Goal: Task Accomplishment & Management: Manage account settings

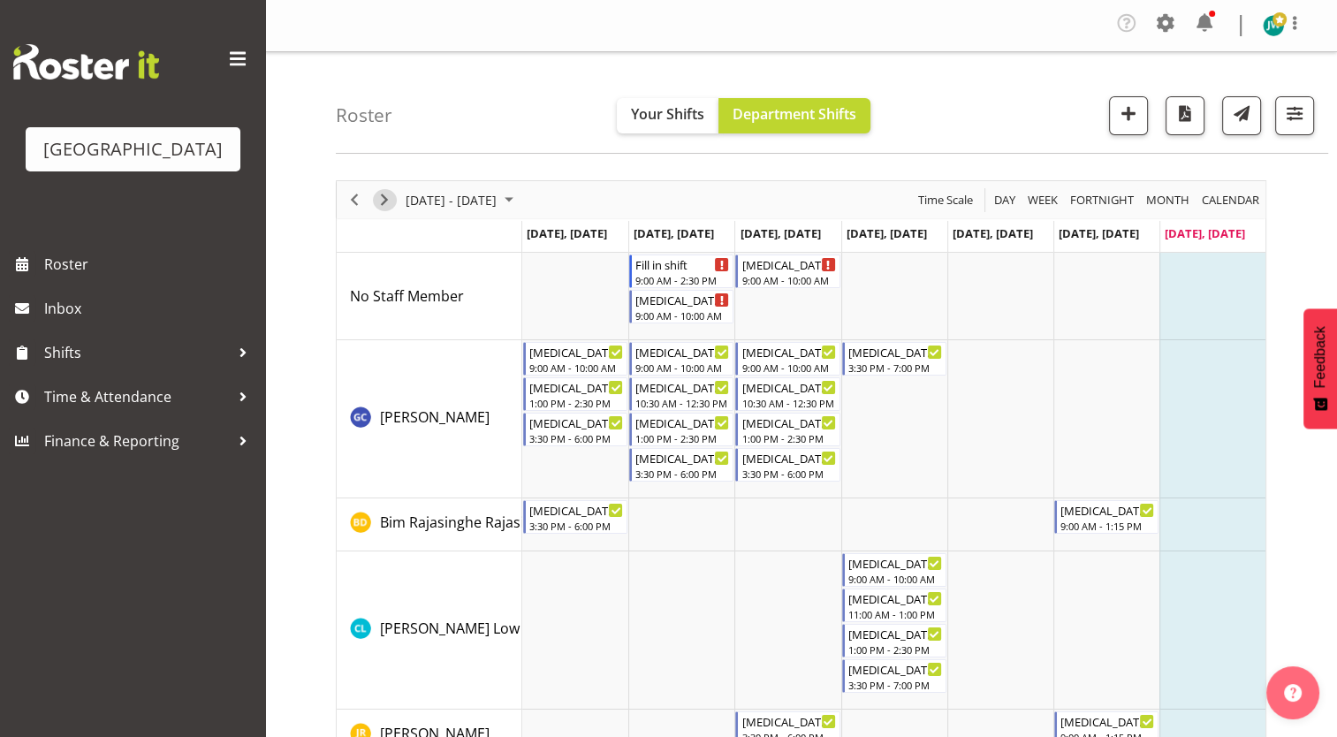
click at [383, 202] on span "Next" at bounding box center [384, 200] width 21 height 22
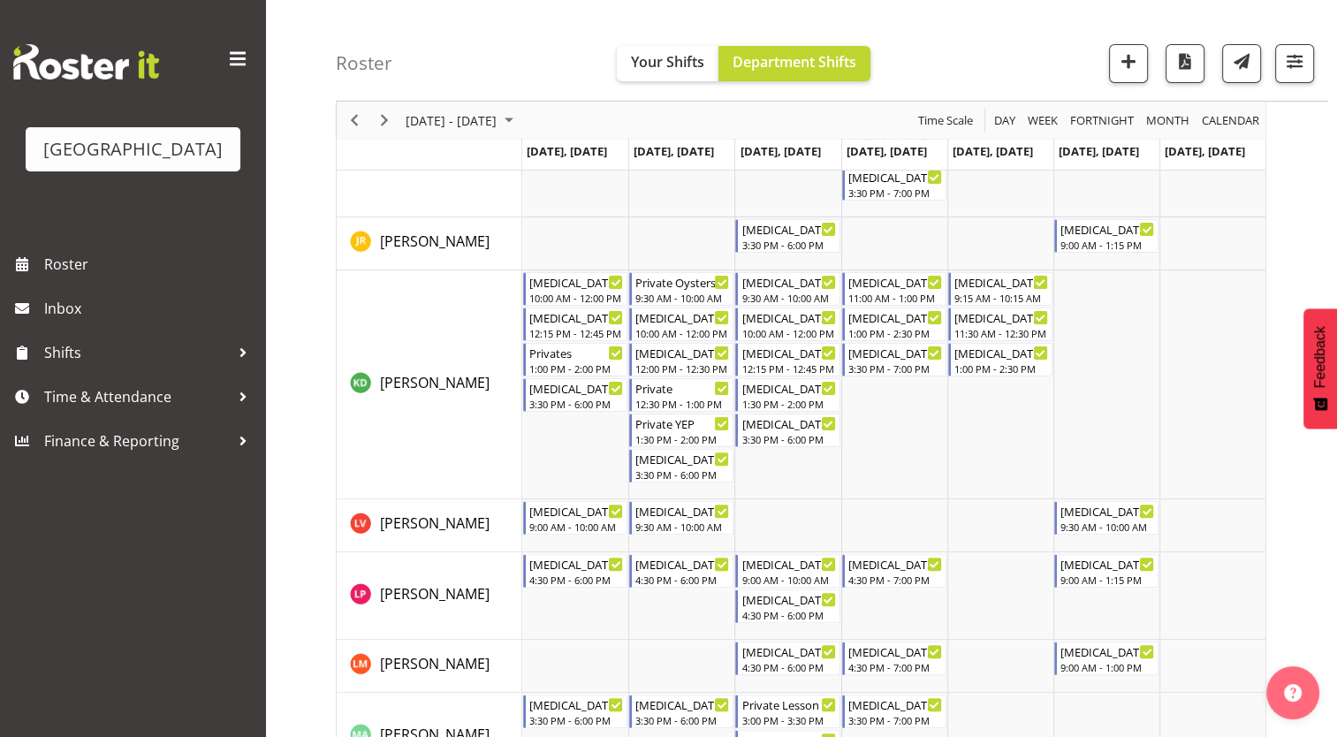
scroll to position [390, 0]
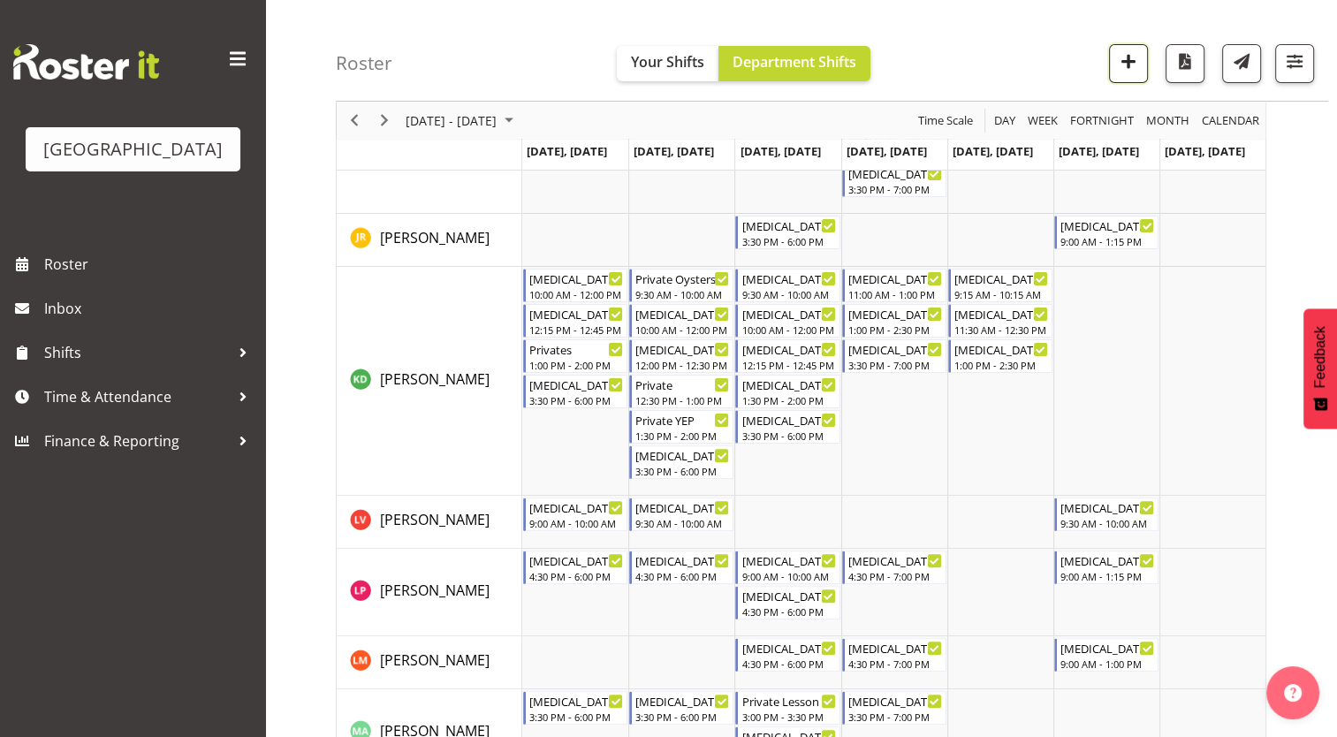
click at [1138, 65] on span "button" at bounding box center [1128, 60] width 23 height 23
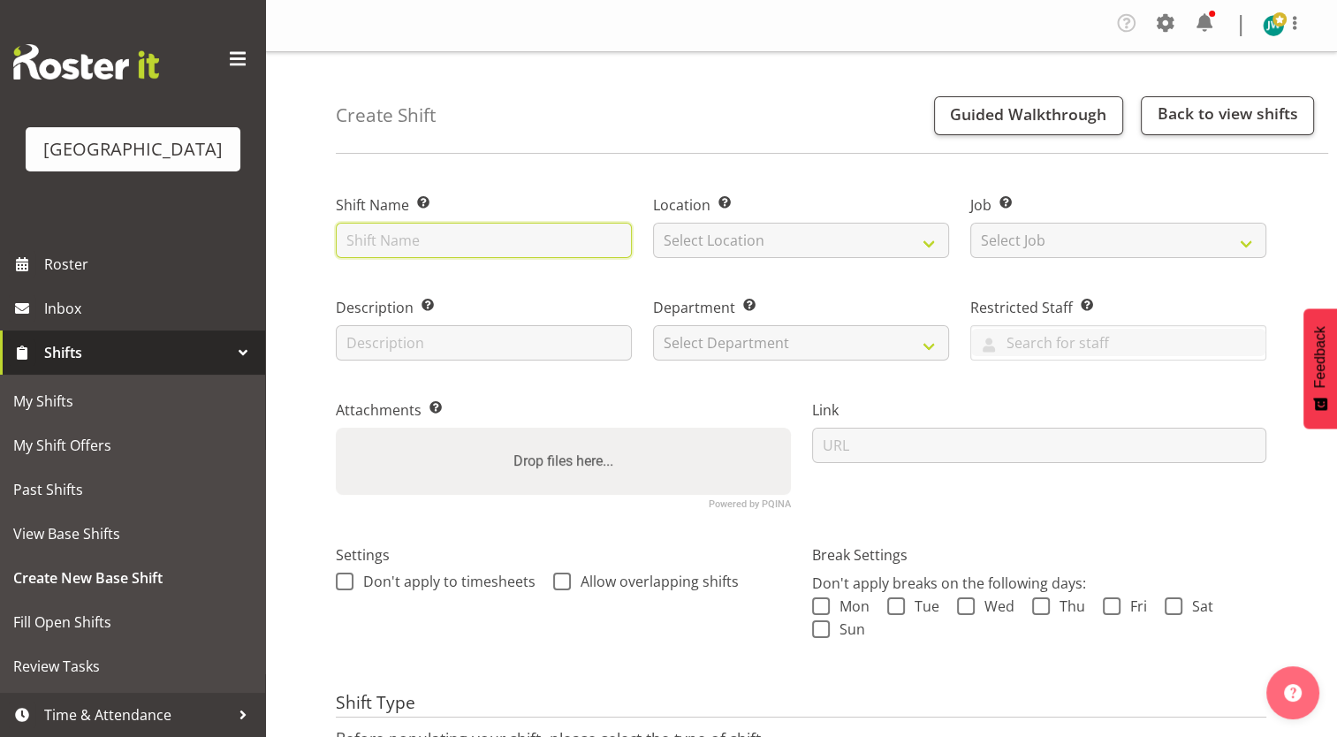
click at [485, 245] on input "text" at bounding box center [484, 240] width 296 height 35
type input "private Seals"
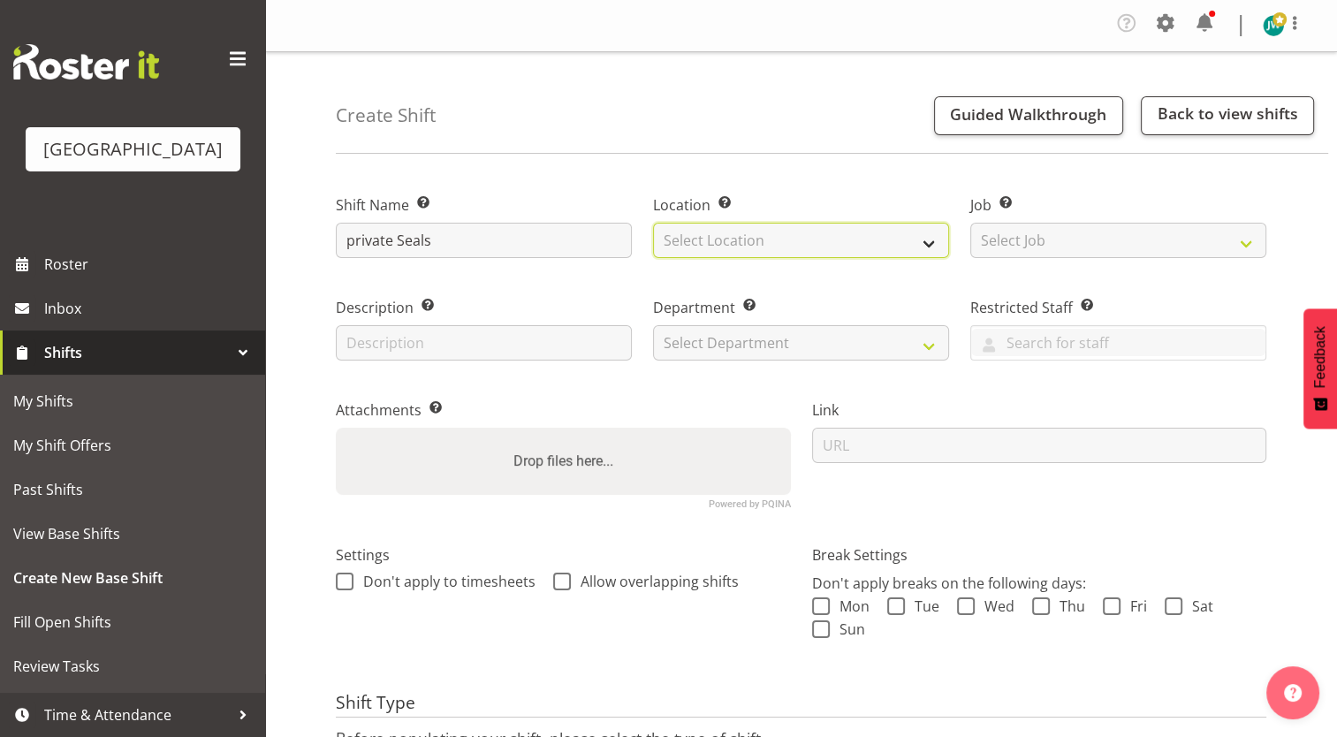
click at [731, 227] on select "Select Location [GEOGRAPHIC_DATA]" at bounding box center [801, 240] width 296 height 35
select select "83"
click at [653, 223] on select "Select Location [GEOGRAPHIC_DATA]" at bounding box center [801, 240] width 296 height 35
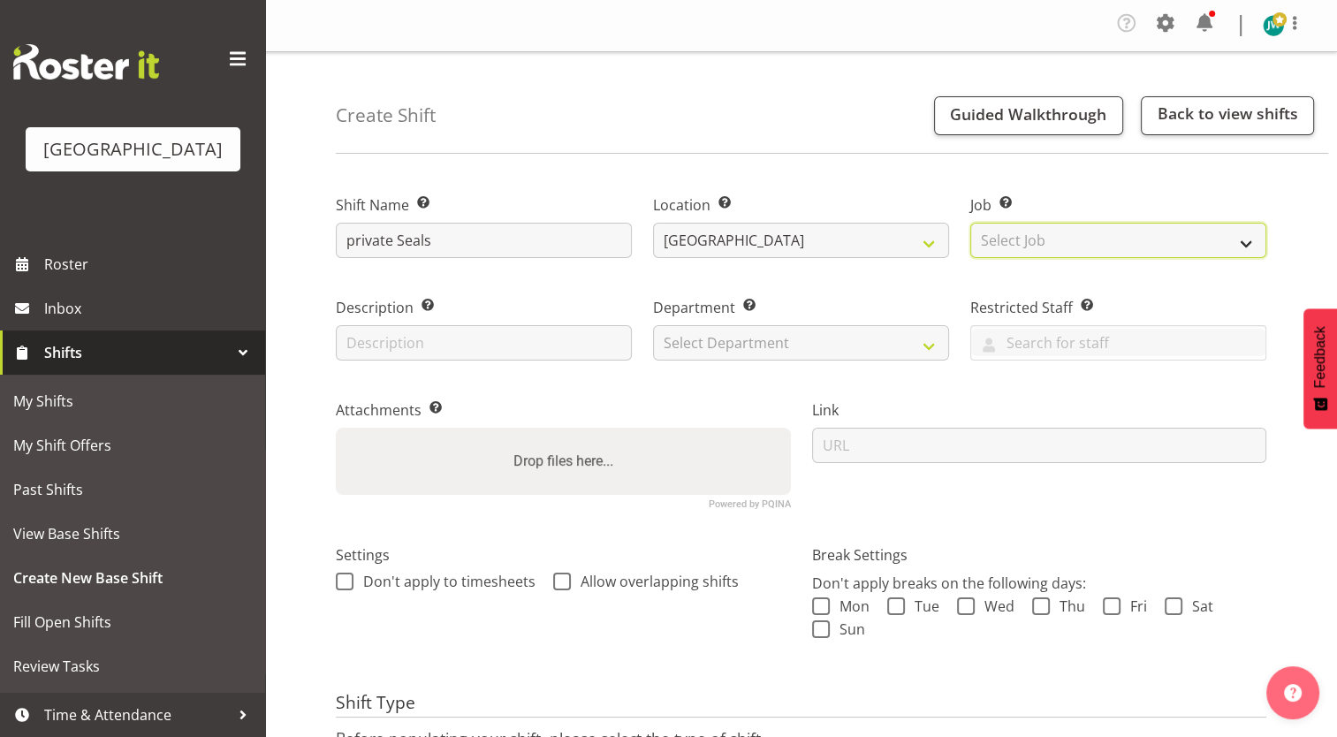
click at [1038, 239] on select "Select Job Create new job ACSO" at bounding box center [1118, 240] width 296 height 35
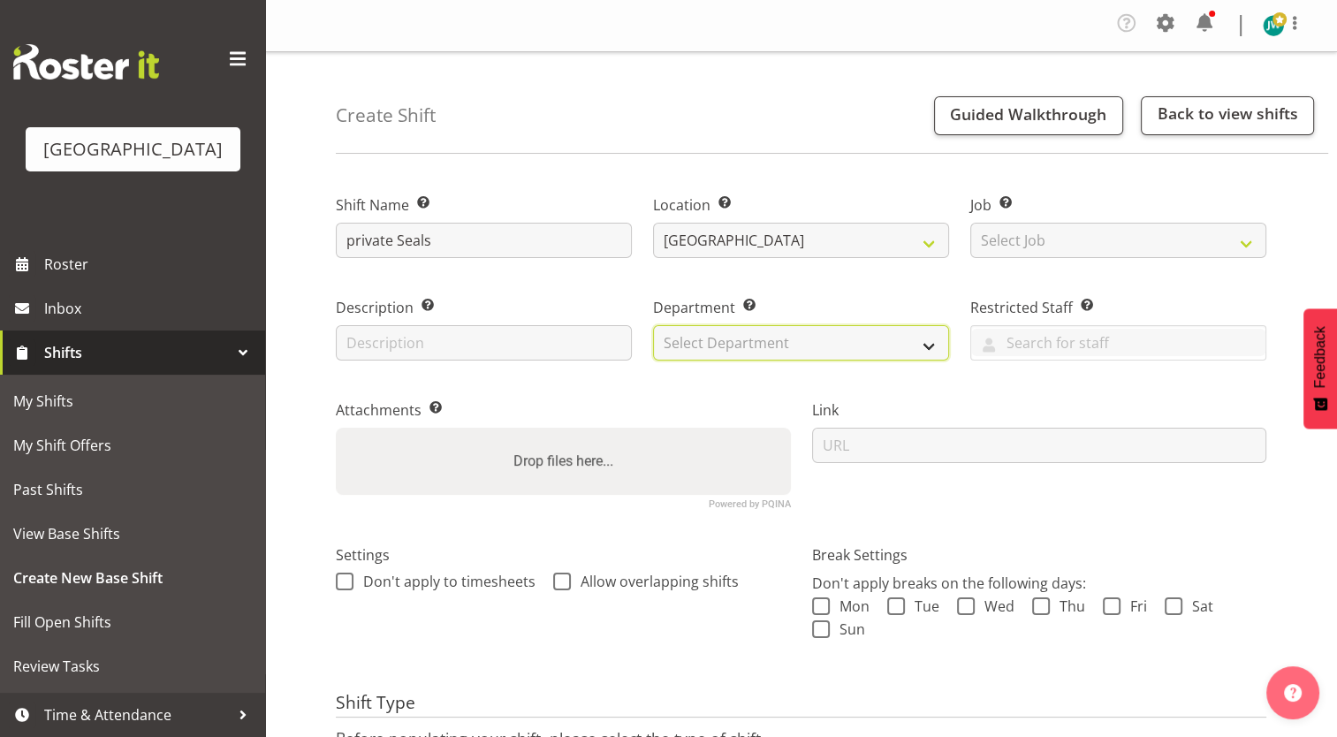
click at [763, 342] on select "Select Department Swim School Crew" at bounding box center [801, 342] width 296 height 35
select select "113"
click at [653, 325] on select "Select Department Swim School Crew" at bounding box center [801, 342] width 296 height 35
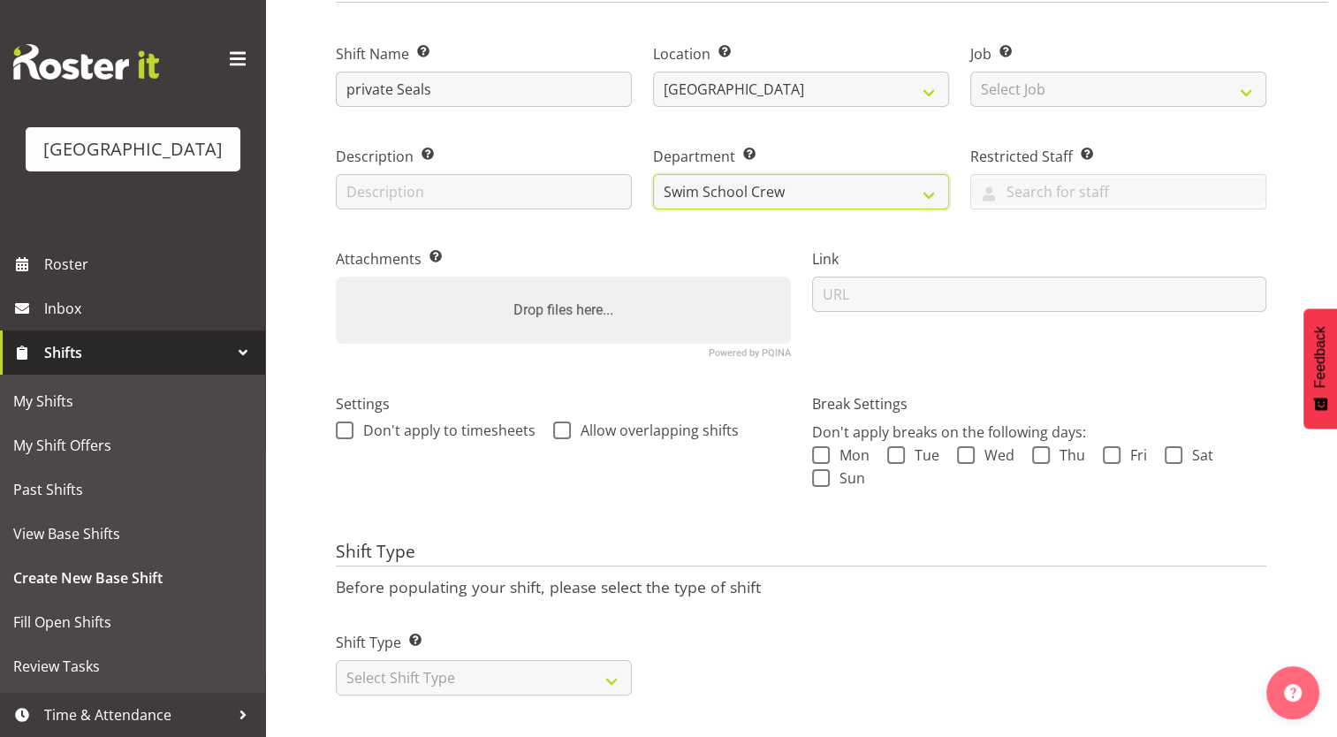
scroll to position [164, 0]
click at [589, 660] on select "Select Shift Type One Off Shift Recurring Shift Rotating Shift" at bounding box center [484, 677] width 296 height 35
select select "recurring"
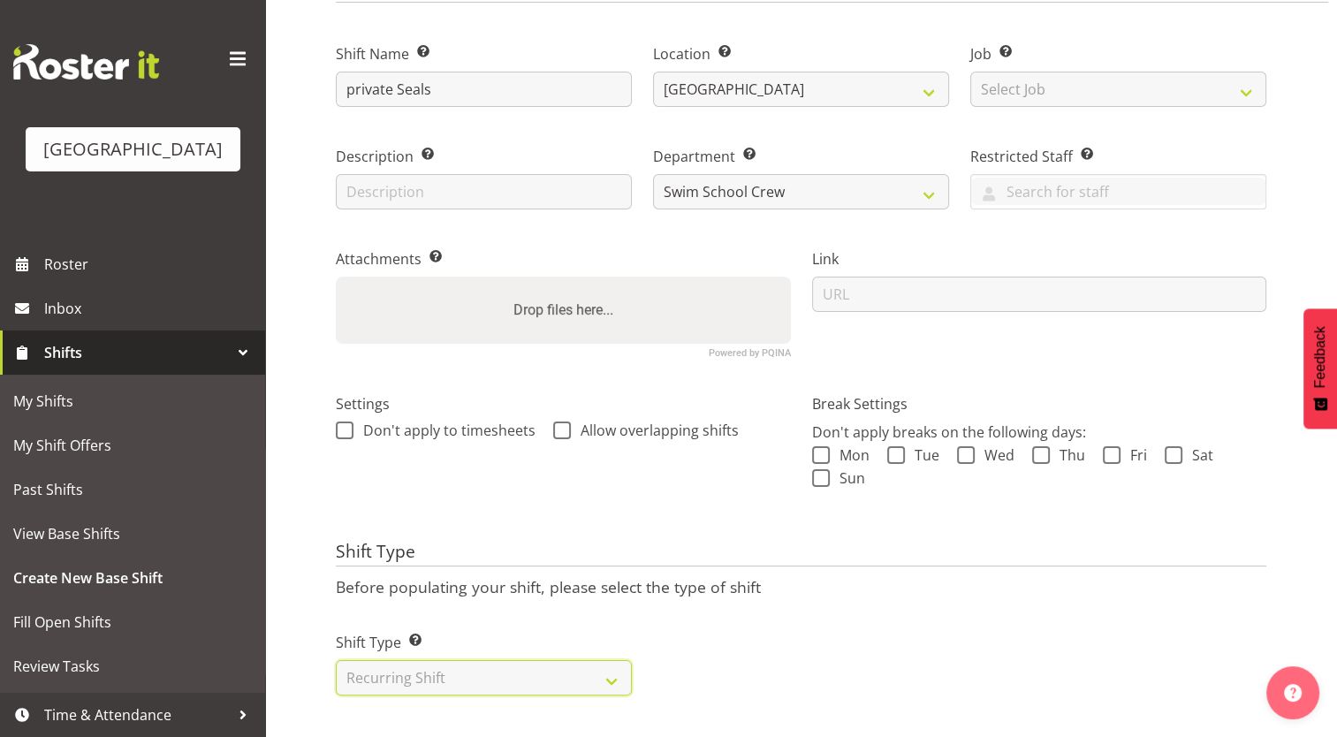
click at [336, 660] on select "Select Shift Type One Off Shift Recurring Shift Rotating Shift" at bounding box center [484, 677] width 296 height 35
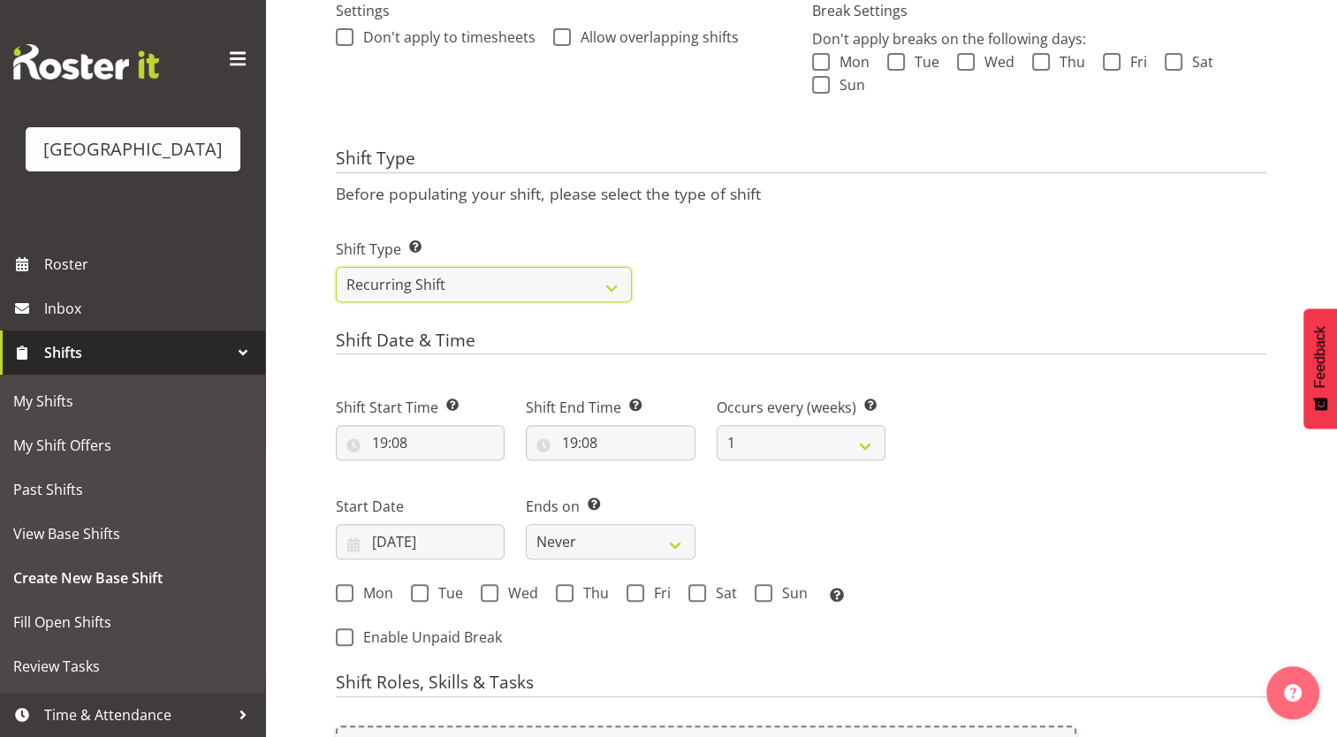
scroll to position [557, 0]
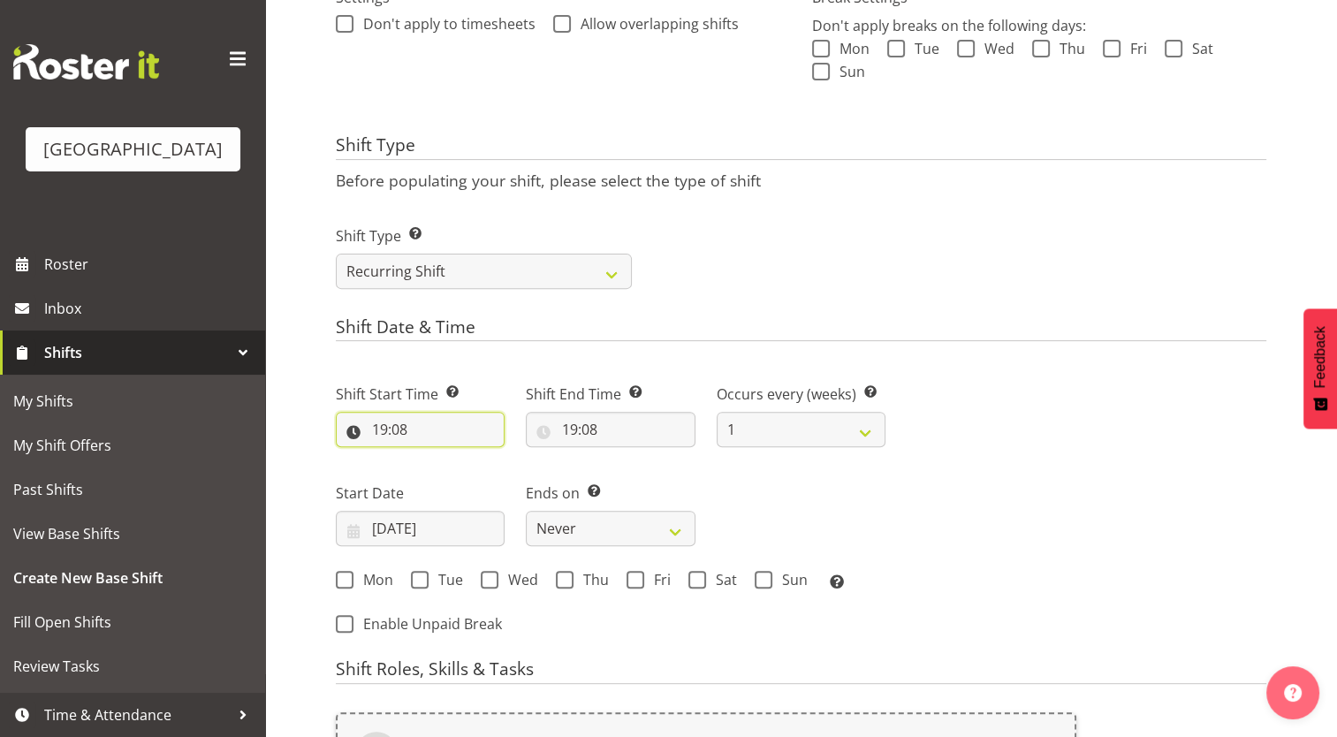
click at [383, 426] on input "19:08" at bounding box center [420, 429] width 169 height 35
click at [458, 476] on select "00 01 02 03 04 05 06 07 08 09 10 11 12 13 14 15 16 17 18 19 20 21 22 23" at bounding box center [456, 475] width 40 height 35
select select "9"
click at [436, 458] on select "00 01 02 03 04 05 06 07 08 09 10 11 12 13 14 15 16 17 18 19 20 21 22 23" at bounding box center [456, 475] width 40 height 35
type input "09:08"
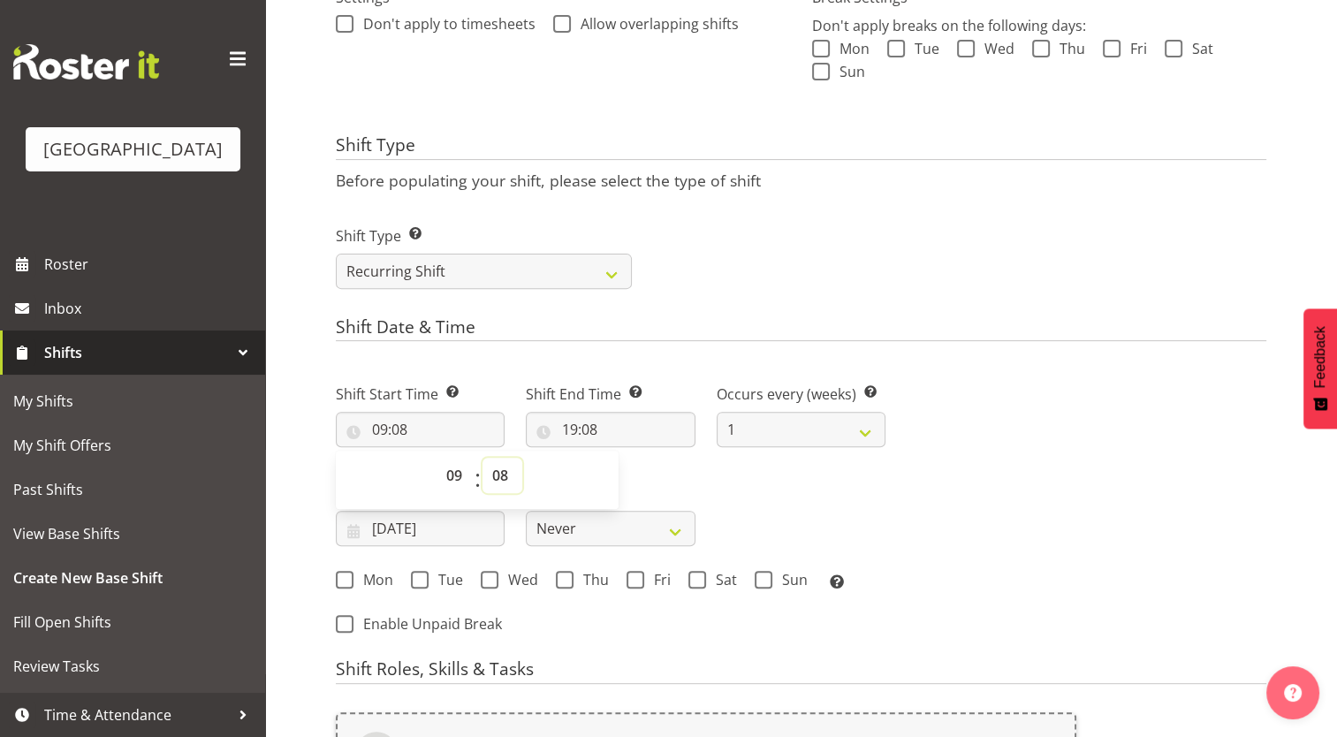
click at [500, 472] on select "00 01 02 03 04 05 06 07 08 09 10 11 12 13 14 15 16 17 18 19 20 21 22 23 24 25 2…" at bounding box center [502, 475] width 40 height 35
select select "0"
click at [482, 458] on select "00 01 02 03 04 05 06 07 08 09 10 11 12 13 14 15 16 17 18 19 20 21 22 23 24 25 2…" at bounding box center [502, 475] width 40 height 35
type input "09:00"
click at [569, 426] on input "19:08" at bounding box center [610, 429] width 169 height 35
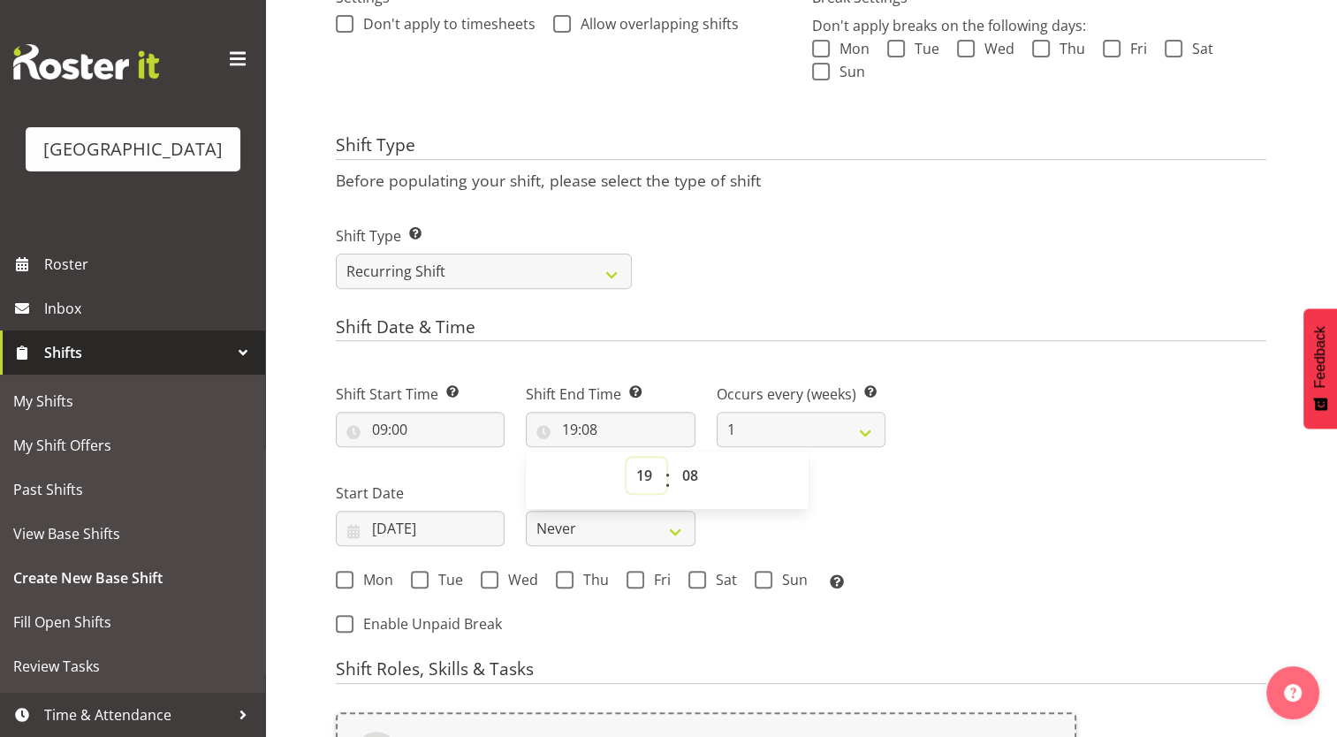
click at [653, 480] on select "00 01 02 03 04 05 06 07 08 09 10 11 12 13 14 15 16 17 18 19 20 21 22 23" at bounding box center [646, 475] width 40 height 35
select select "9"
click at [626, 458] on select "00 01 02 03 04 05 06 07 08 09 10 11 12 13 14 15 16 17 18 19 20 21 22 23" at bounding box center [646, 475] width 40 height 35
type input "09:08"
click at [694, 475] on select "00 01 02 03 04 05 06 07 08 09 10 11 12 13 14 15 16 17 18 19 20 21 22 23 24 25 2…" at bounding box center [692, 475] width 40 height 35
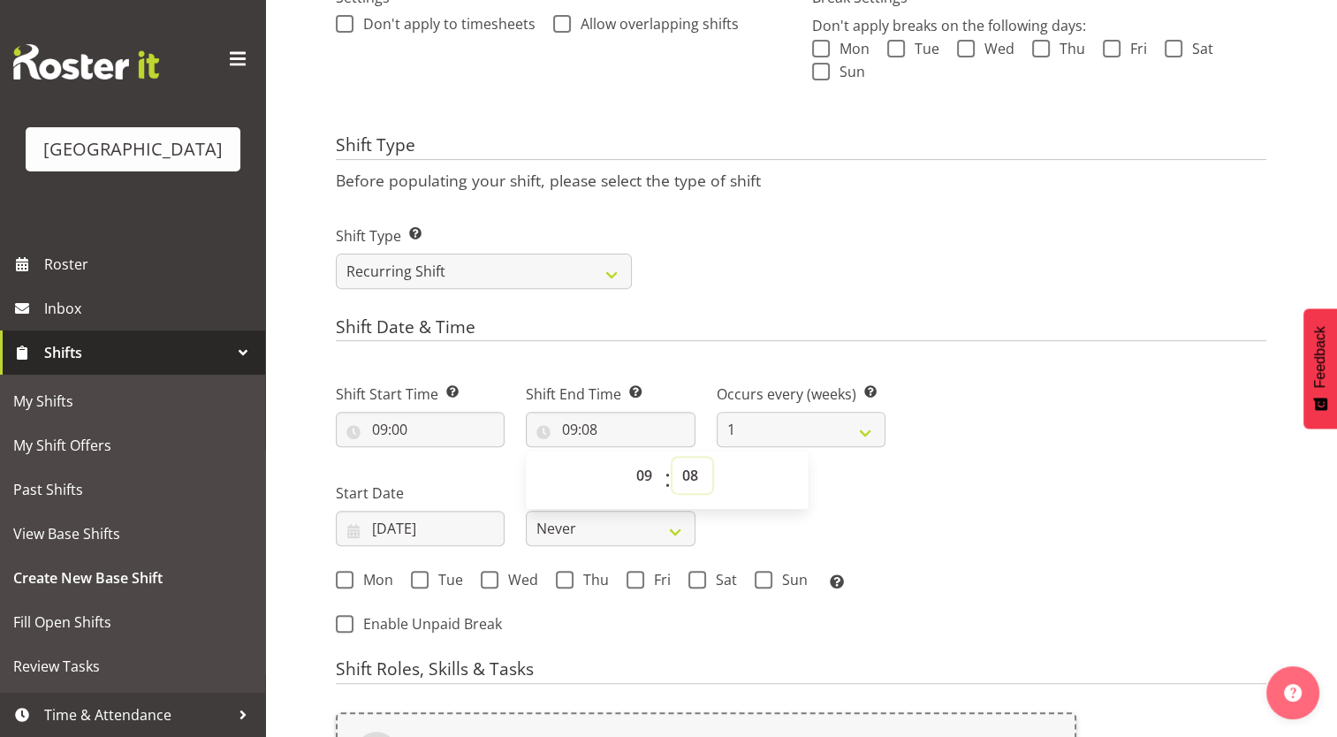
select select "30"
click at [672, 458] on select "00 01 02 03 04 05 06 07 08 09 10 11 12 13 14 15 16 17 18 19 20 21 22 23 24 25 2…" at bounding box center [692, 475] width 40 height 35
type input "09:30"
click at [381, 525] on input "07/09/2025" at bounding box center [420, 528] width 169 height 35
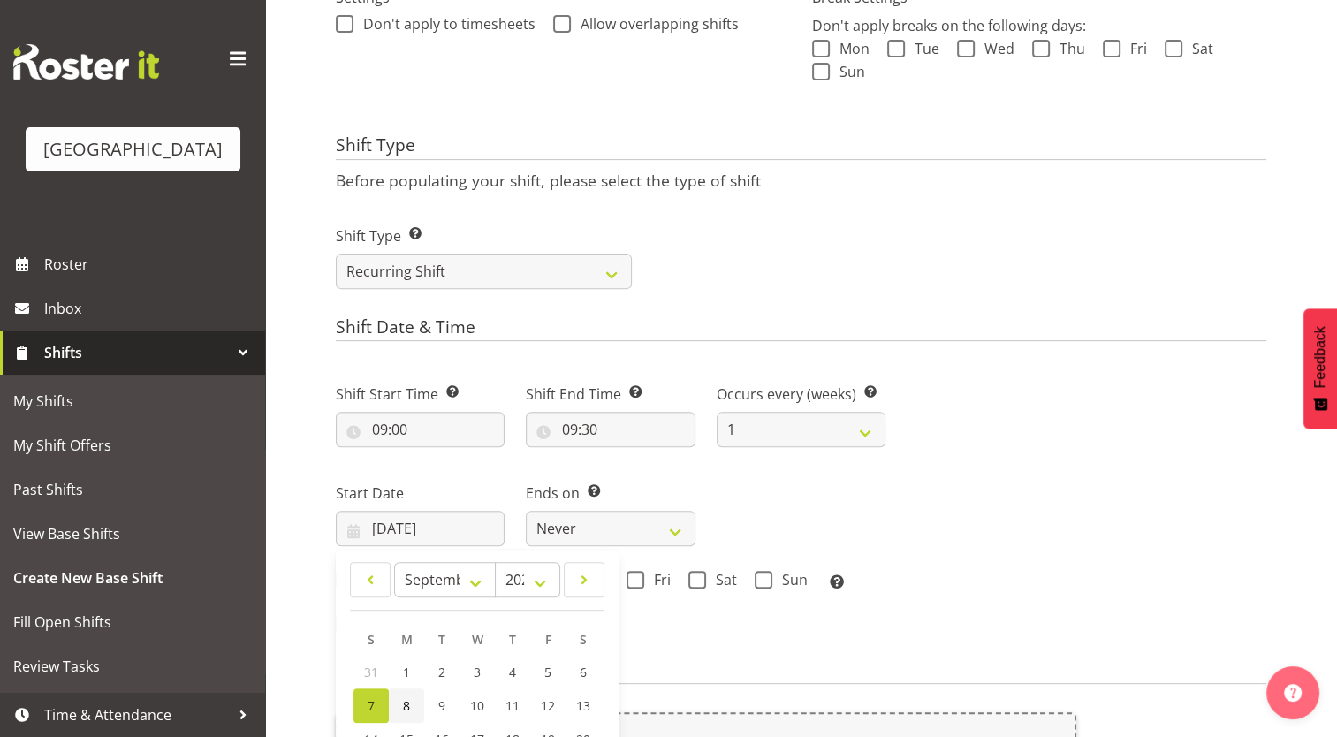
click at [406, 701] on span "8" at bounding box center [406, 705] width 7 height 17
type input "08/09/2025"
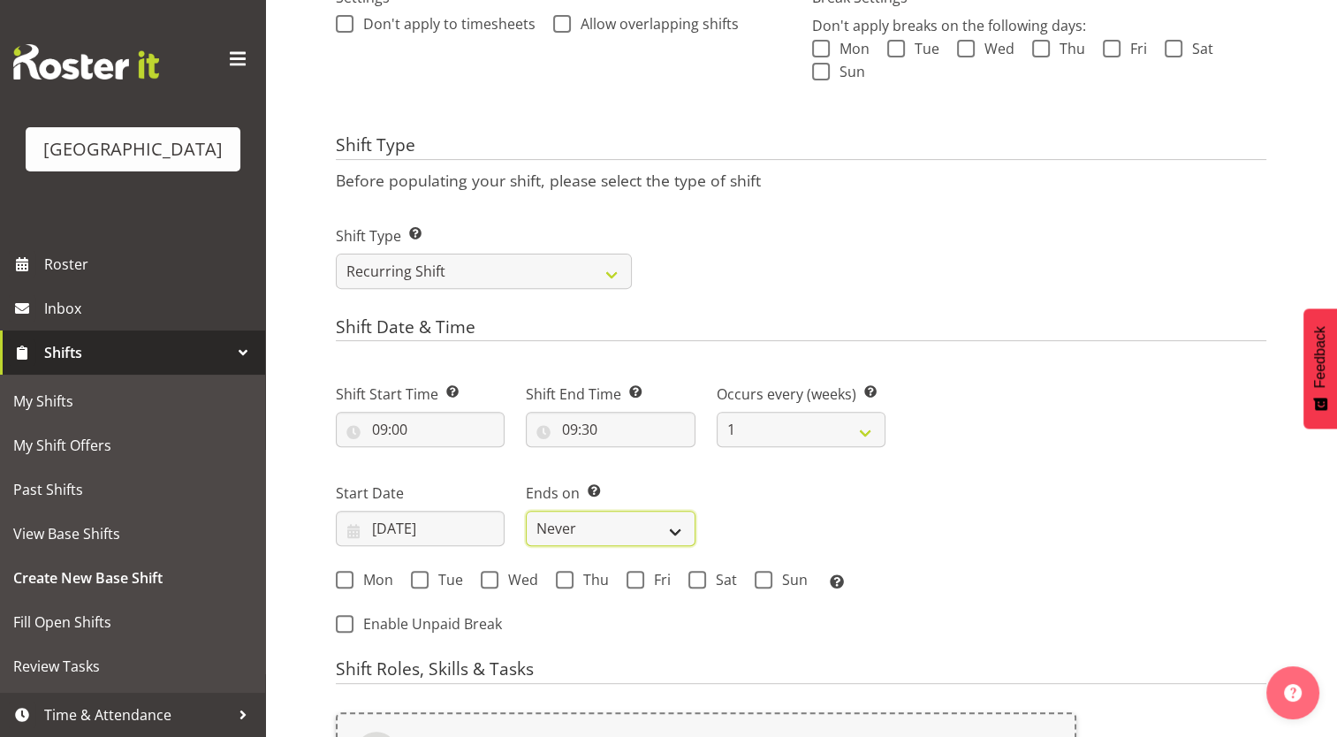
click at [583, 520] on select "Never On Date" at bounding box center [610, 528] width 169 height 35
select select "date"
click at [526, 511] on select "Never On Date" at bounding box center [610, 528] width 169 height 35
select select "8"
select select "2025"
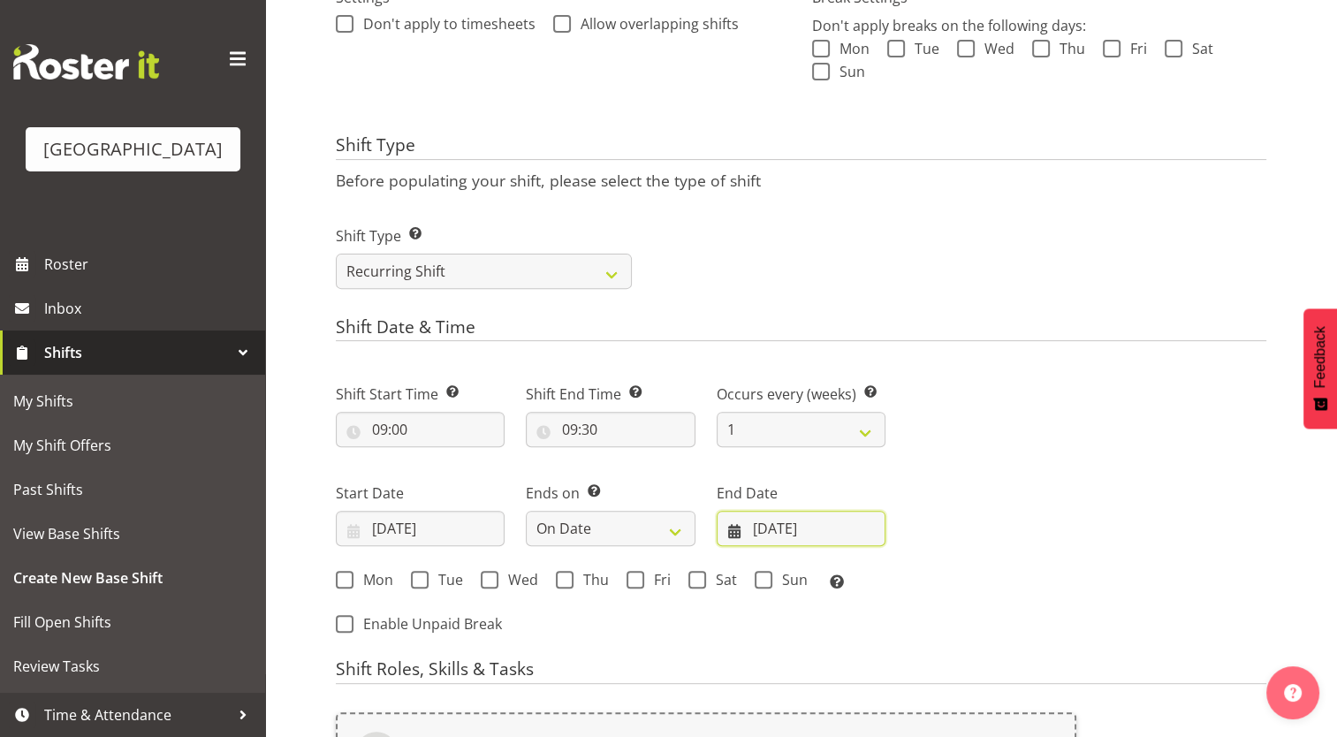
click at [764, 527] on input "07/09/2025" at bounding box center [800, 528] width 169 height 35
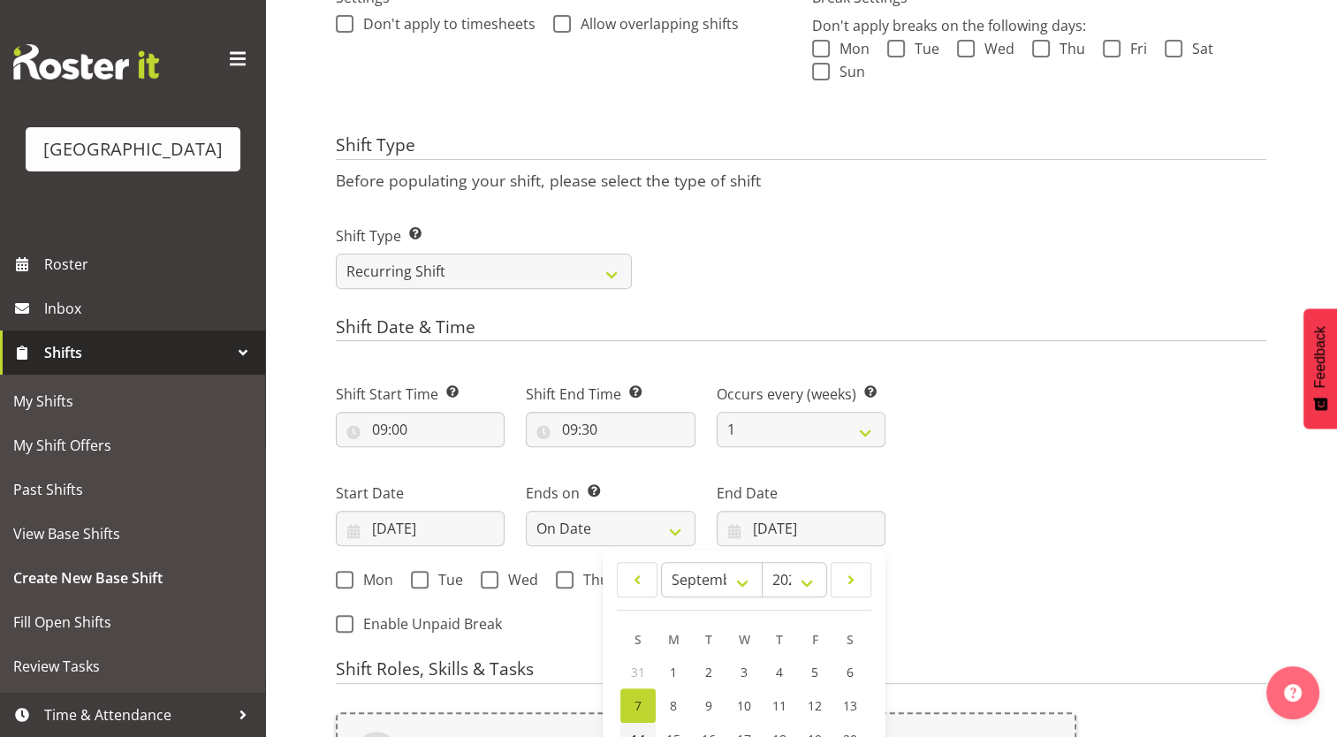
click at [636, 728] on link "14" at bounding box center [637, 739] width 35 height 33
type input "14/09/2025"
click at [347, 574] on span at bounding box center [345, 580] width 18 height 18
click at [347, 574] on input "Mon" at bounding box center [341, 579] width 11 height 11
checkbox input "true"
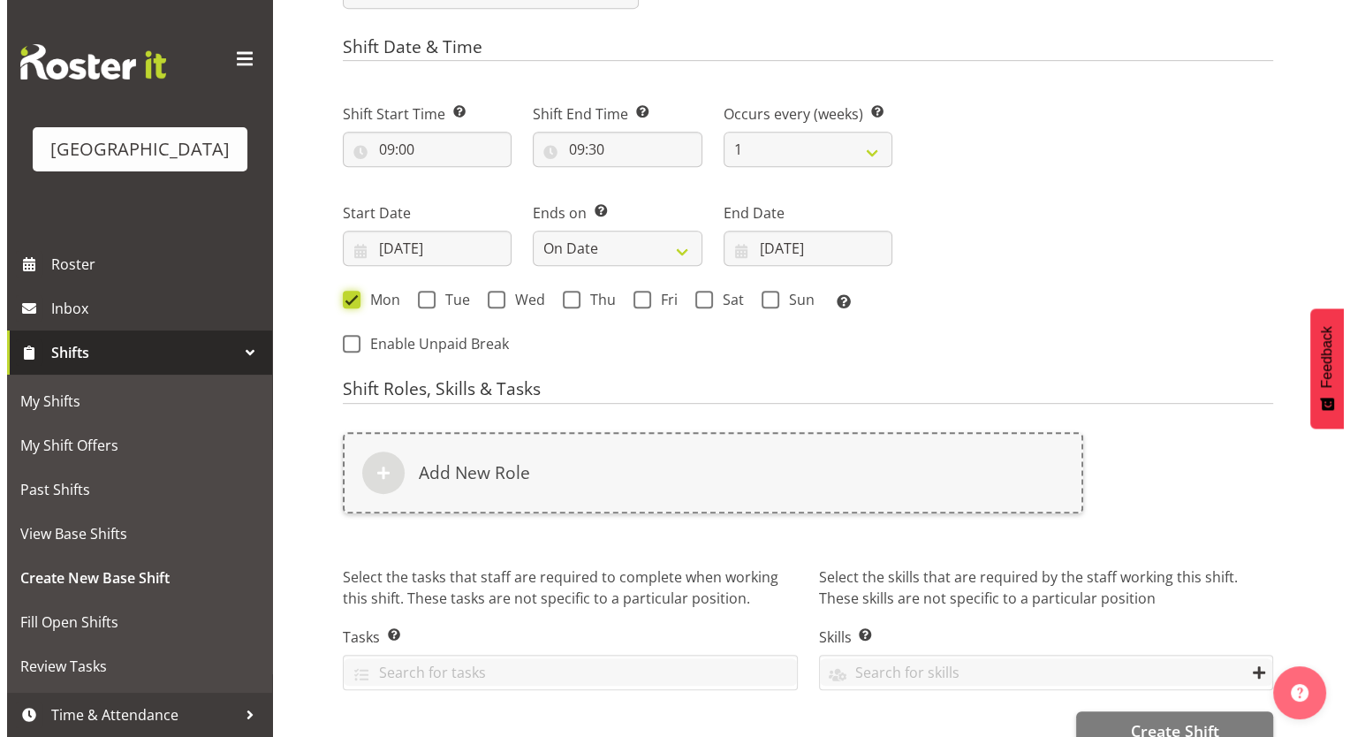
scroll to position [862, 0]
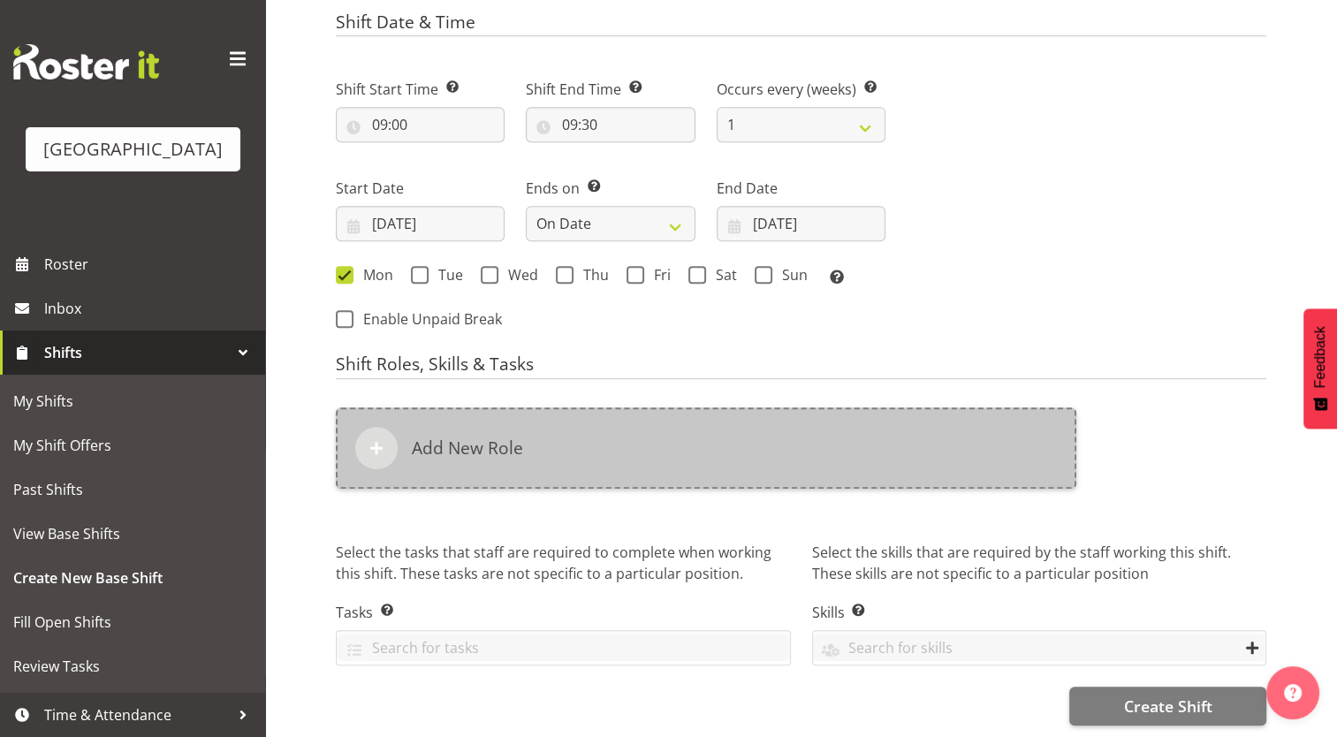
click at [380, 442] on span at bounding box center [376, 447] width 21 height 21
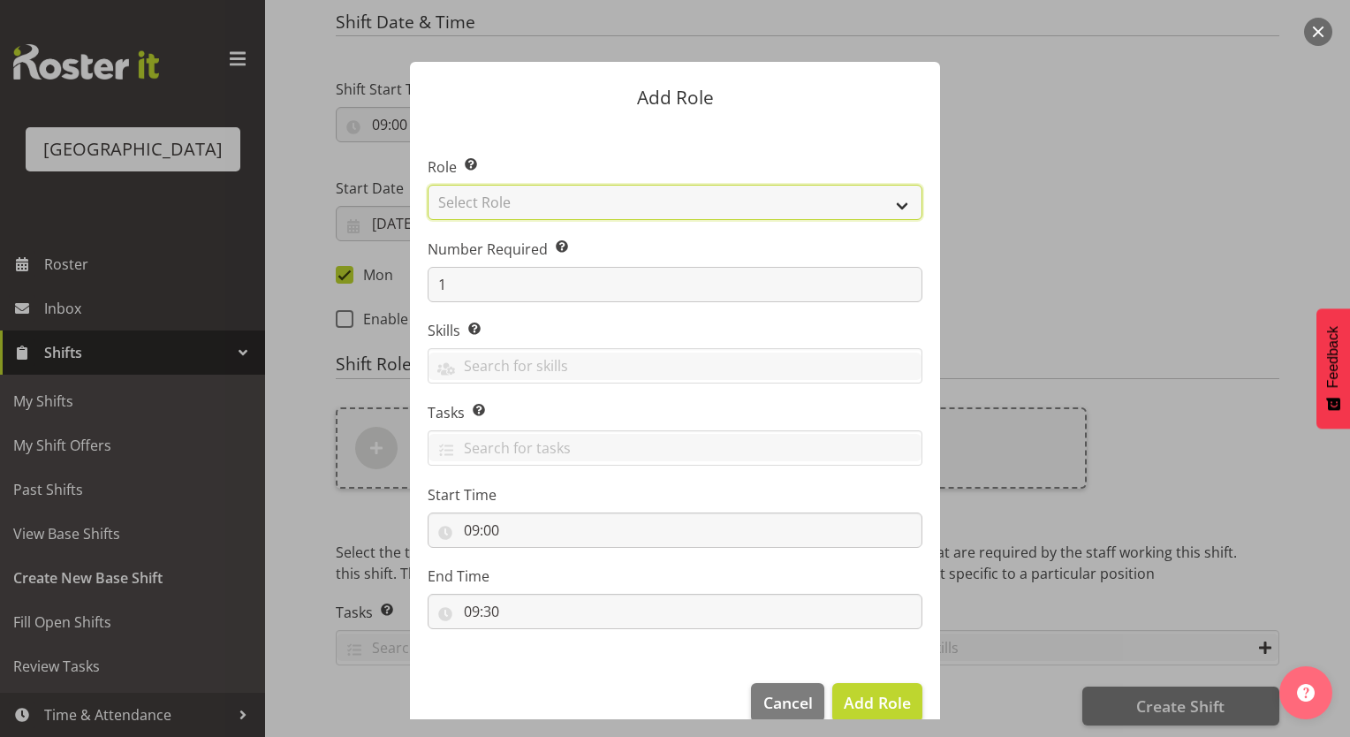
click at [770, 189] on select "Select Role Aquatic Customer Services Officer Cleaner - Splash Palace Facilties…" at bounding box center [675, 202] width 495 height 35
select select "98"
click at [428, 185] on select "Select Role Aquatic Customer Services Officer Cleaner - Splash Palace Facilties…" at bounding box center [675, 202] width 495 height 35
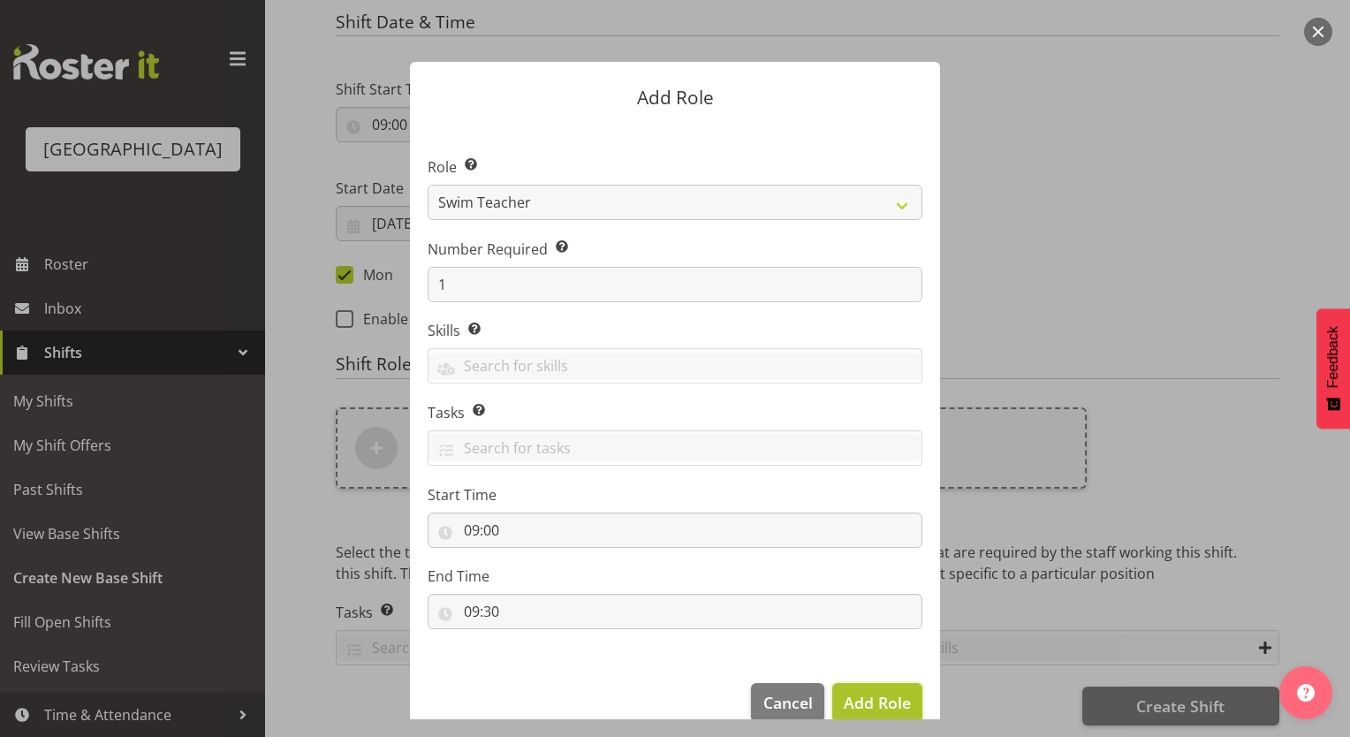
click at [838, 687] on button "Add Role" at bounding box center [877, 702] width 90 height 39
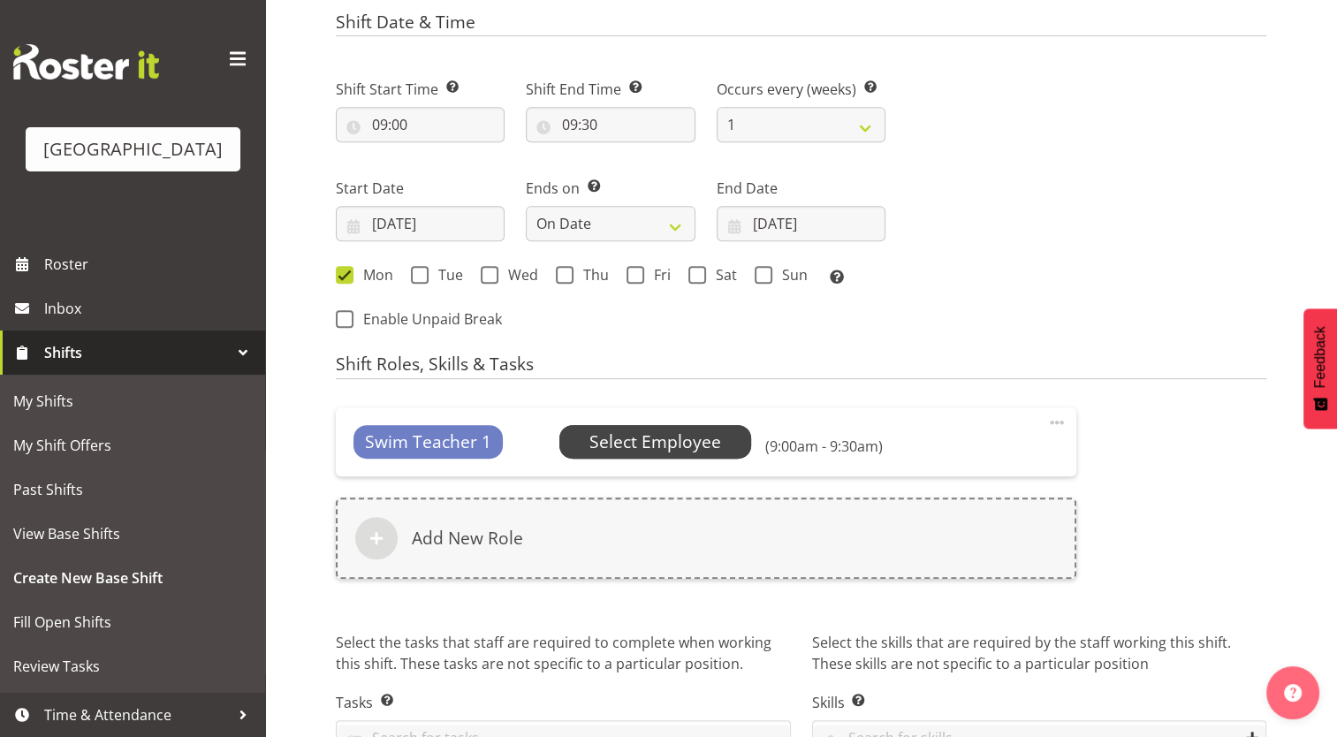
click at [628, 433] on span "Select Employee" at bounding box center [655, 442] width 132 height 26
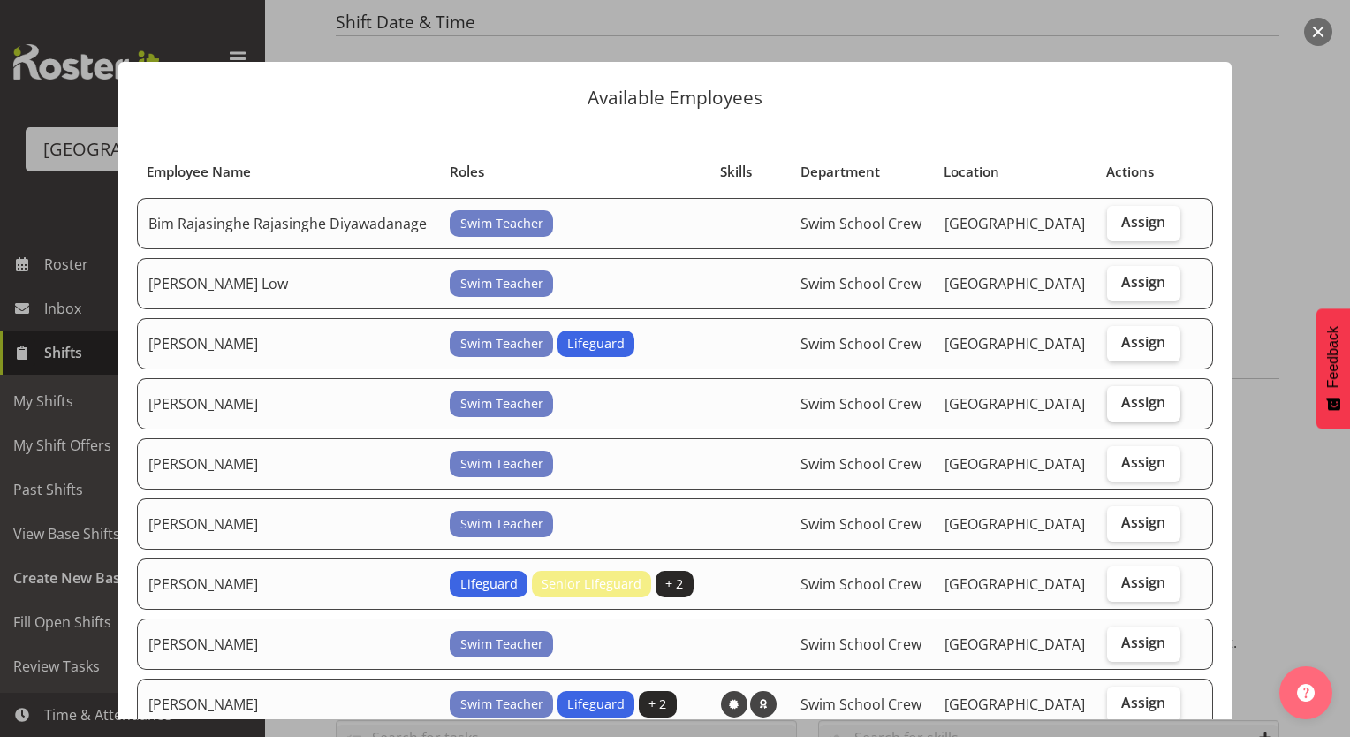
click at [1121, 398] on span "Assign" at bounding box center [1143, 402] width 44 height 18
click at [1110, 398] on input "Assign" at bounding box center [1112, 402] width 11 height 11
checkbox input "true"
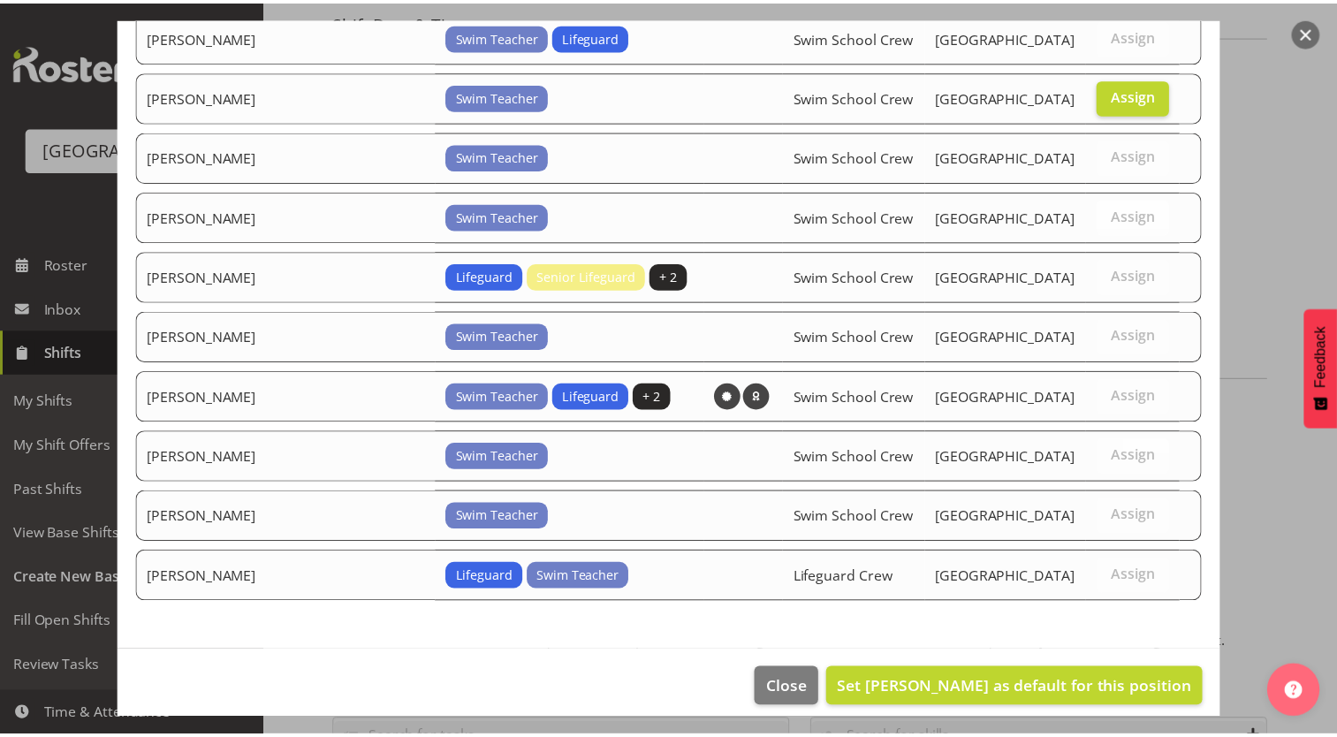
scroll to position [312, 0]
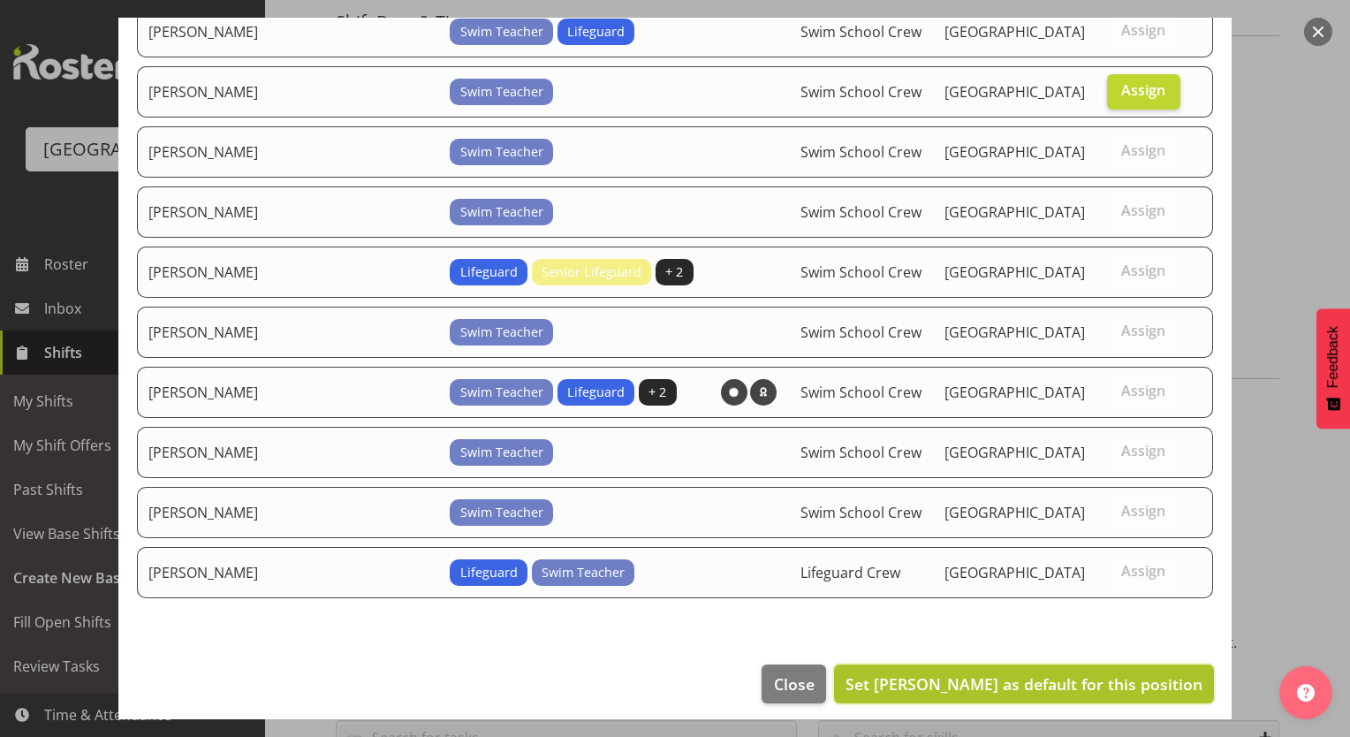
click at [1151, 674] on span "Set Kaelah Dondero as default for this position" at bounding box center [1023, 683] width 357 height 21
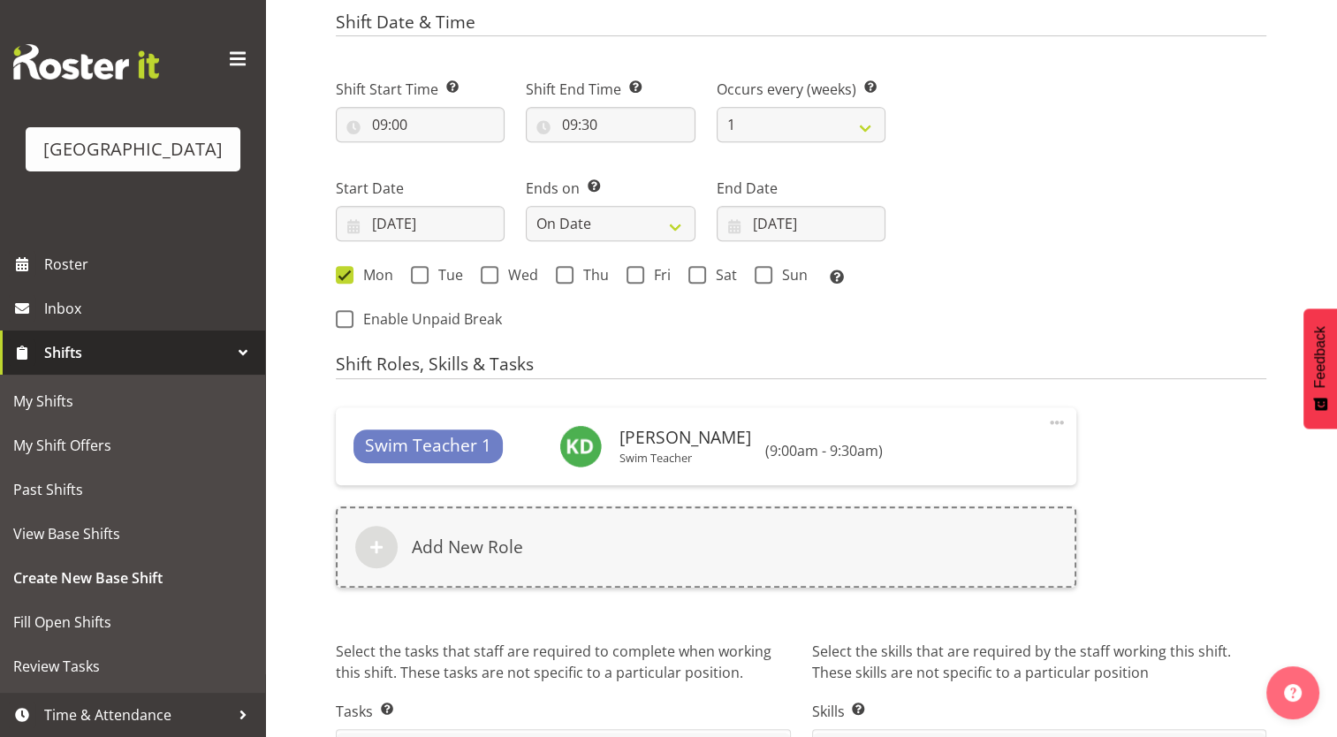
scroll to position [975, 0]
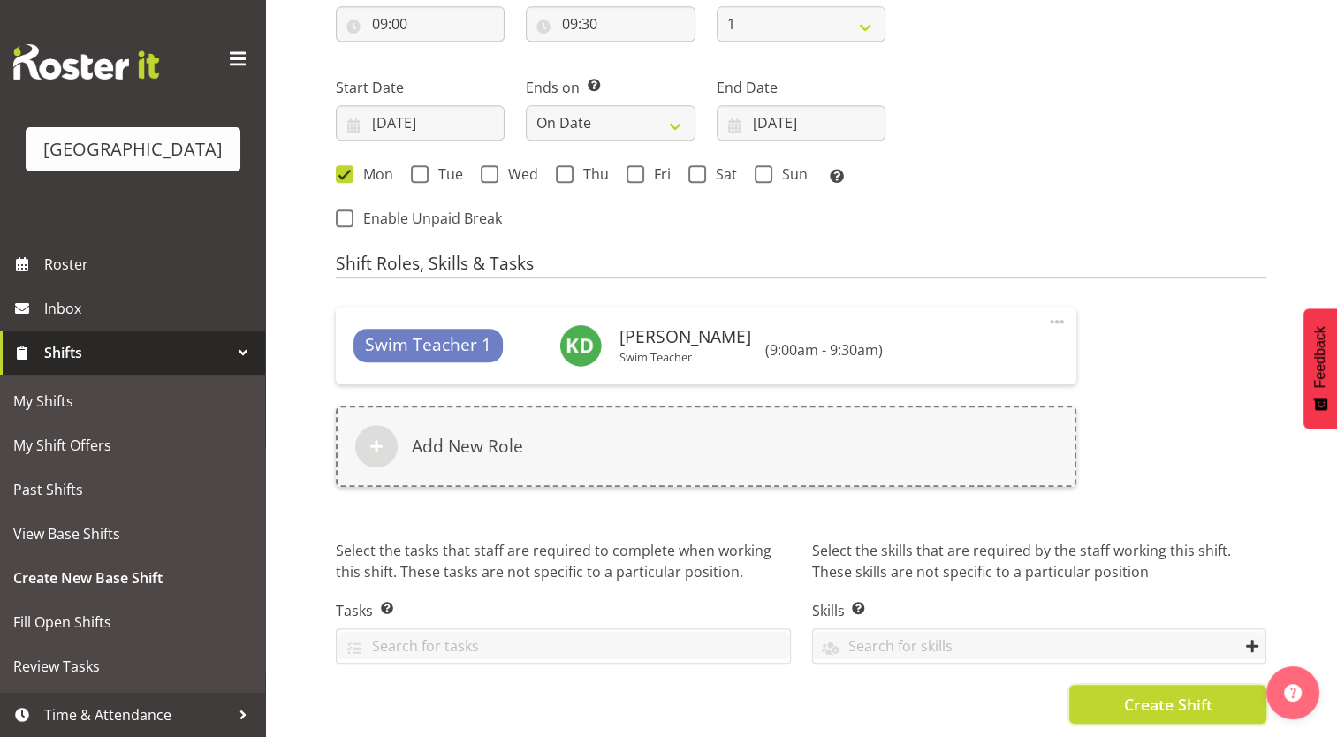
click at [1181, 694] on span "Create Shift" at bounding box center [1167, 704] width 88 height 23
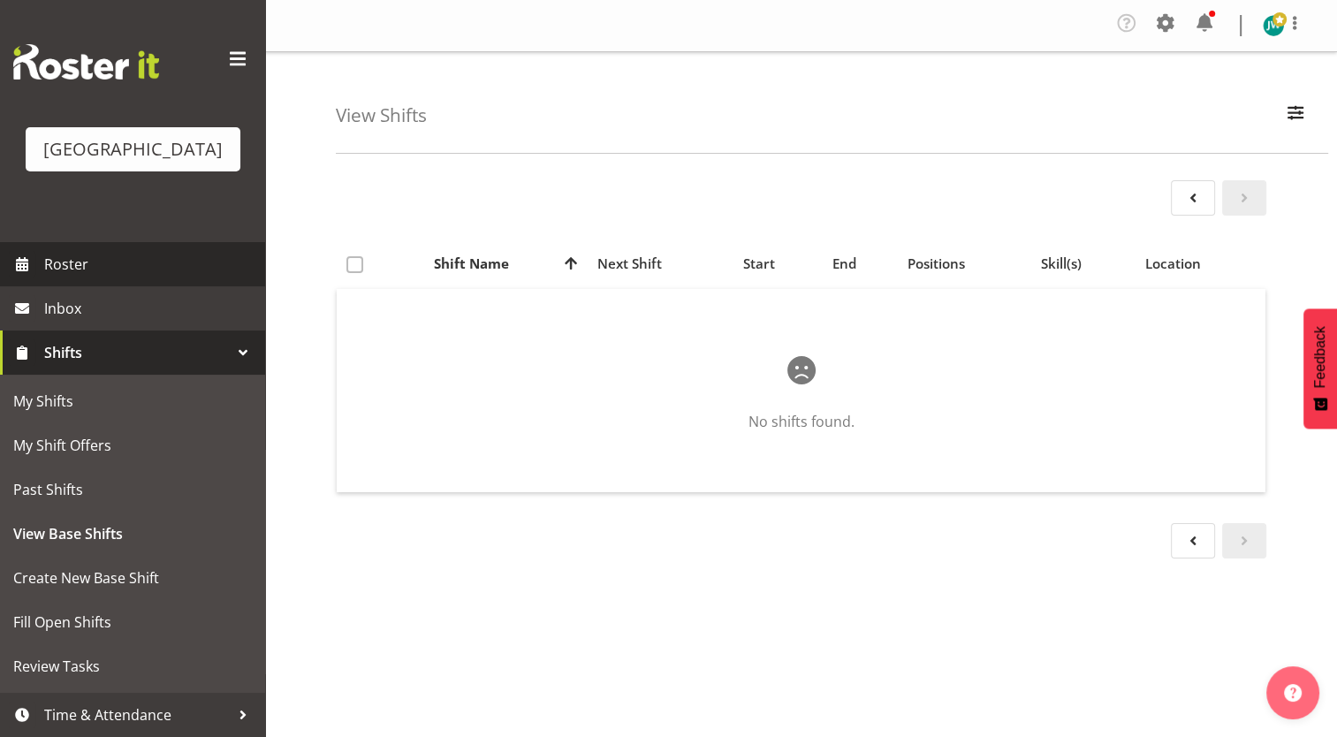
click at [173, 258] on span "Roster" at bounding box center [150, 264] width 212 height 27
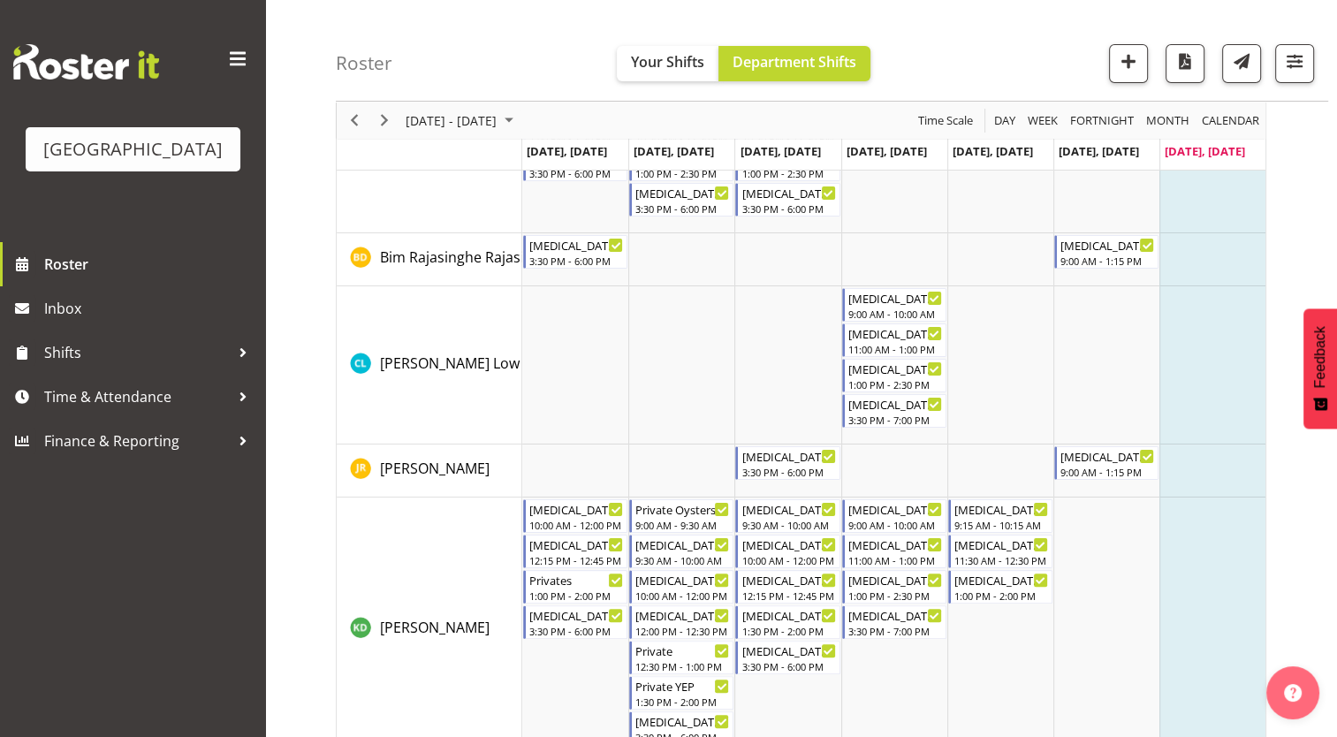
scroll to position [268, 0]
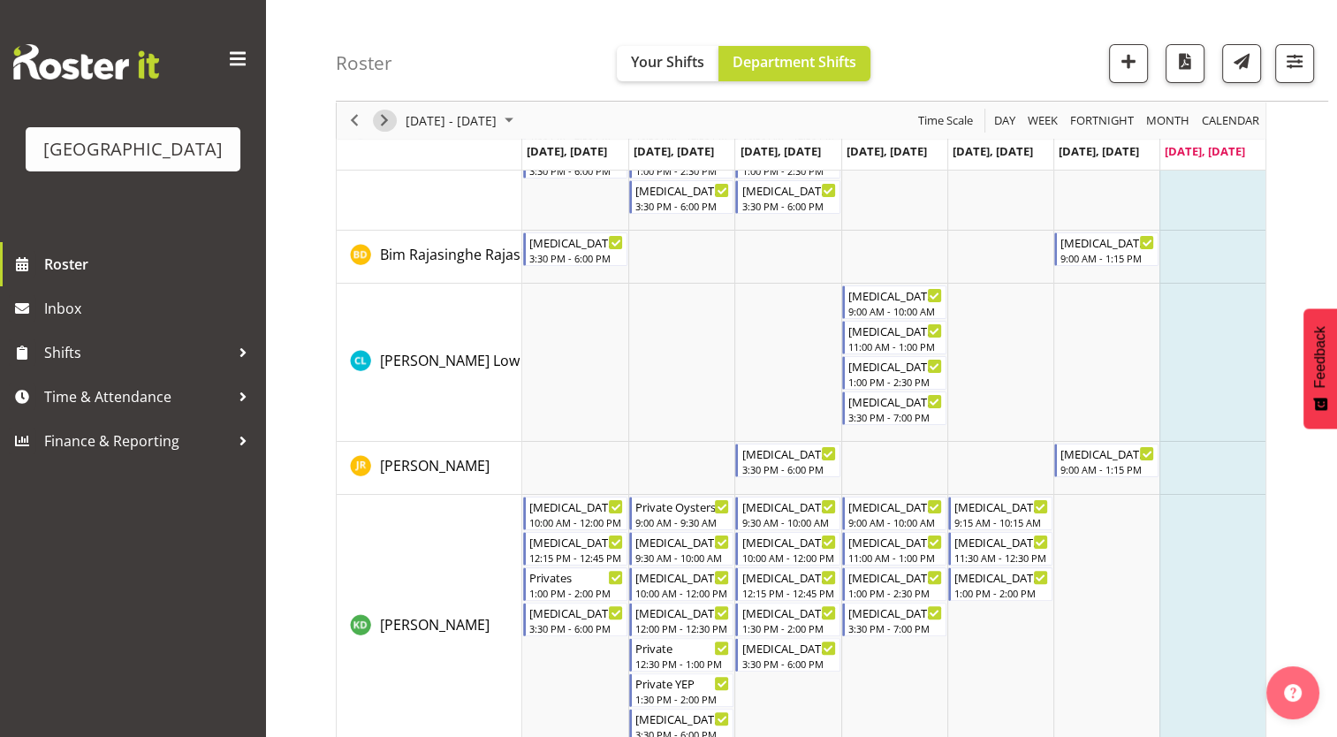
click at [390, 122] on span "Next" at bounding box center [384, 121] width 21 height 22
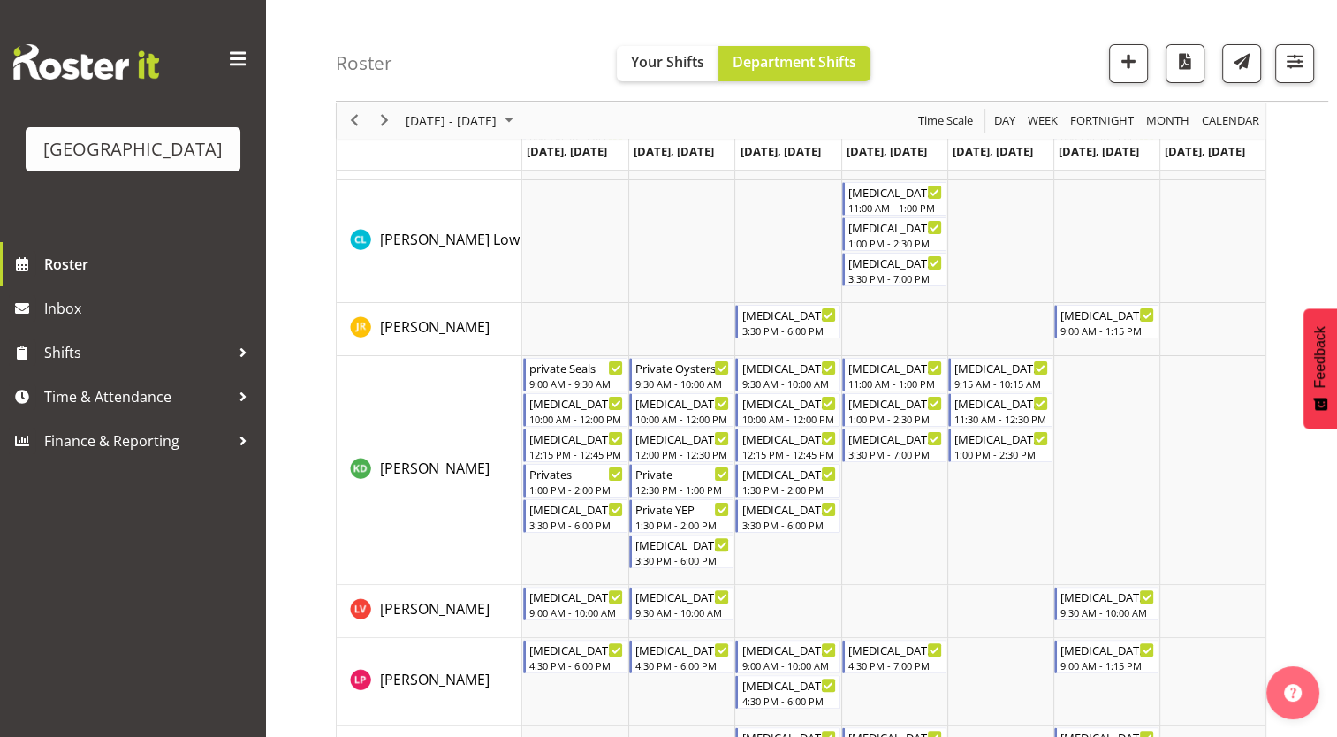
scroll to position [308, 0]
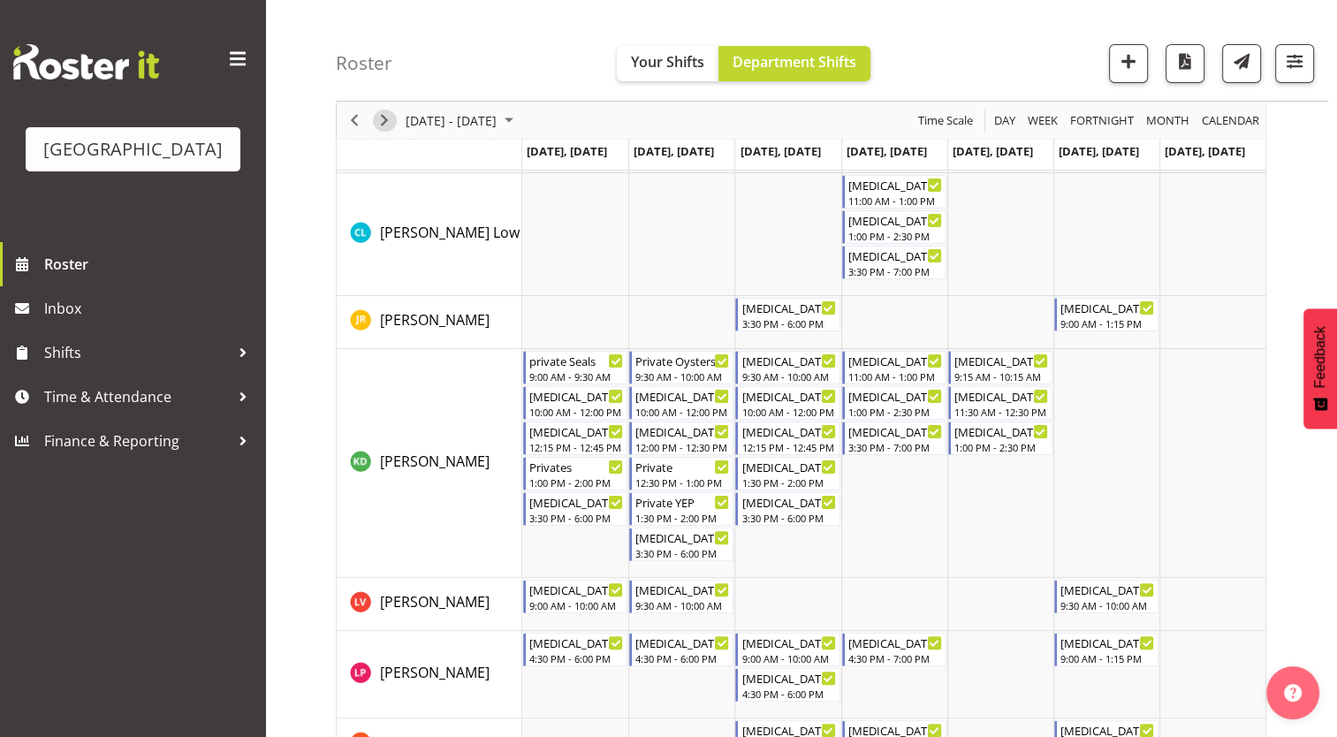
click at [385, 124] on span "Next" at bounding box center [384, 121] width 21 height 22
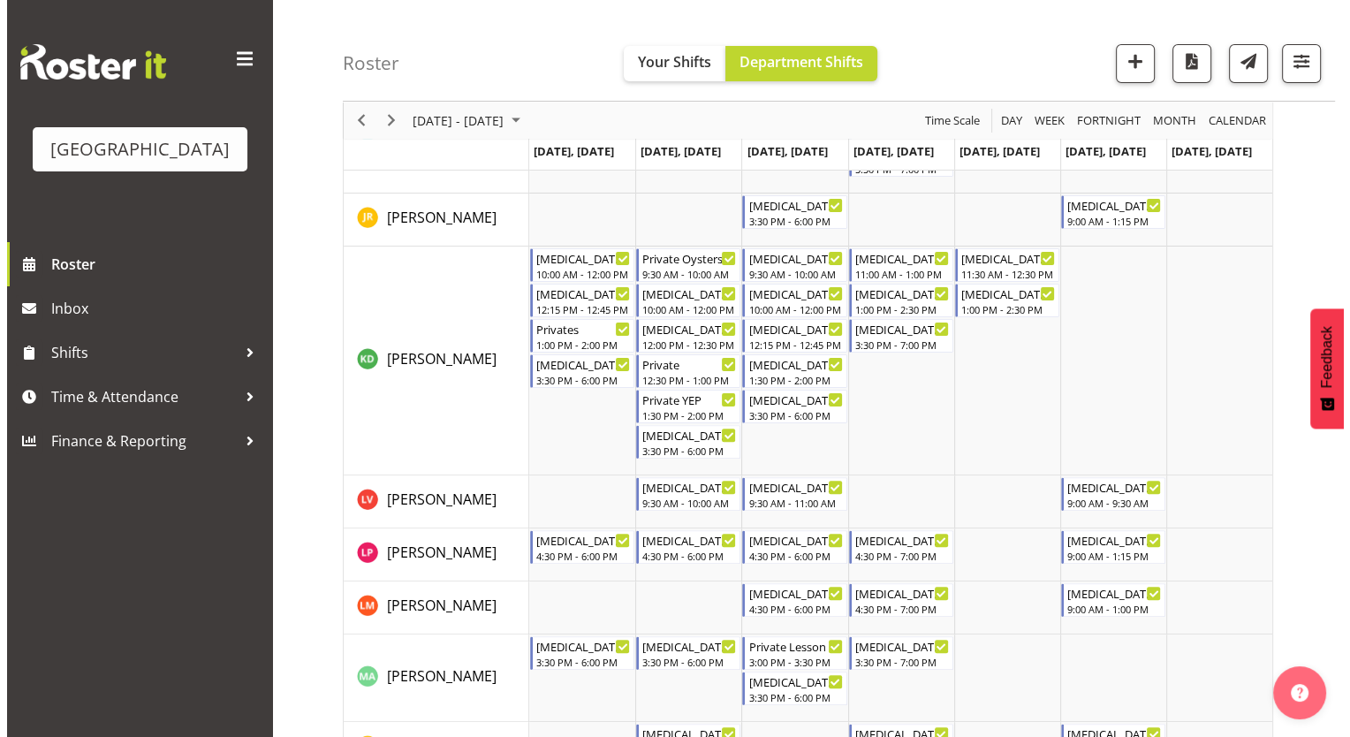
scroll to position [414, 0]
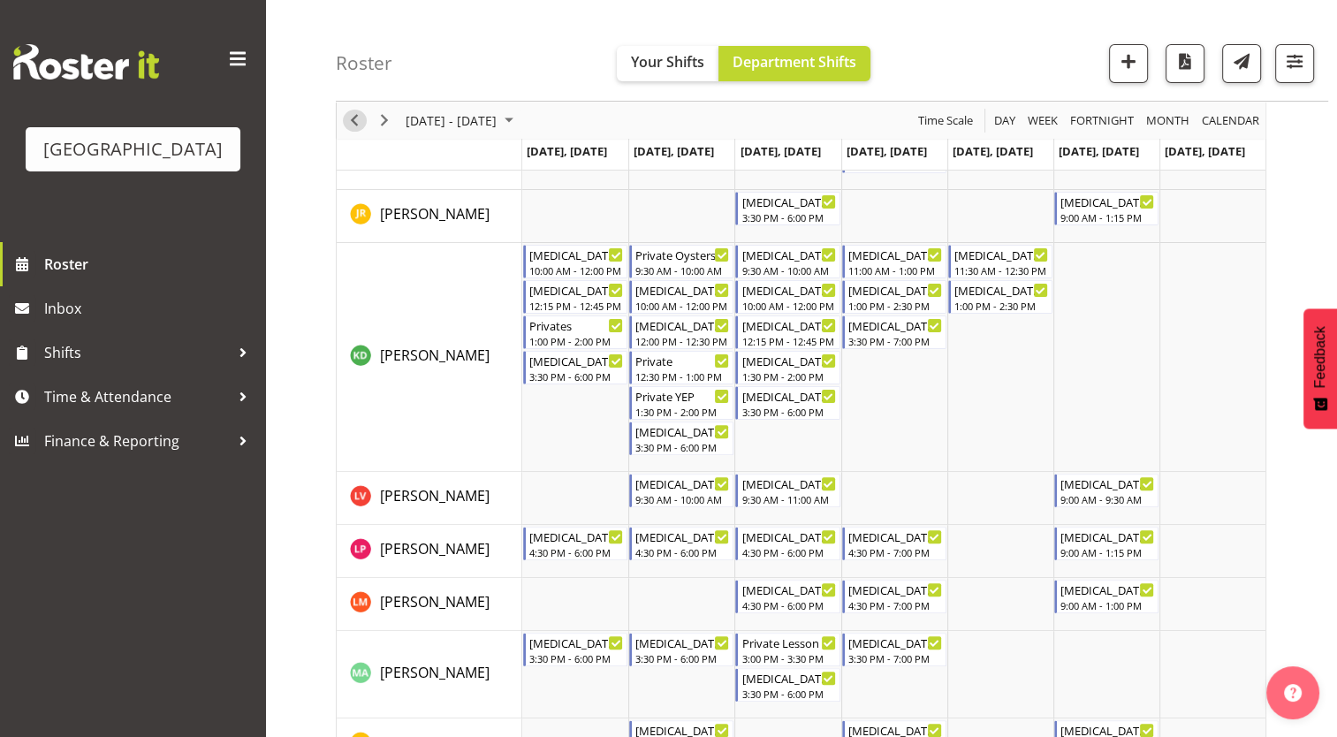
click at [359, 123] on span "Previous" at bounding box center [354, 121] width 21 height 22
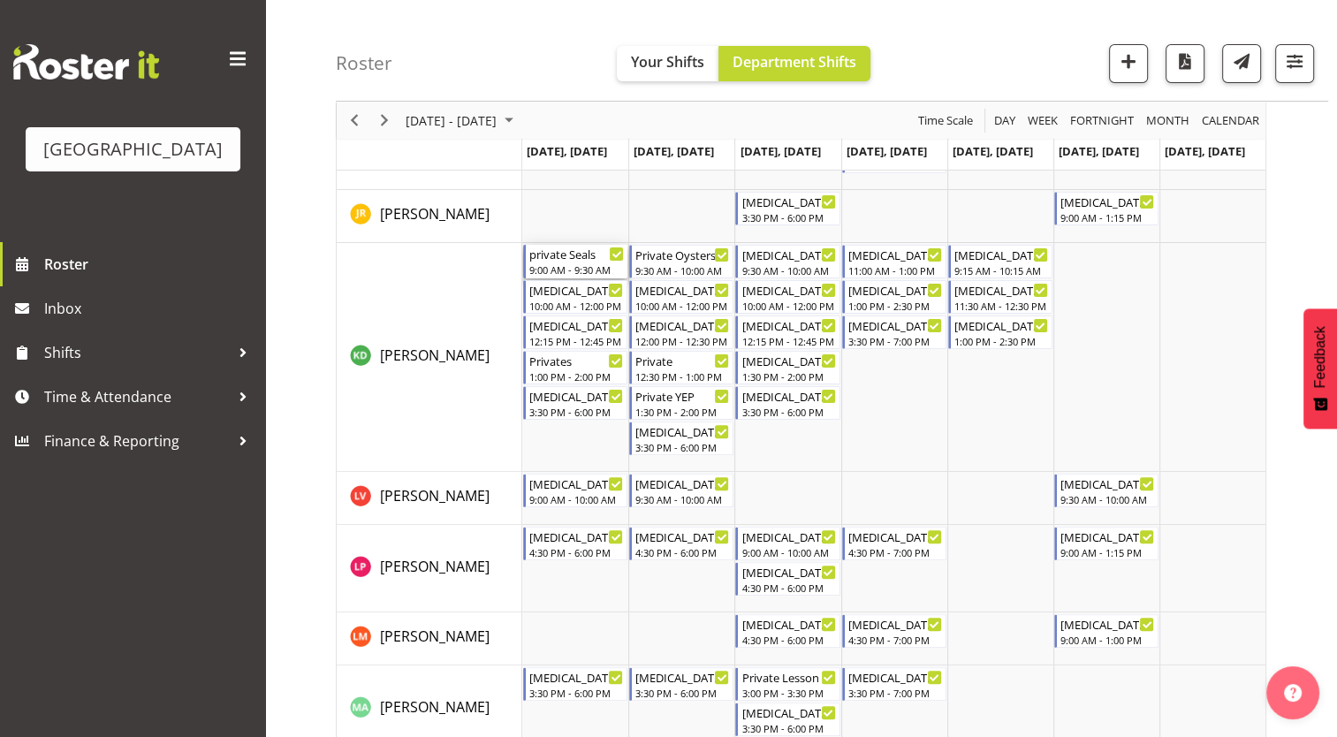
click at [559, 249] on div "private Seals" at bounding box center [576, 254] width 95 height 18
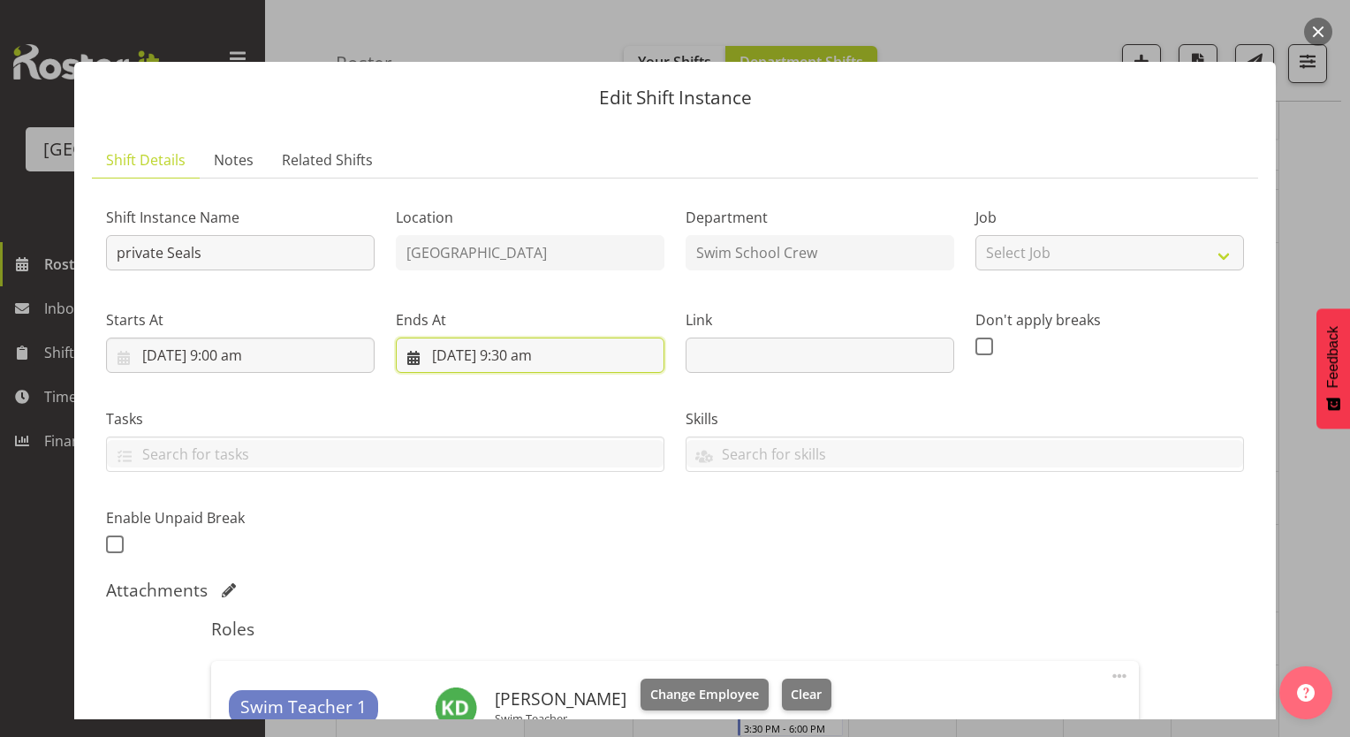
click at [444, 349] on input "8/09/2025, 9:30 am" at bounding box center [530, 354] width 269 height 35
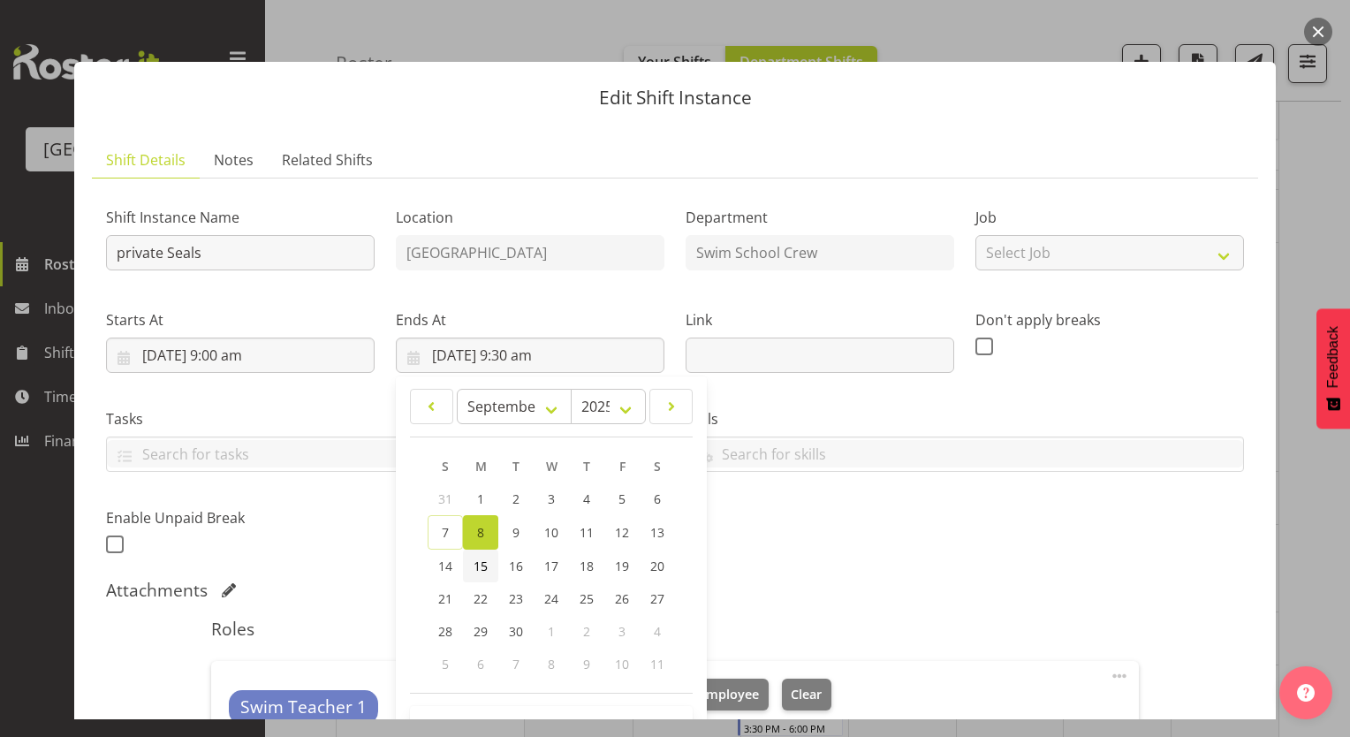
click at [483, 558] on span "15" at bounding box center [481, 565] width 14 height 17
type input "[DATE] 9:30 am"
click at [855, 594] on div "Attachments" at bounding box center [675, 590] width 1138 height 21
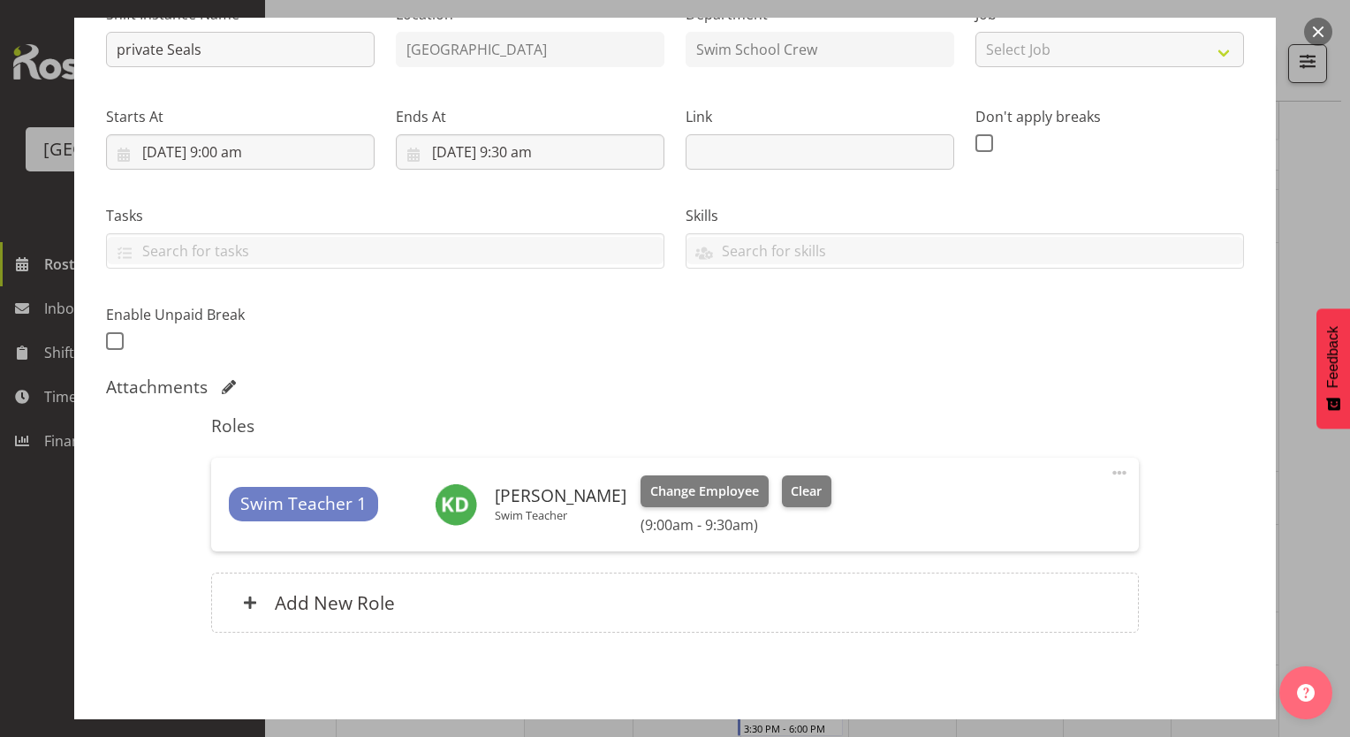
scroll to position [272, 0]
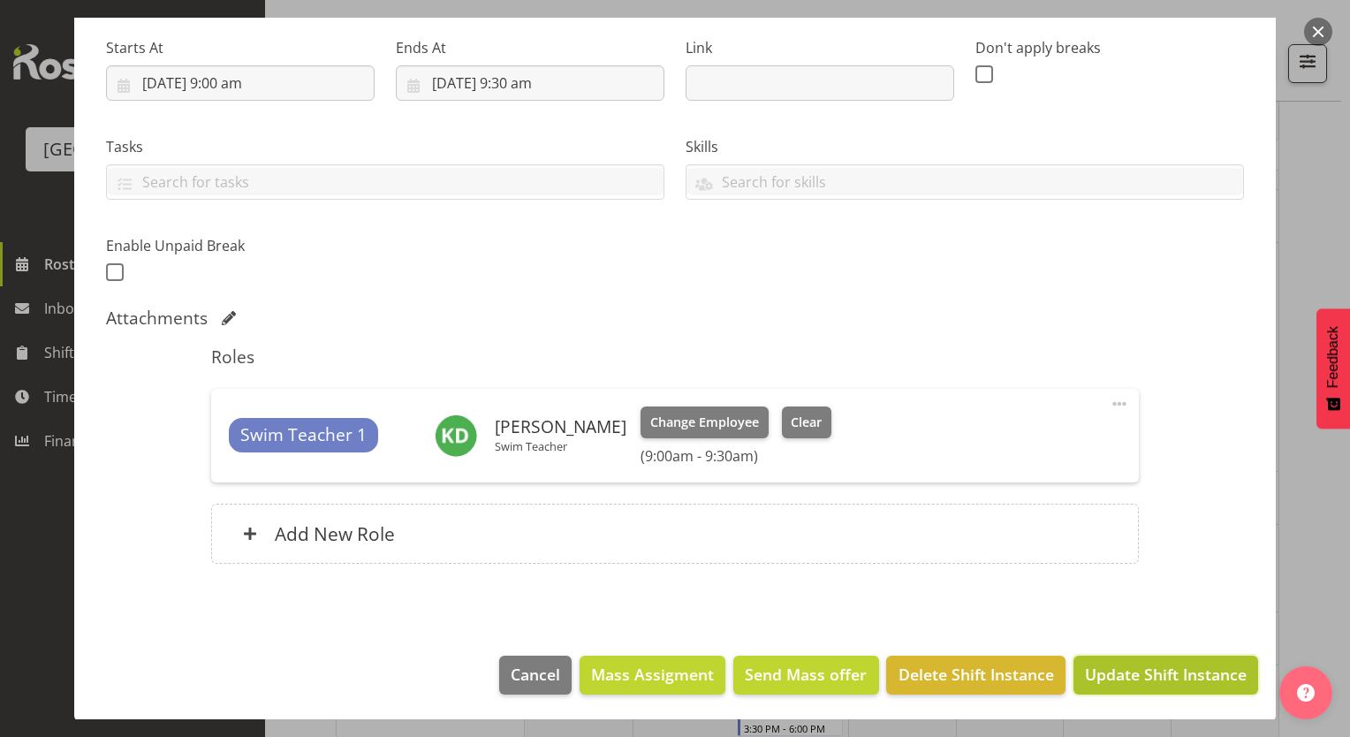
click at [1166, 673] on span "Update Shift Instance" at bounding box center [1166, 674] width 162 height 23
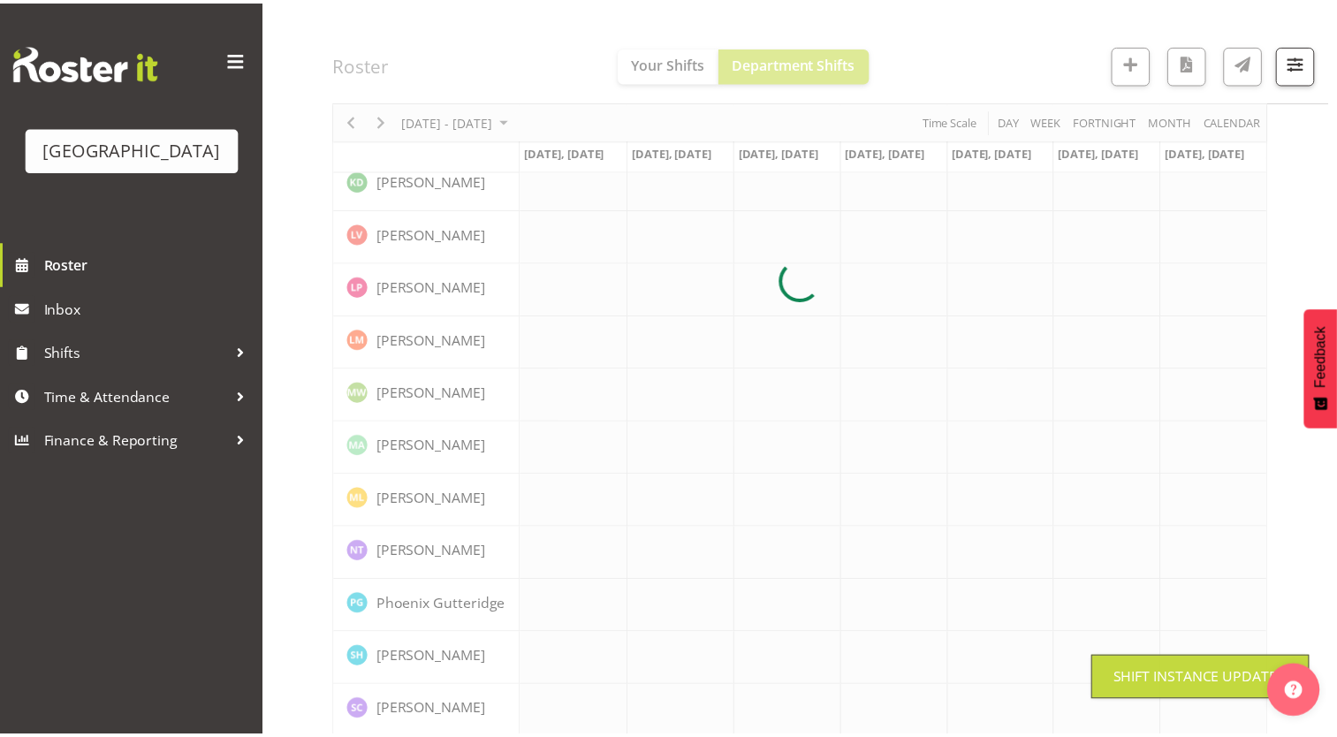
scroll to position [0, 0]
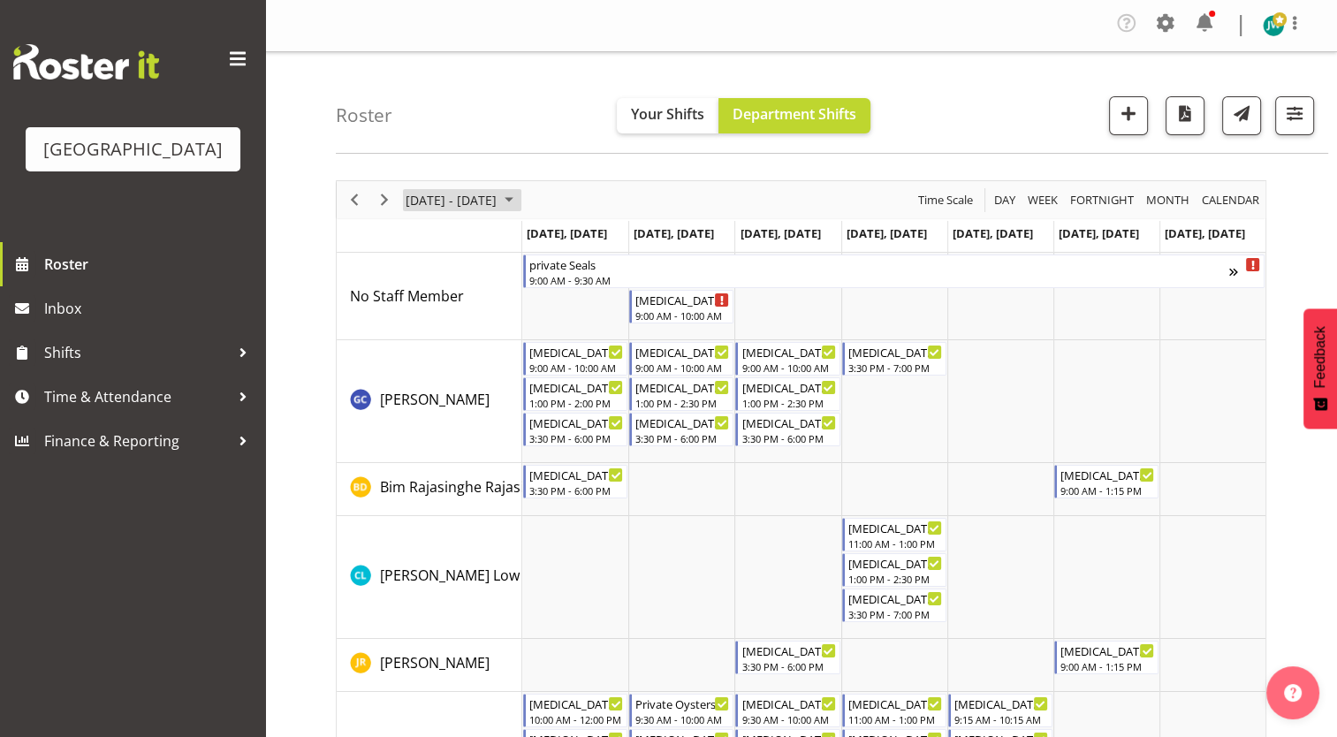
drag, startPoint x: 1166, startPoint y: 673, endPoint x: 450, endPoint y: 196, distance: 860.8
click at [383, 193] on span "Next" at bounding box center [384, 200] width 21 height 22
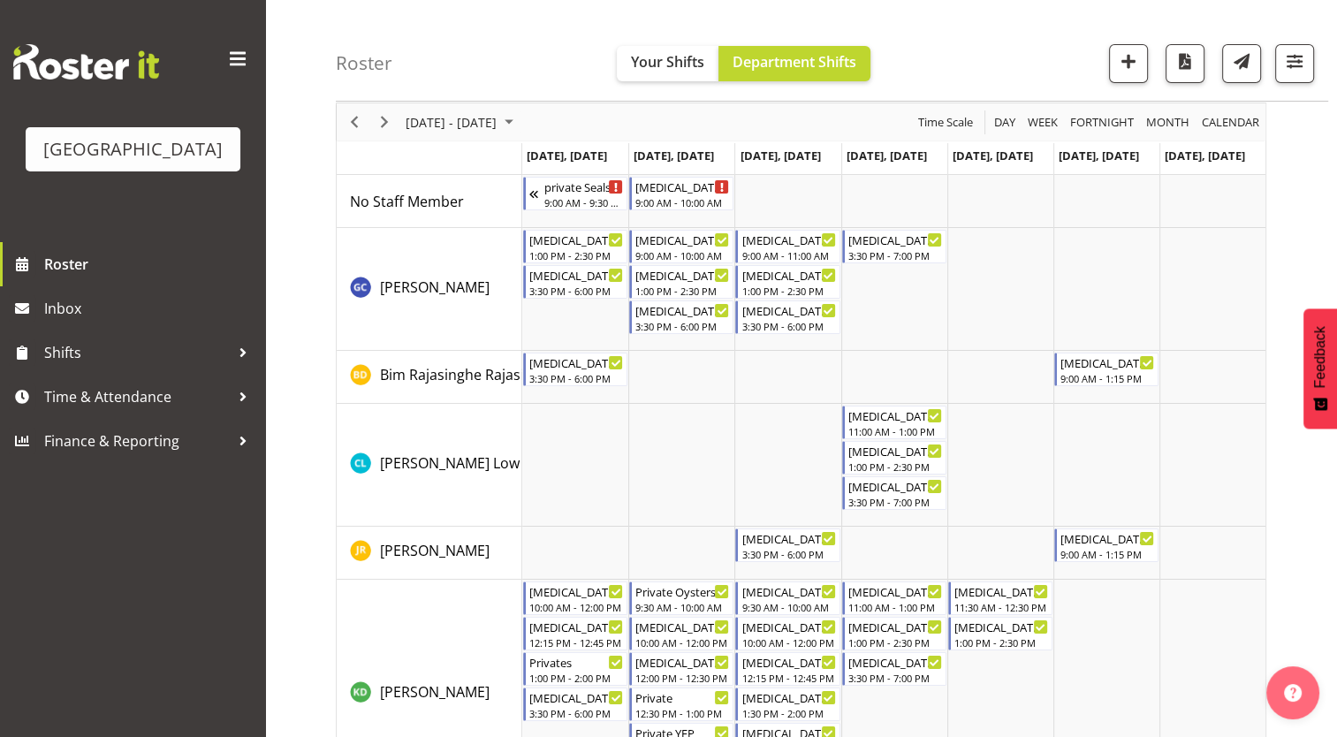
scroll to position [72, 0]
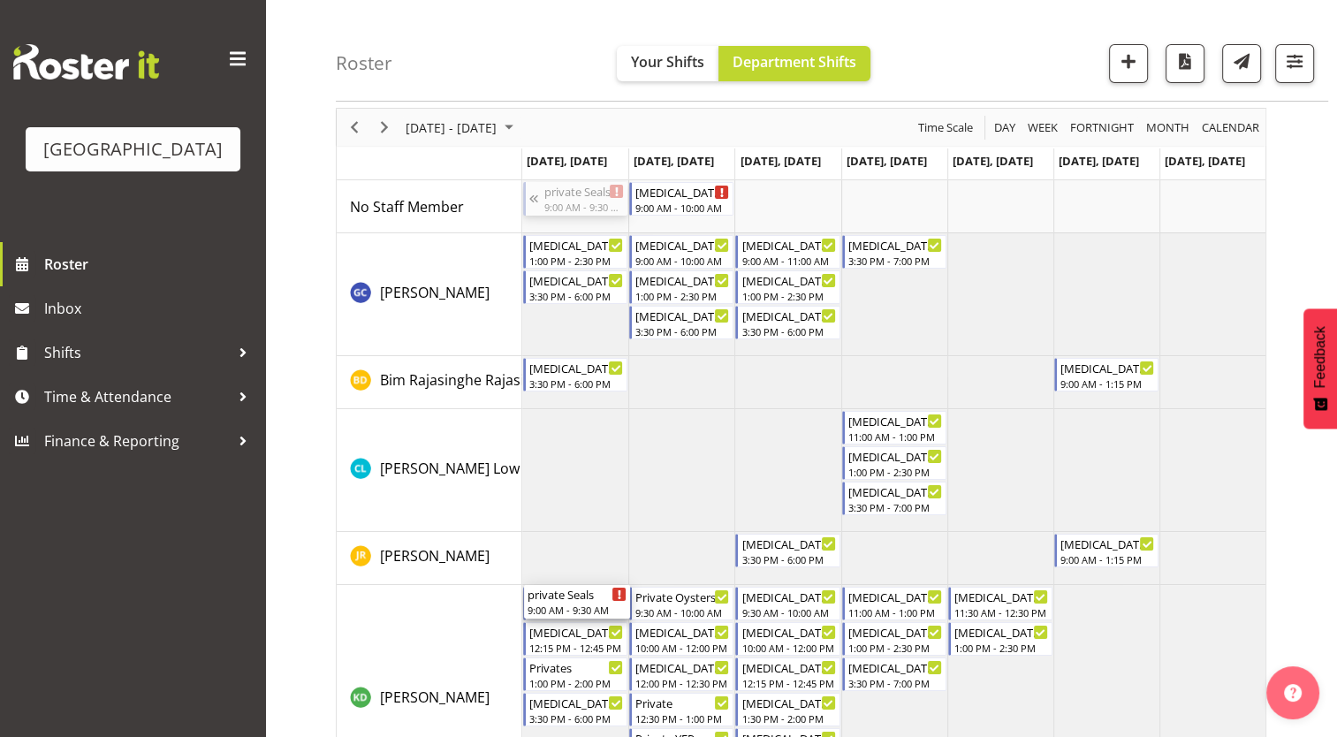
drag, startPoint x: 587, startPoint y: 188, endPoint x: 566, endPoint y: 609, distance: 421.1
drag, startPoint x: 586, startPoint y: 198, endPoint x: 561, endPoint y: 610, distance: 413.3
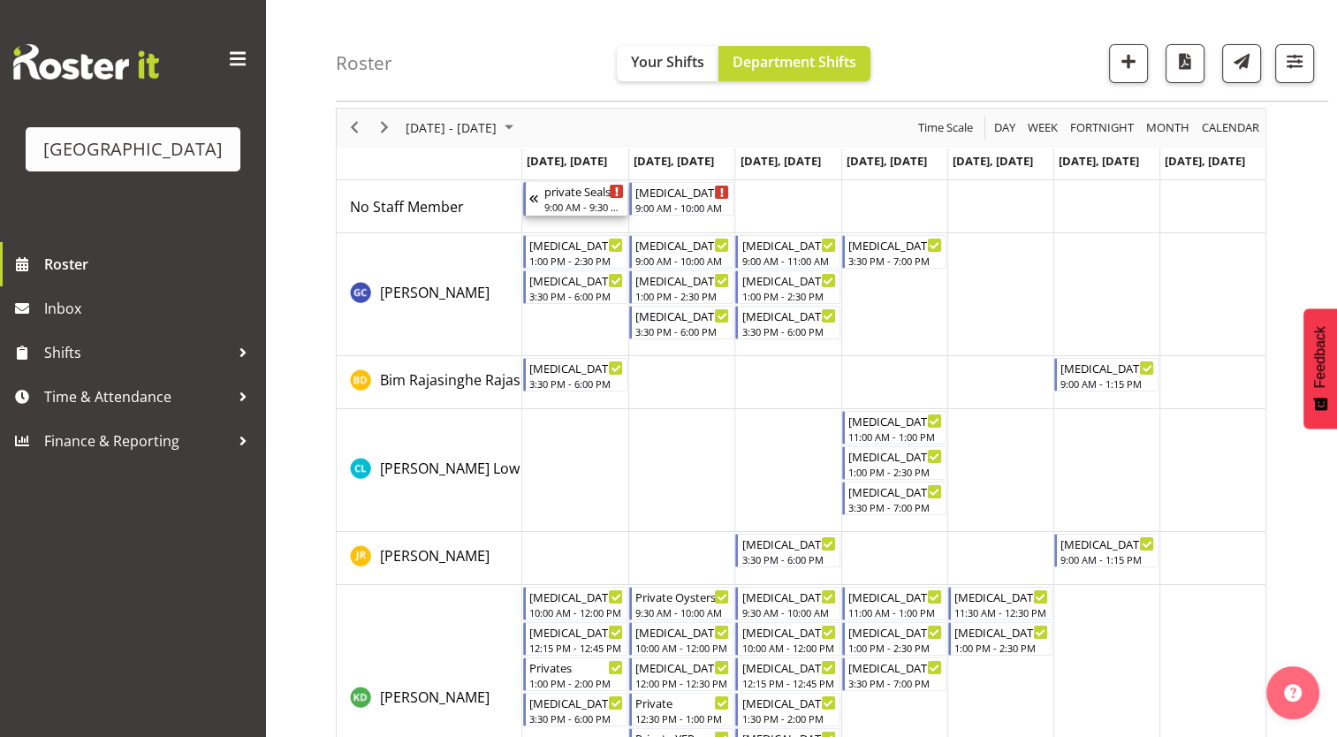
click at [567, 191] on div "private Seals" at bounding box center [584, 191] width 80 height 18
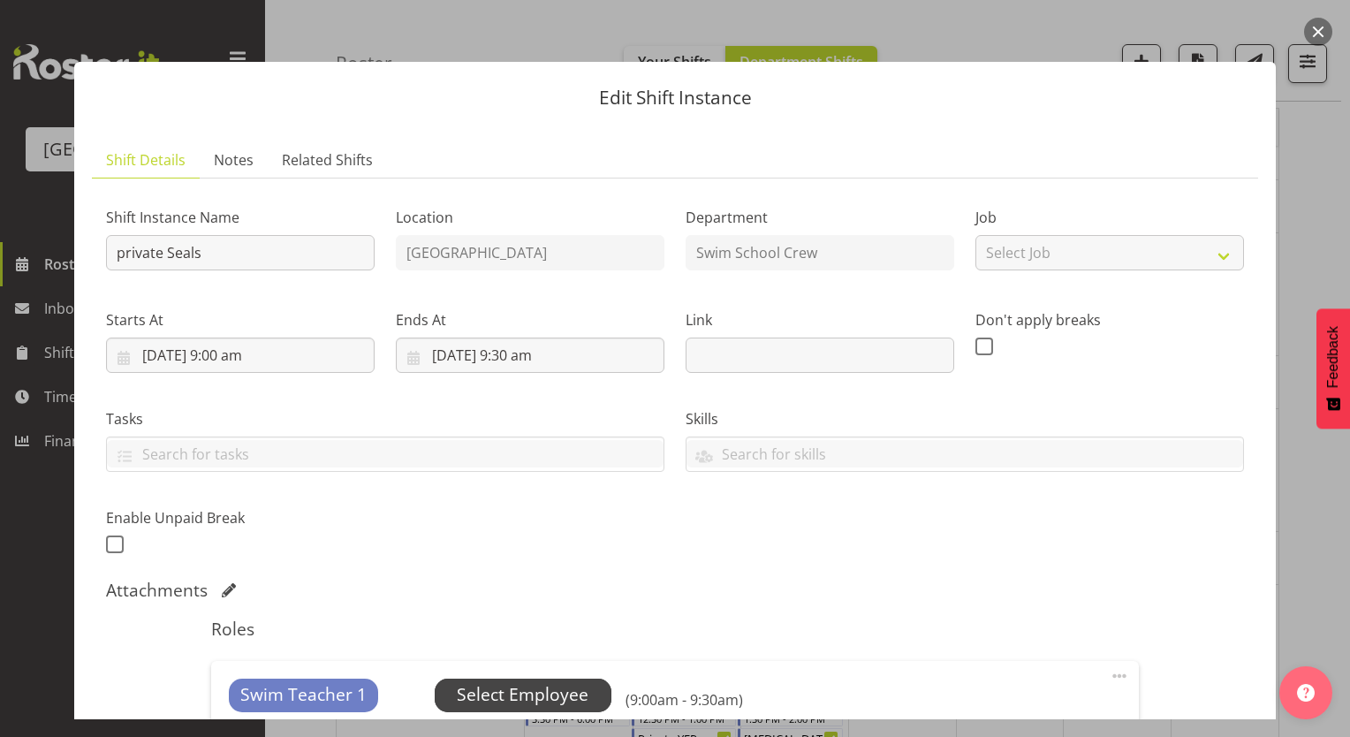
click at [565, 684] on span "Select Employee" at bounding box center [523, 695] width 132 height 26
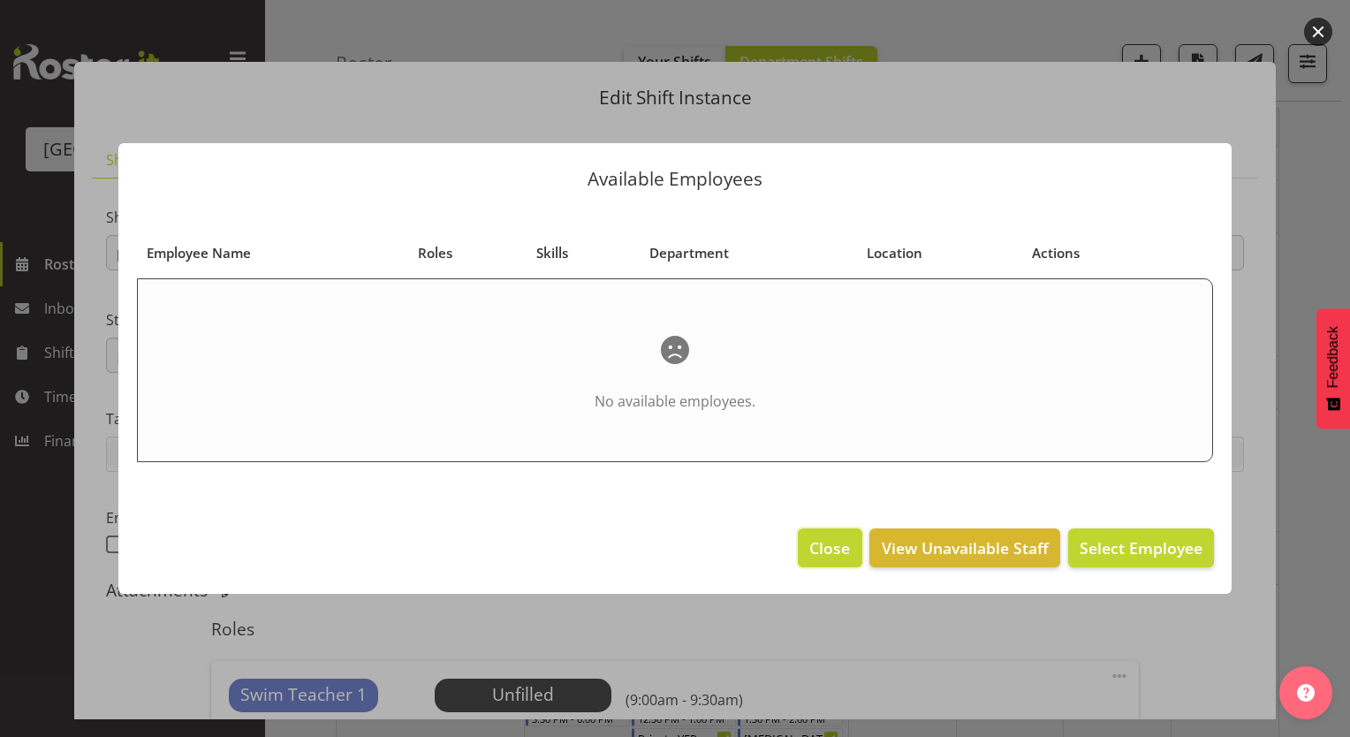
click at [842, 546] on span "Close" at bounding box center [829, 547] width 41 height 23
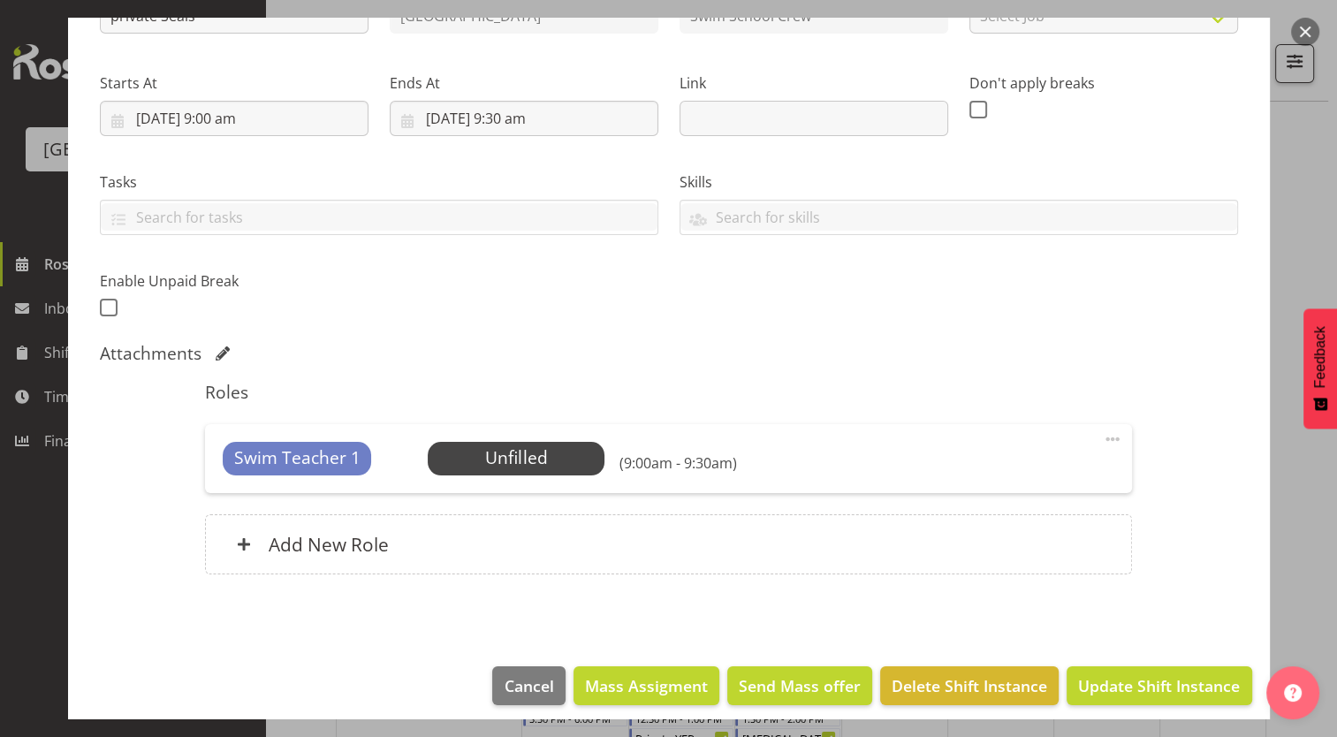
scroll to position [247, 0]
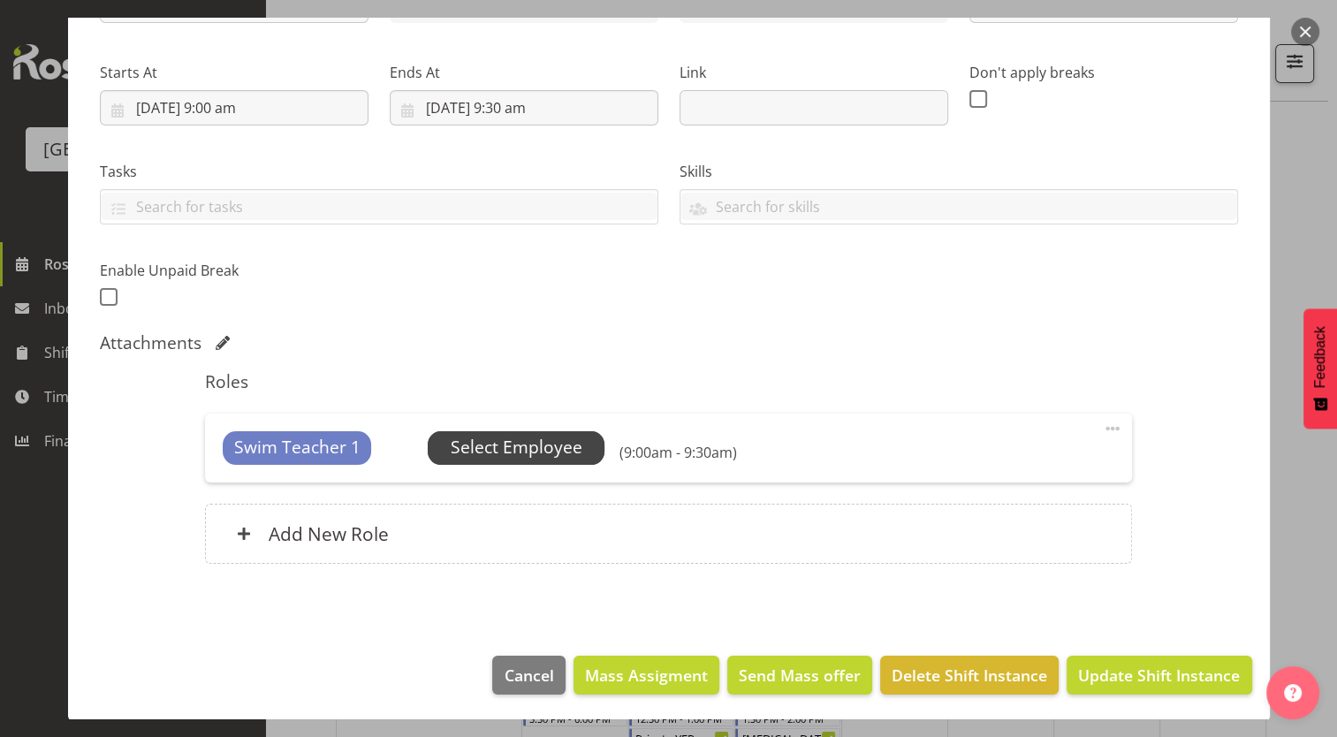
click at [537, 447] on span "Select Employee" at bounding box center [517, 448] width 132 height 26
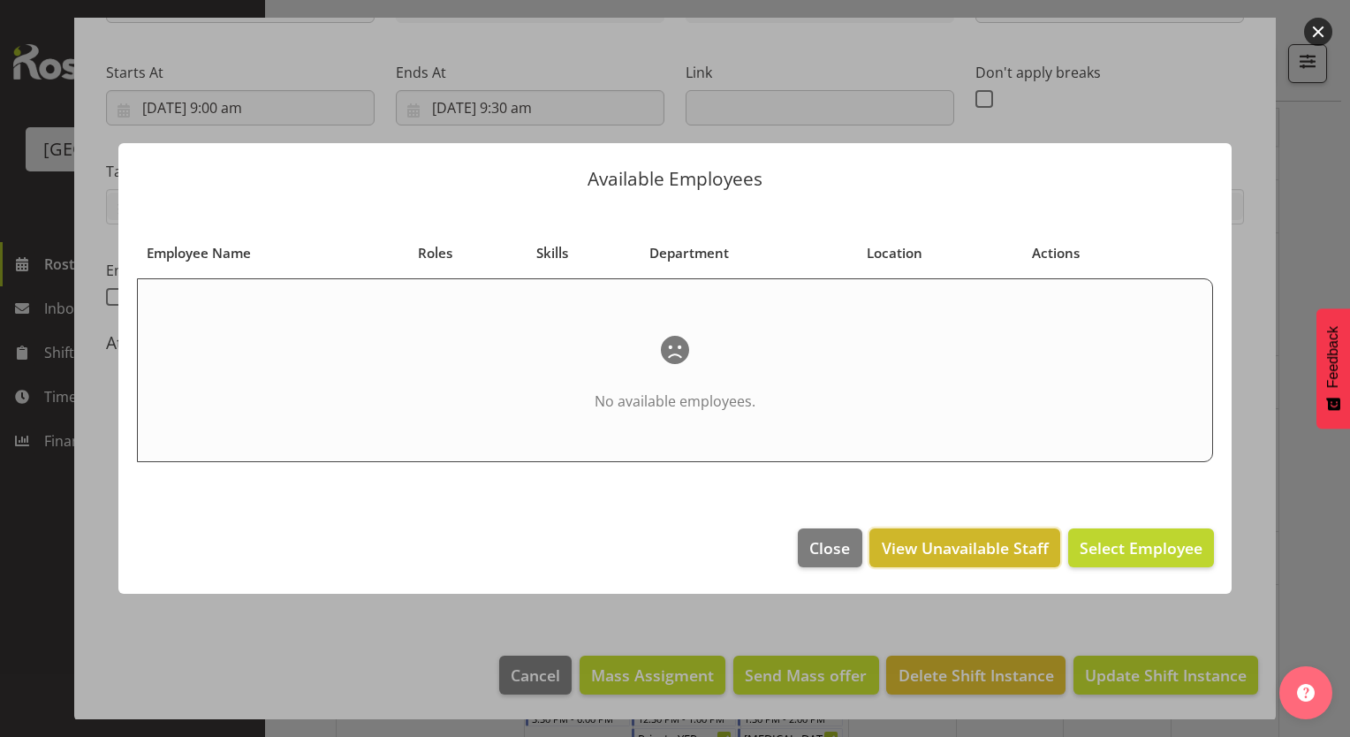
click at [922, 542] on span "View Unavailable Staff" at bounding box center [965, 547] width 167 height 23
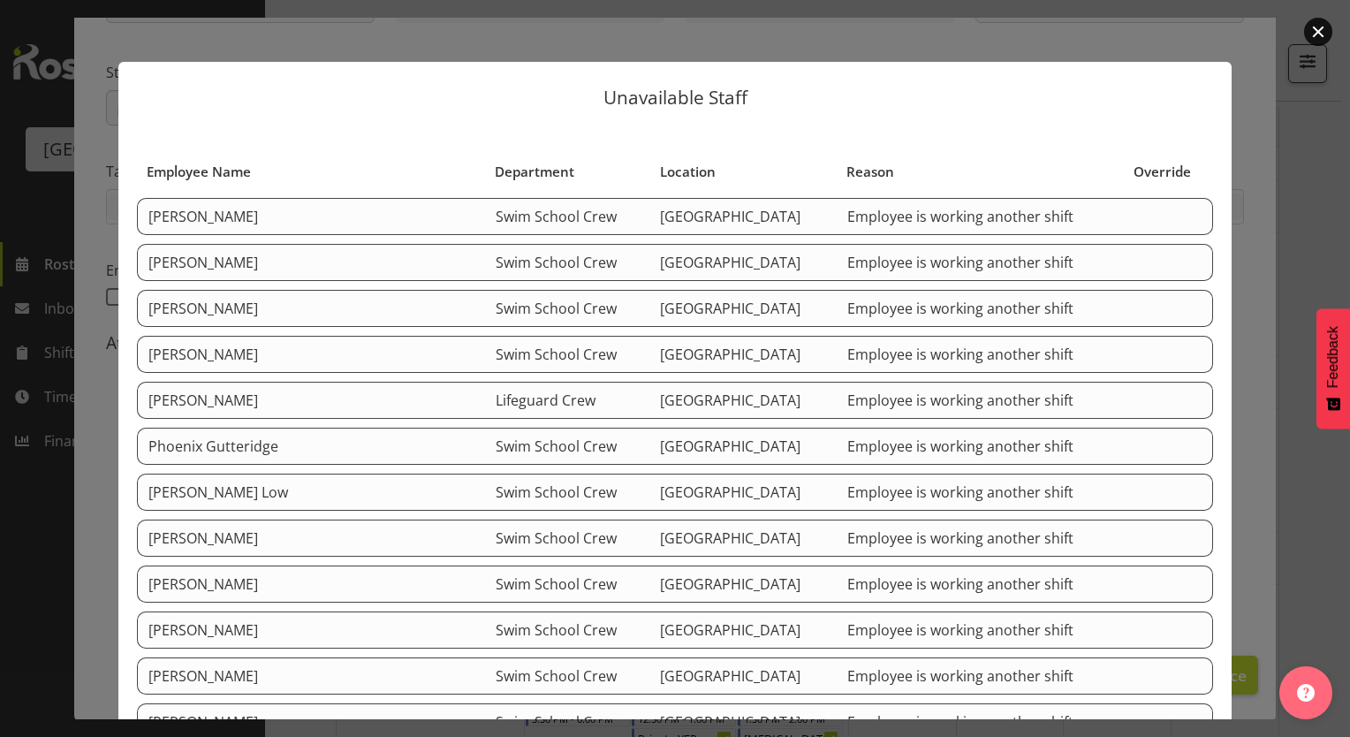
click at [686, 670] on span "[GEOGRAPHIC_DATA]" at bounding box center [730, 675] width 140 height 19
click at [1325, 40] on button "button" at bounding box center [1318, 32] width 28 height 28
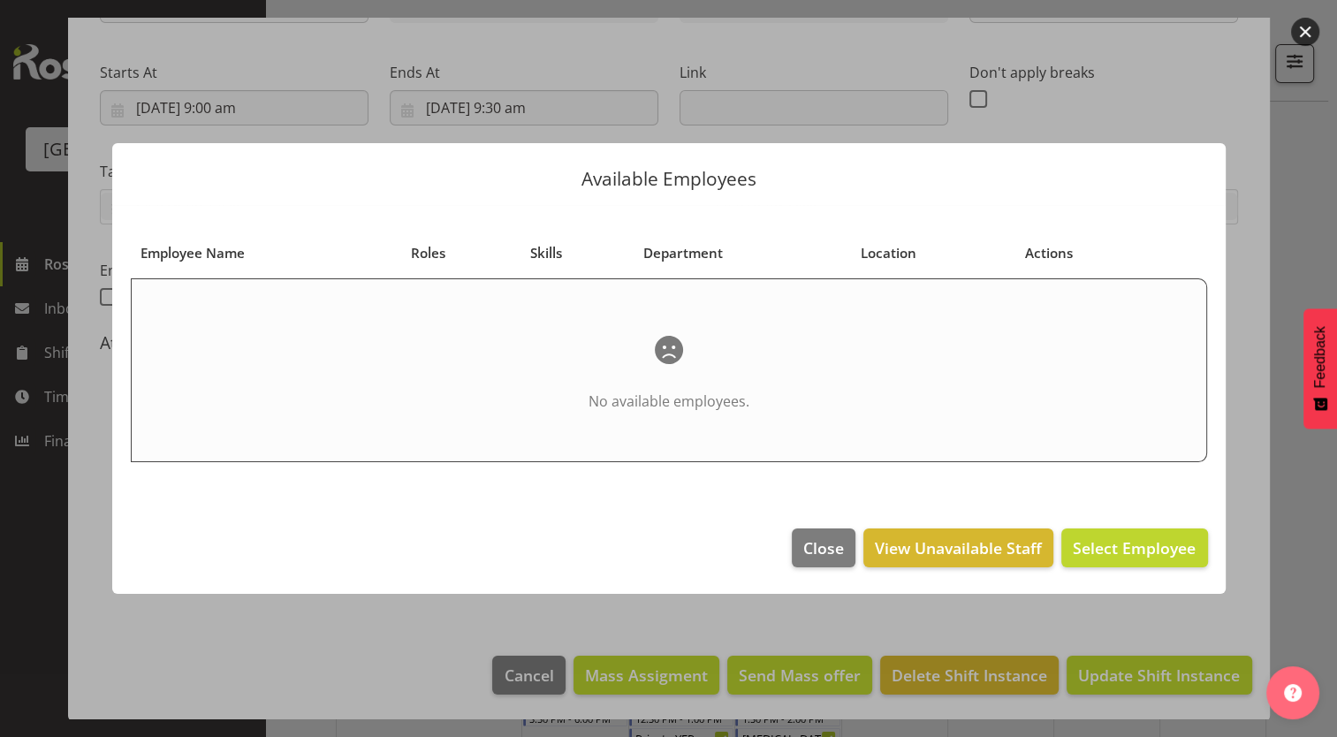
click at [1312, 23] on button "button" at bounding box center [1305, 32] width 28 height 28
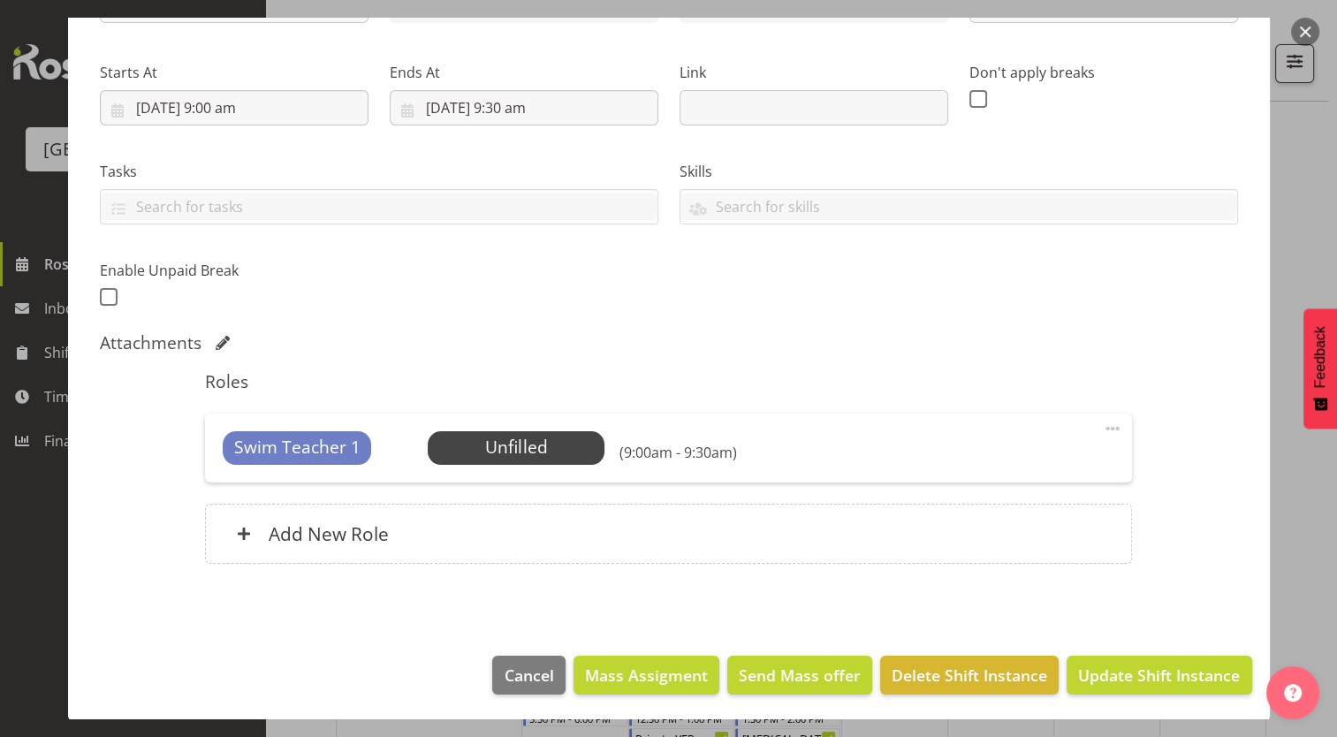
click at [1304, 34] on button "button" at bounding box center [1305, 32] width 28 height 28
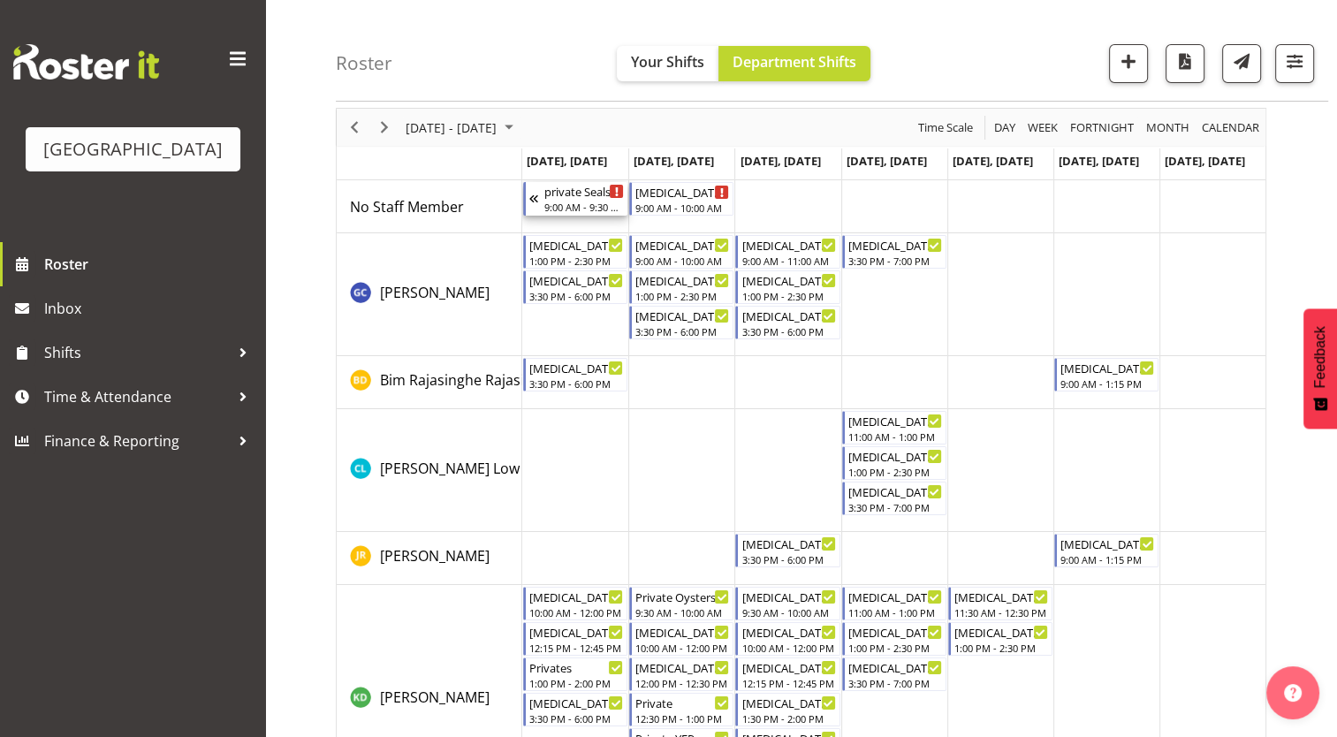
click at [558, 200] on div "9:00 AM - 9:30 AM" at bounding box center [584, 207] width 80 height 14
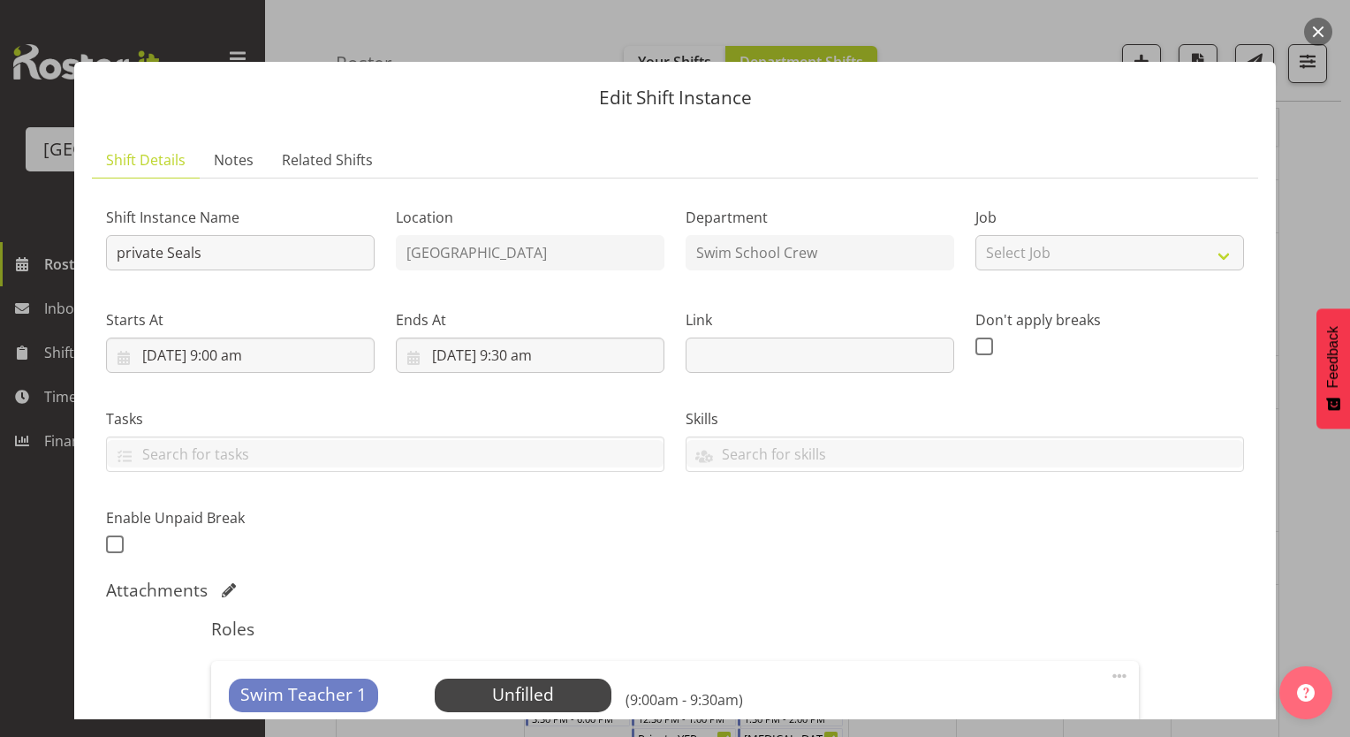
click at [1318, 34] on button "button" at bounding box center [1318, 32] width 28 height 28
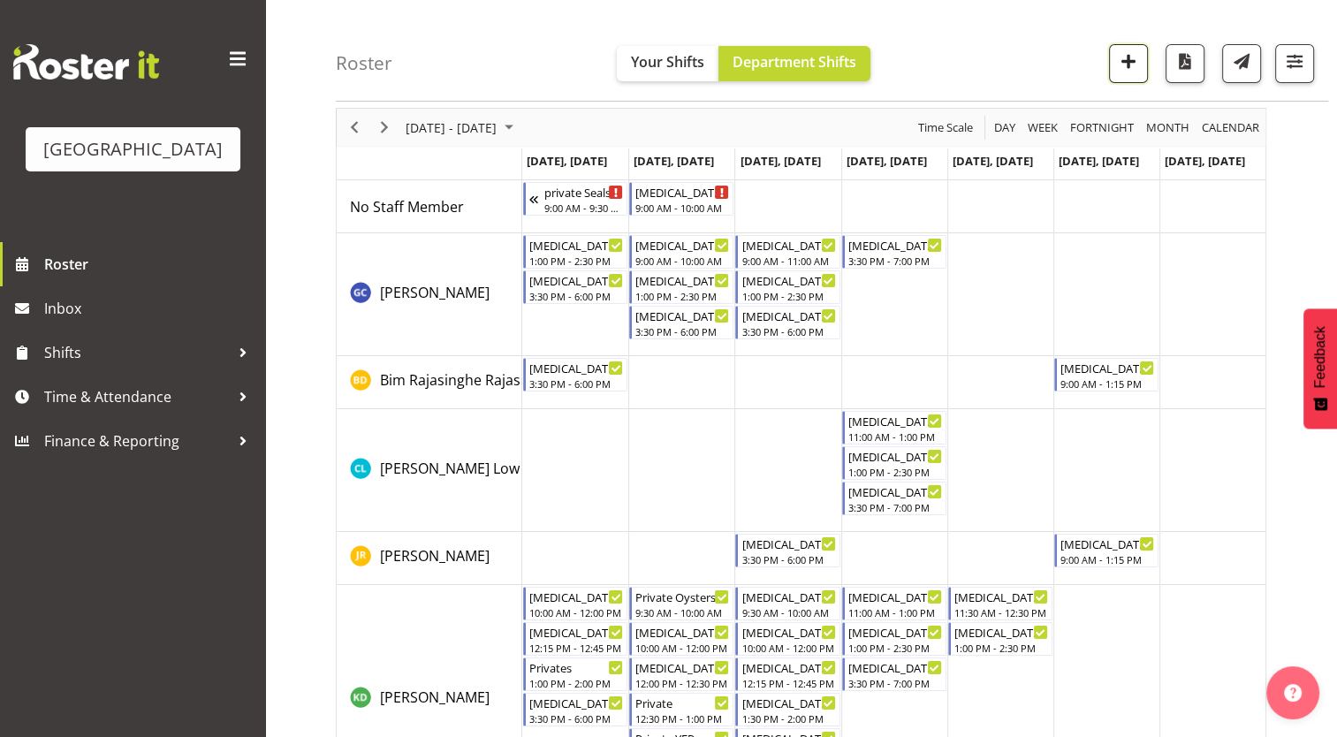
click at [1131, 47] on button "button" at bounding box center [1128, 63] width 39 height 39
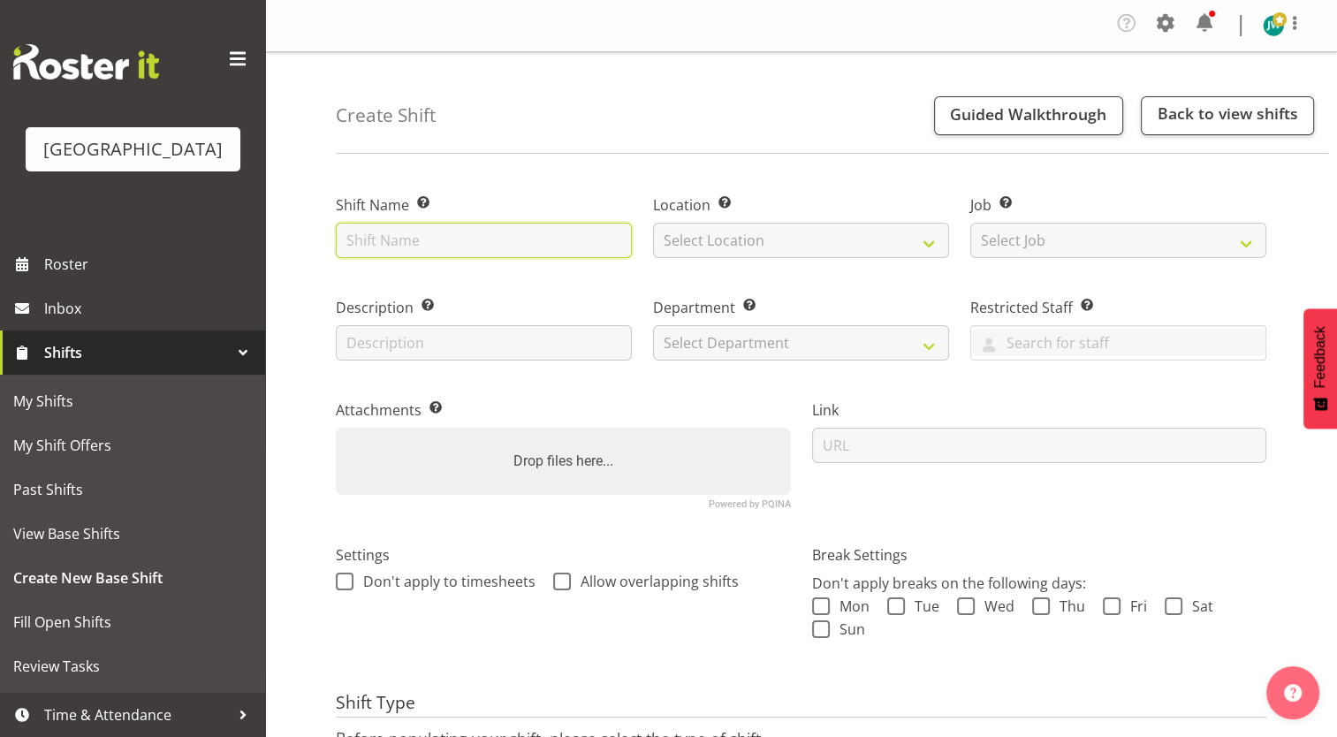
click at [586, 238] on input "text" at bounding box center [484, 240] width 296 height 35
type input "private seals"
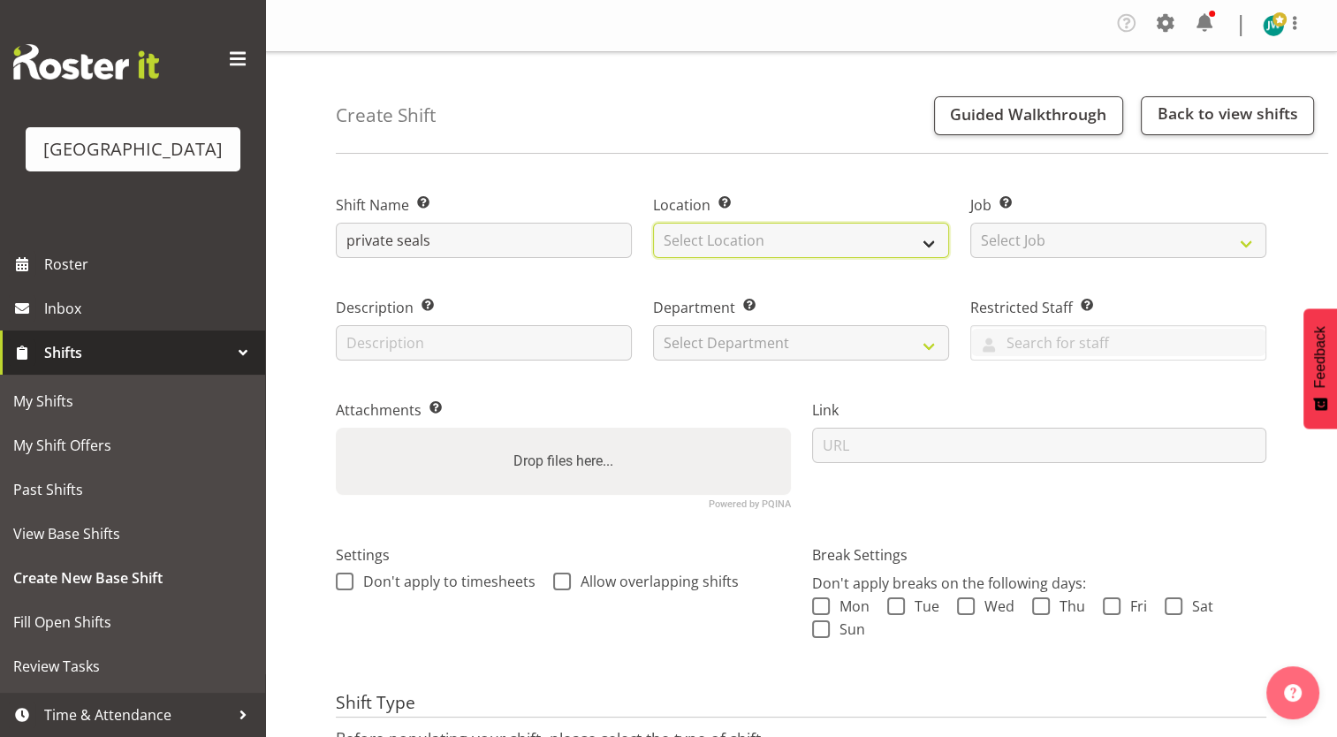
click at [774, 237] on select "Select Location [GEOGRAPHIC_DATA]" at bounding box center [801, 240] width 296 height 35
select select "83"
click at [653, 223] on select "Select Location [GEOGRAPHIC_DATA]" at bounding box center [801, 240] width 296 height 35
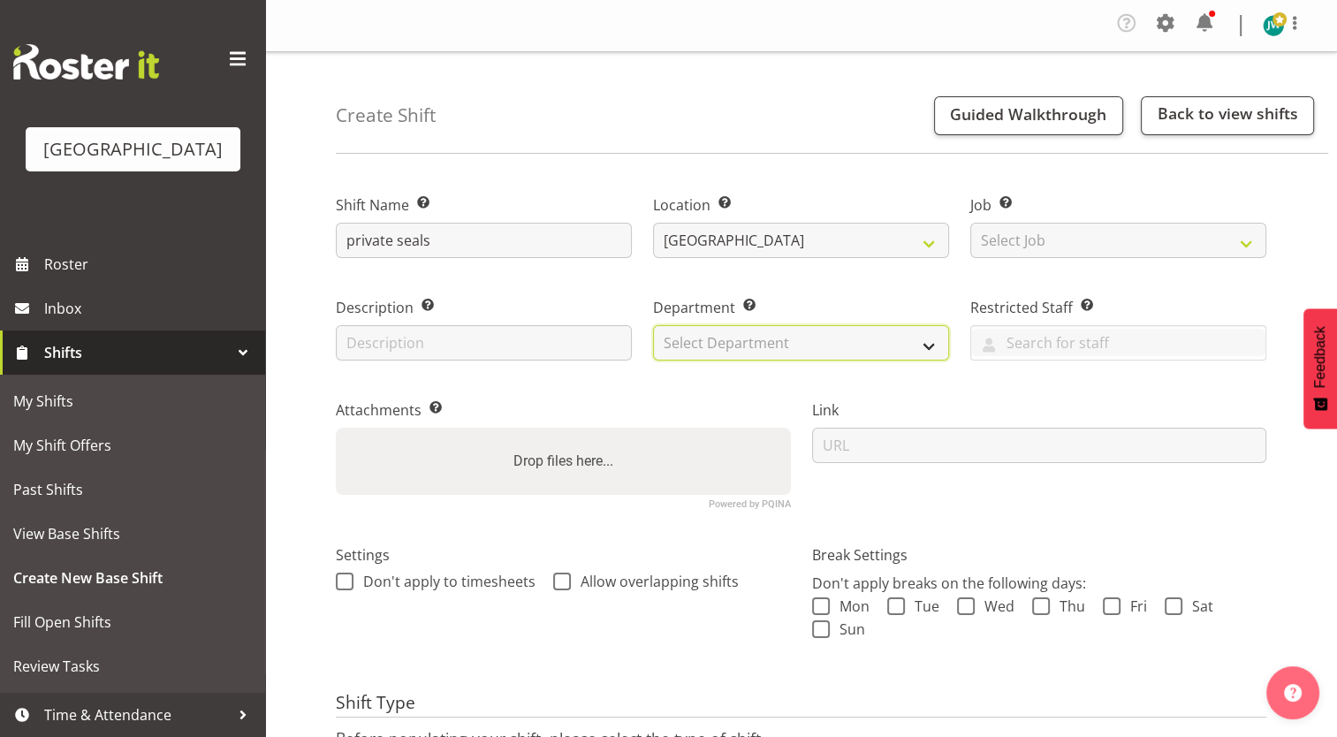
click at [758, 345] on select "Select Department Swim School Crew" at bounding box center [801, 342] width 296 height 35
select select "113"
click at [653, 325] on select "Select Department Swim School Crew" at bounding box center [801, 342] width 296 height 35
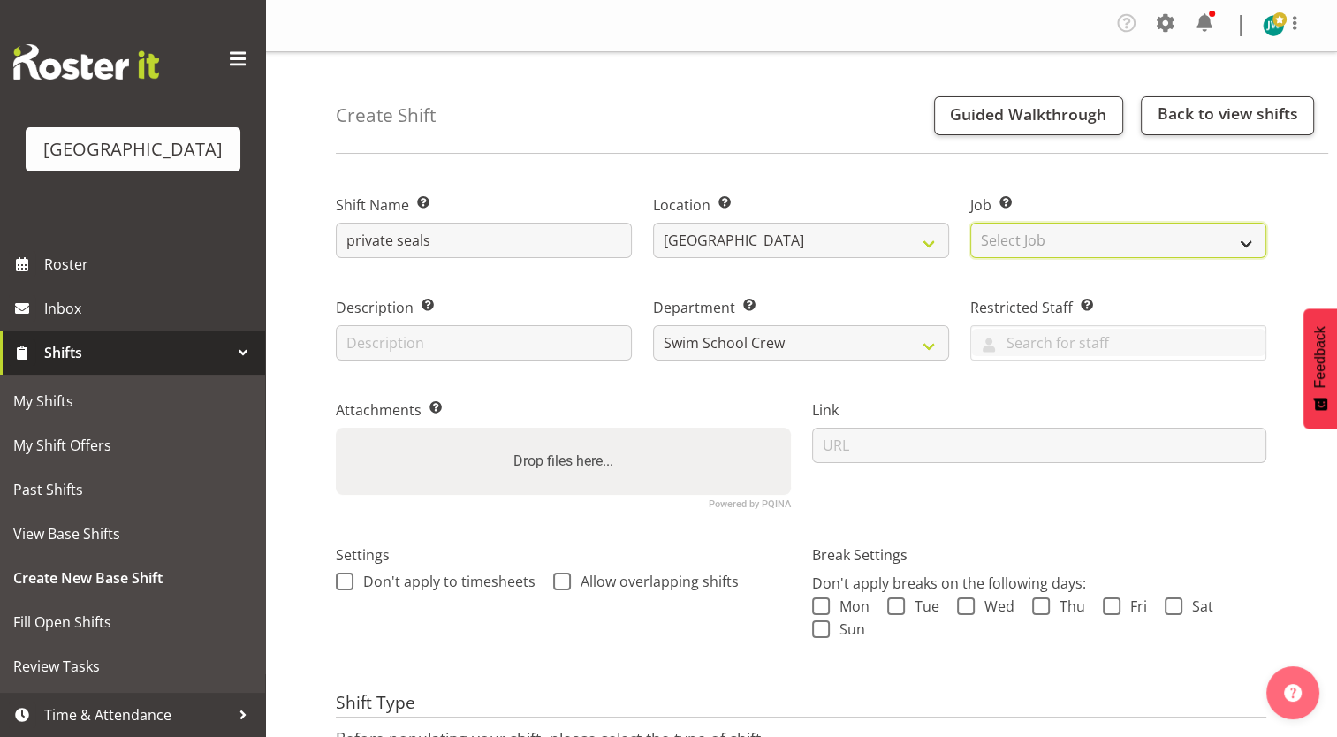
click at [1053, 239] on select "Select Job Create new job ACSO" at bounding box center [1118, 240] width 296 height 35
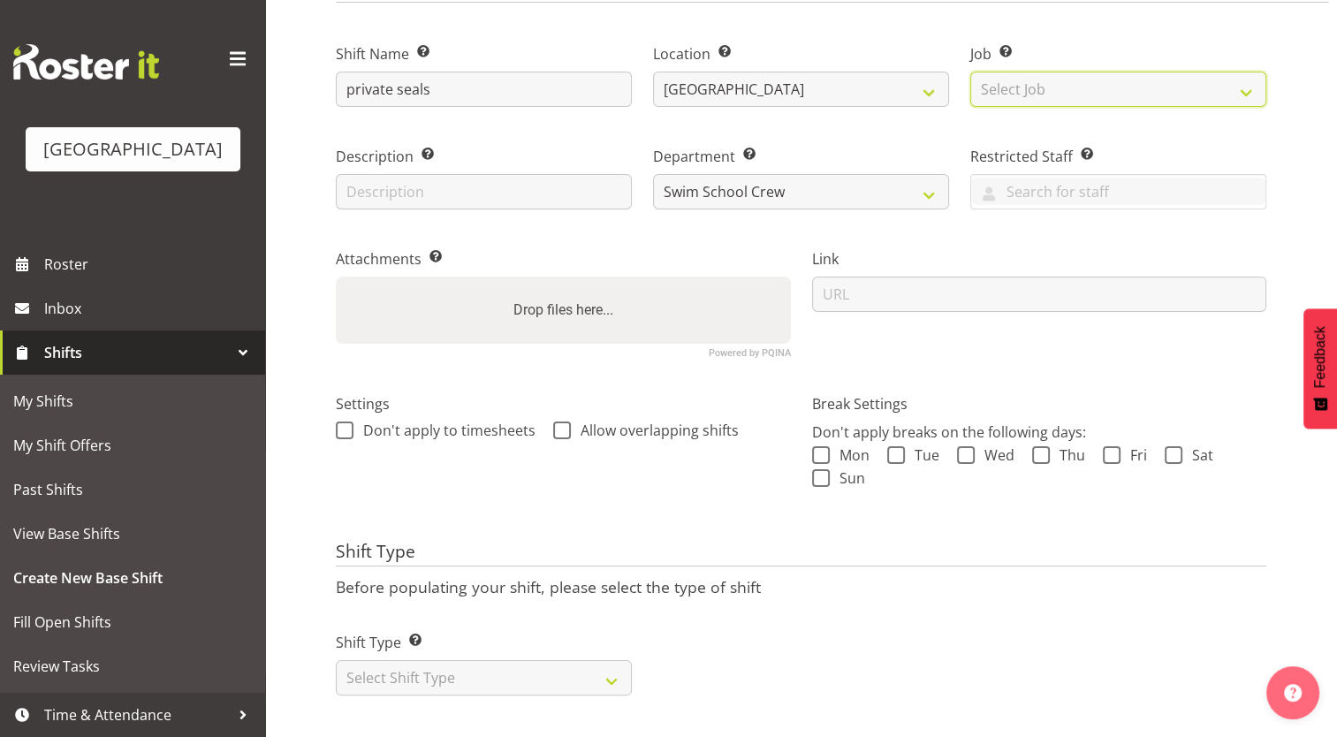
scroll to position [164, 0]
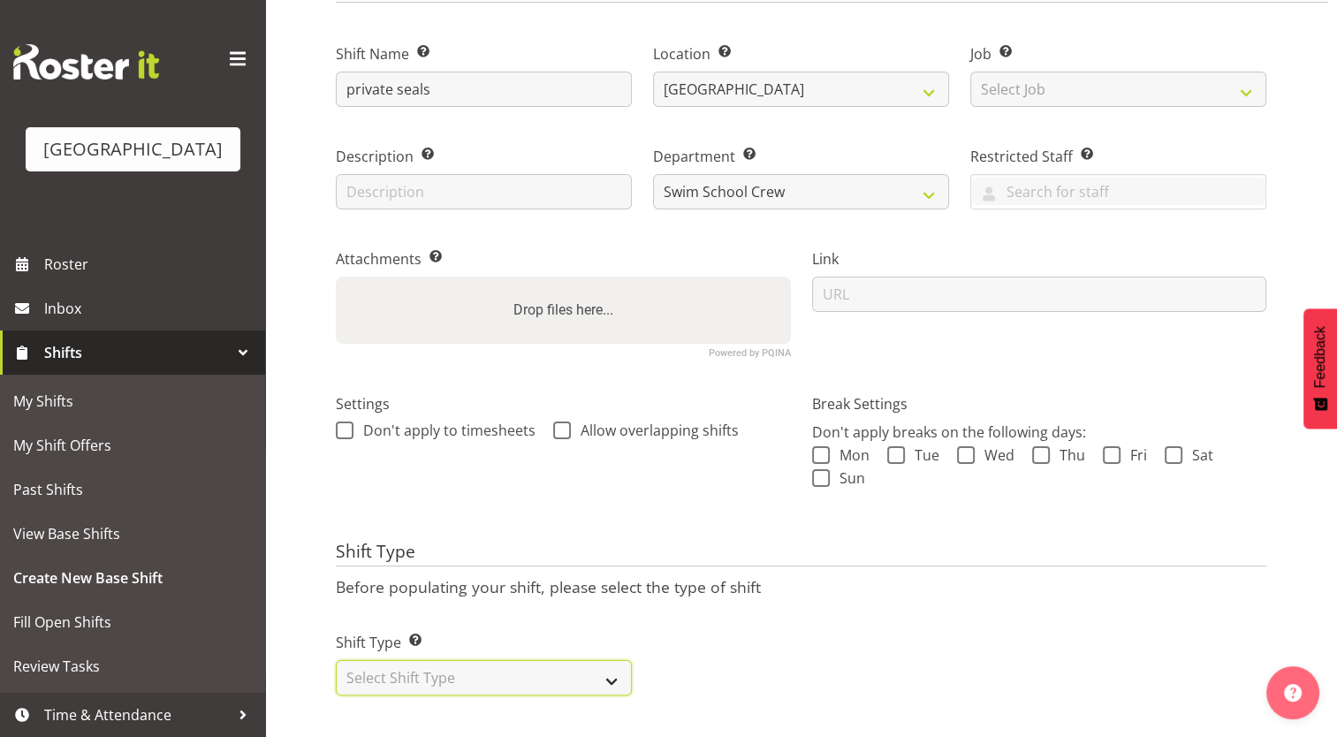
click at [415, 660] on select "Select Shift Type One Off Shift Recurring Shift Rotating Shift" at bounding box center [484, 677] width 296 height 35
select select "one_off"
click at [336, 660] on select "Select Shift Type One Off Shift Recurring Shift Rotating Shift" at bounding box center [484, 677] width 296 height 35
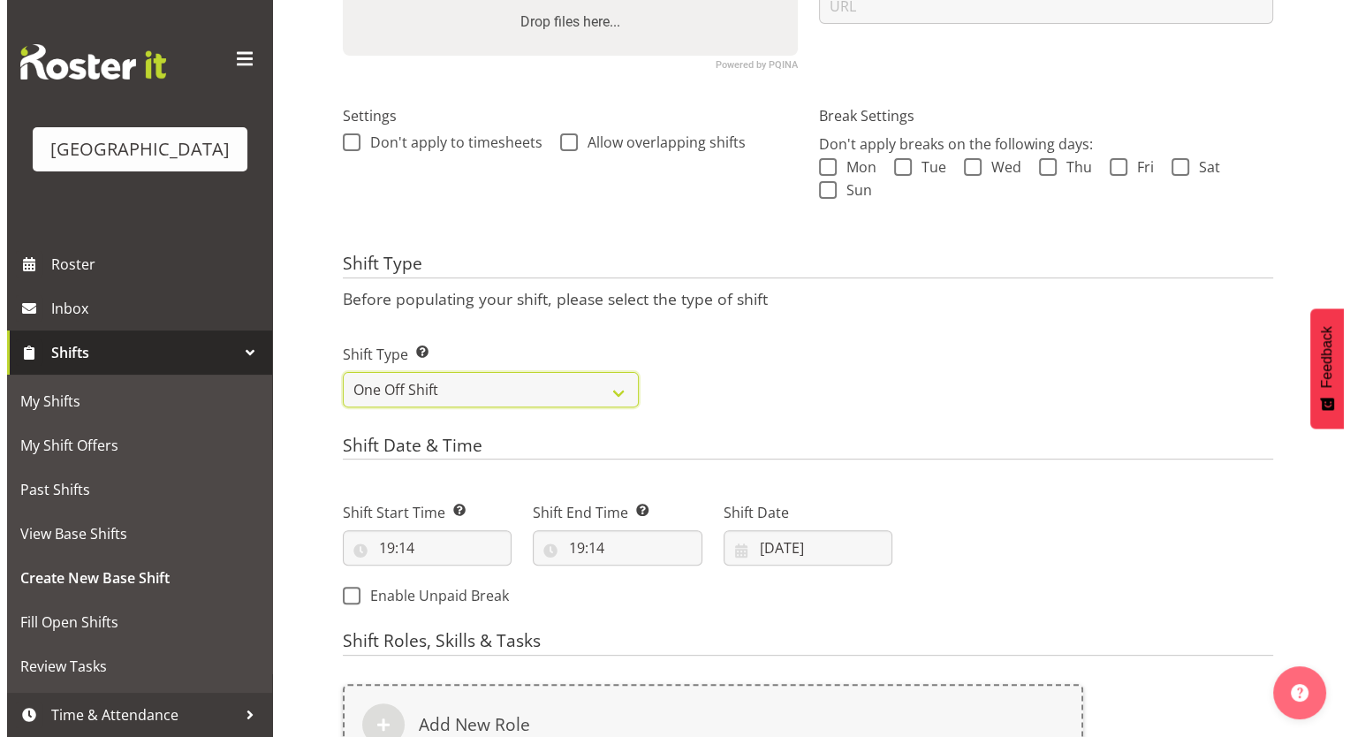
scroll to position [519, 0]
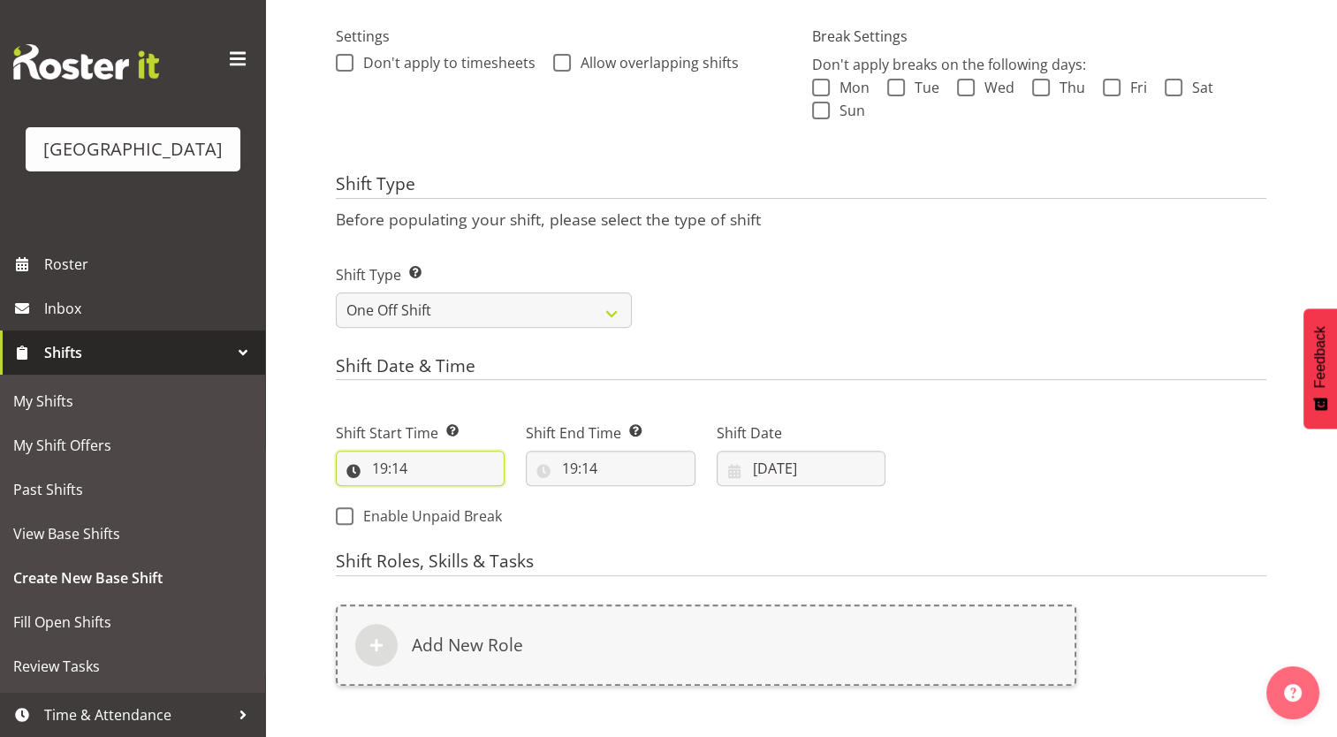
click at [384, 472] on input "19:14" at bounding box center [420, 468] width 169 height 35
click at [453, 515] on select "00 01 02 03 04 05 06 07 08 09 10 11 12 13 14 15 16 17 18 19 20 21 22 23" at bounding box center [456, 514] width 40 height 35
select select "9"
click at [436, 497] on select "00 01 02 03 04 05 06 07 08 09 10 11 12 13 14 15 16 17 18 19 20 21 22 23" at bounding box center [456, 514] width 40 height 35
type input "09:14"
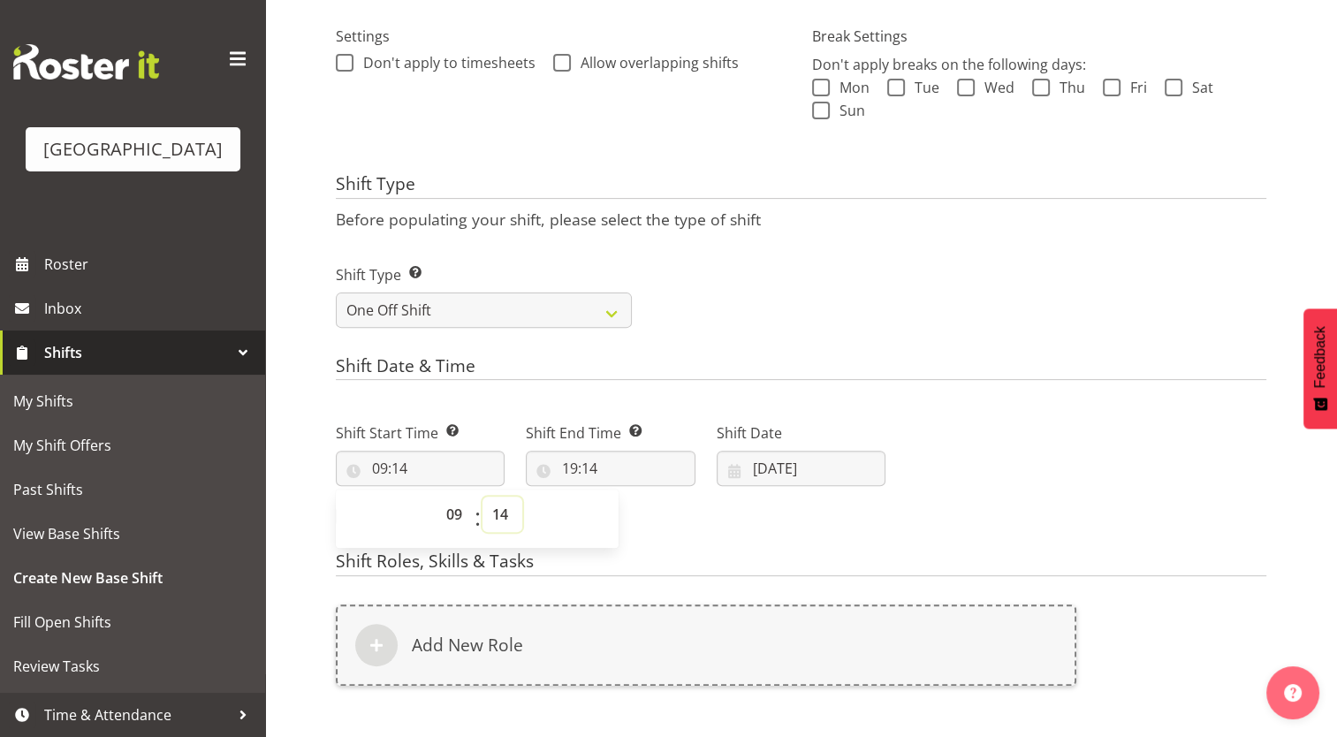
click at [502, 519] on select "00 01 02 03 04 05 06 07 08 09 10 11 12 13 14 15 16 17 18 19 20 21 22 23 24 25 2…" at bounding box center [502, 514] width 40 height 35
select select "0"
click at [482, 497] on select "00 01 02 03 04 05 06 07 08 09 10 11 12 13 14 15 16 17 18 19 20 21 22 23 24 25 2…" at bounding box center [502, 514] width 40 height 35
type input "09:00"
click at [572, 463] on input "19:14" at bounding box center [610, 468] width 169 height 35
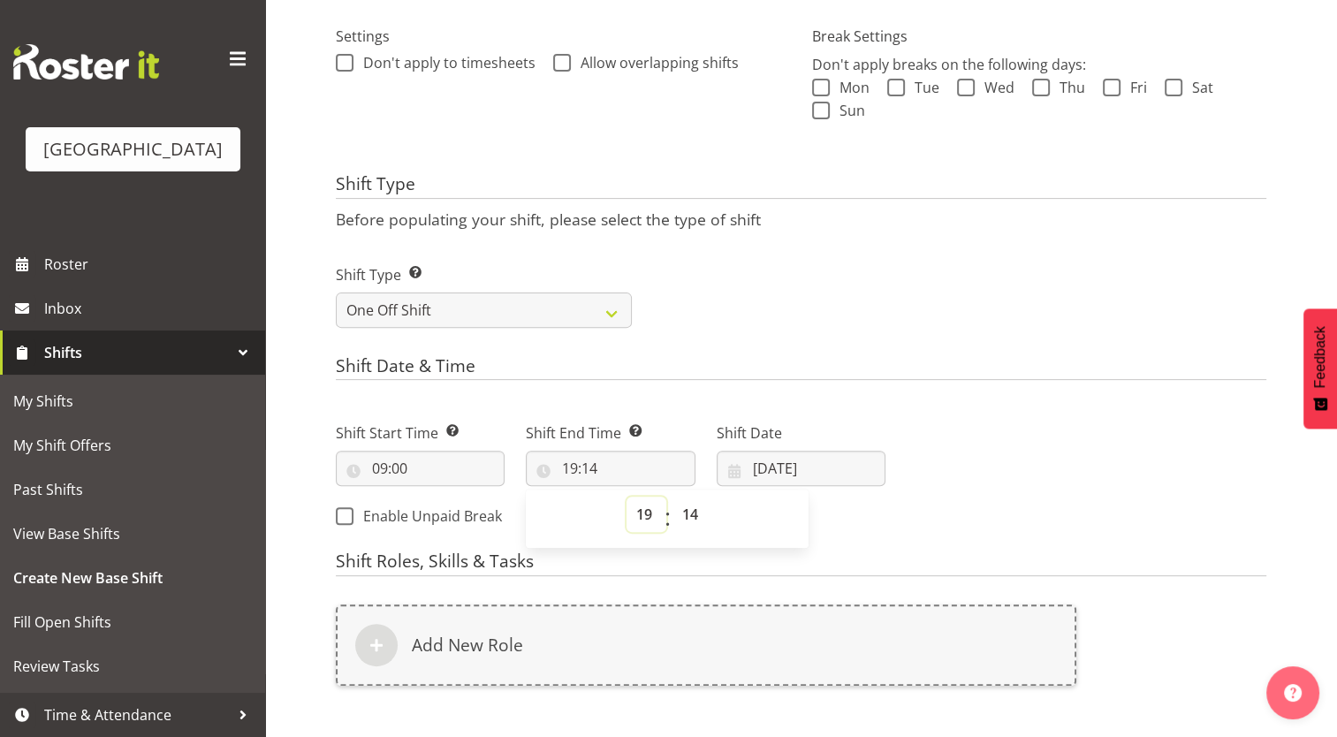
click at [643, 516] on select "00 01 02 03 04 05 06 07 08 09 10 11 12 13 14 15 16 17 18 19 20 21 22 23" at bounding box center [646, 514] width 40 height 35
select select "9"
click at [626, 497] on select "00 01 02 03 04 05 06 07 08 09 10 11 12 13 14 15 16 17 18 19 20 21 22 23" at bounding box center [646, 514] width 40 height 35
type input "09:14"
click at [693, 513] on select "00 01 02 03 04 05 06 07 08 09 10 11 12 13 14 15 16 17 18 19 20 21 22 23 24 25 2…" at bounding box center [692, 514] width 40 height 35
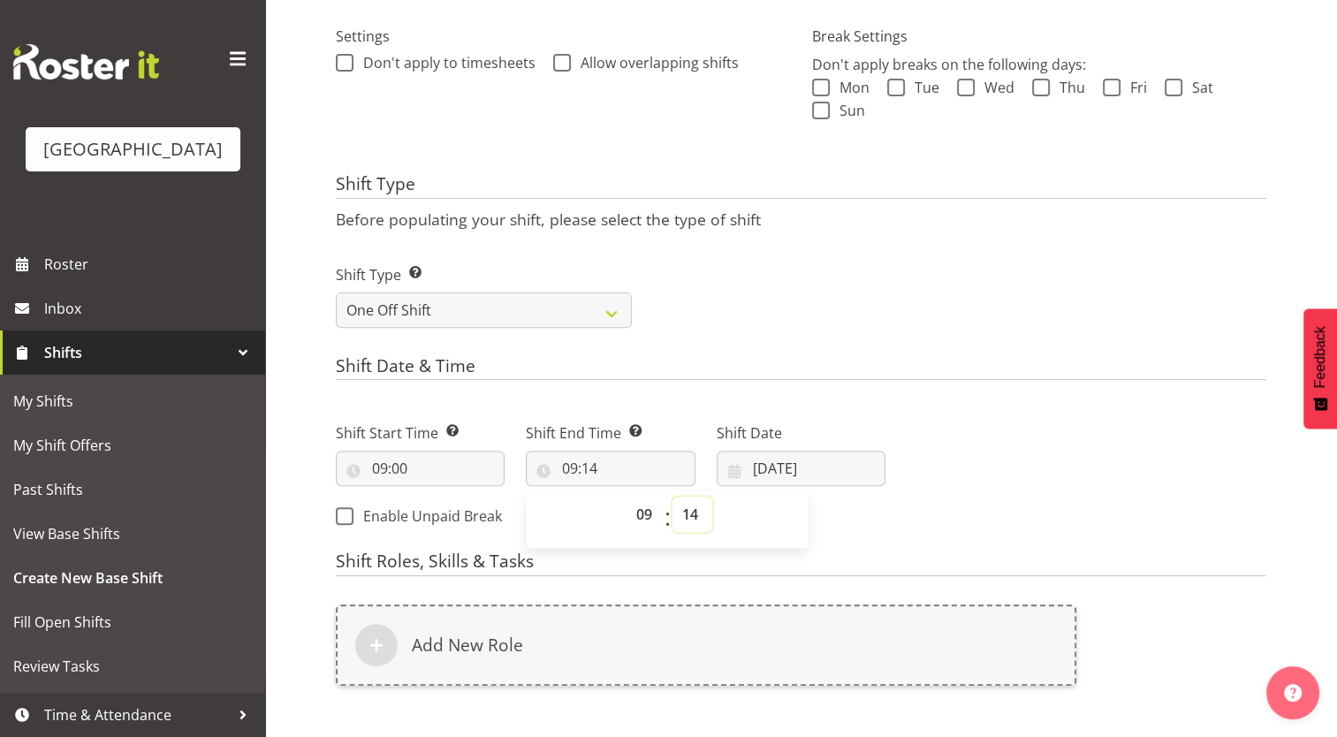
select select "30"
click at [672, 497] on select "00 01 02 03 04 05 06 07 08 09 10 11 12 13 14 15 16 17 18 19 20 21 22 23 24 25 2…" at bounding box center [692, 514] width 40 height 35
type input "09:30"
click at [766, 468] on input "[DATE]" at bounding box center [800, 468] width 169 height 35
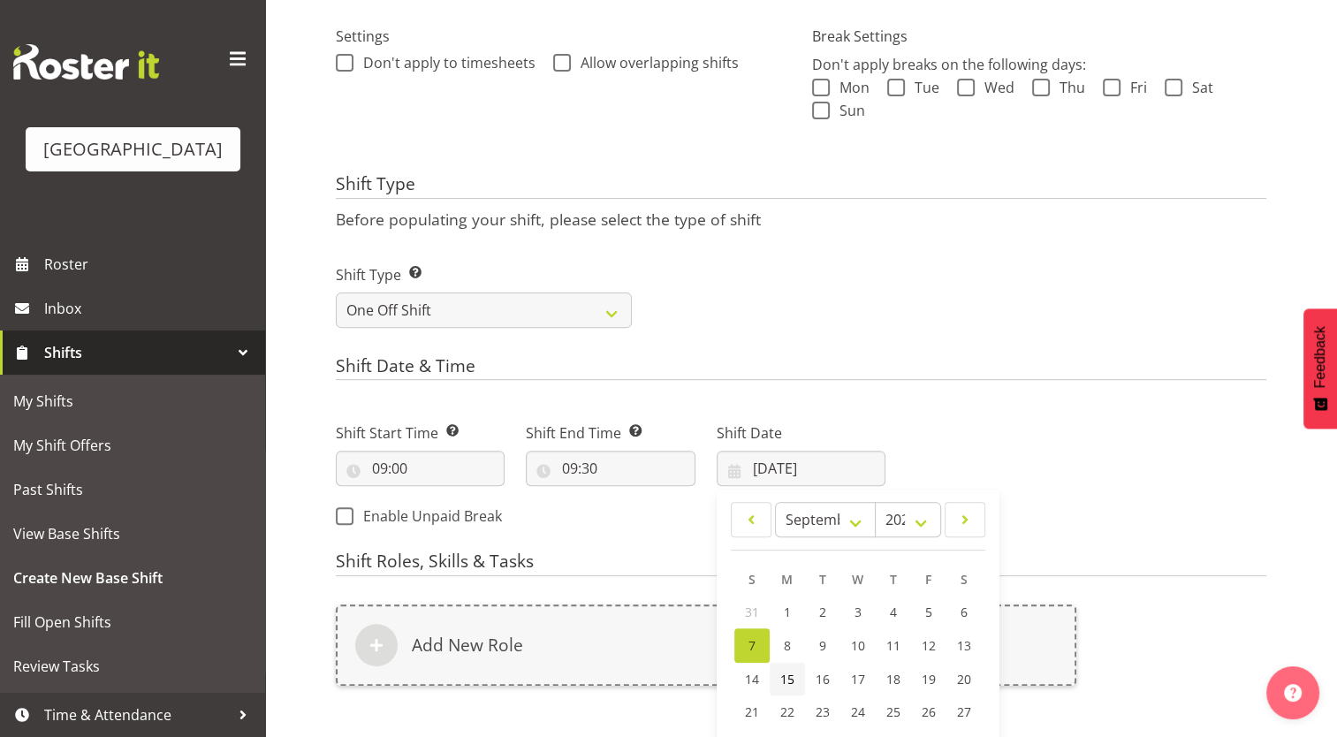
click at [781, 679] on span "15" at bounding box center [787, 679] width 14 height 17
type input "[DATE]"
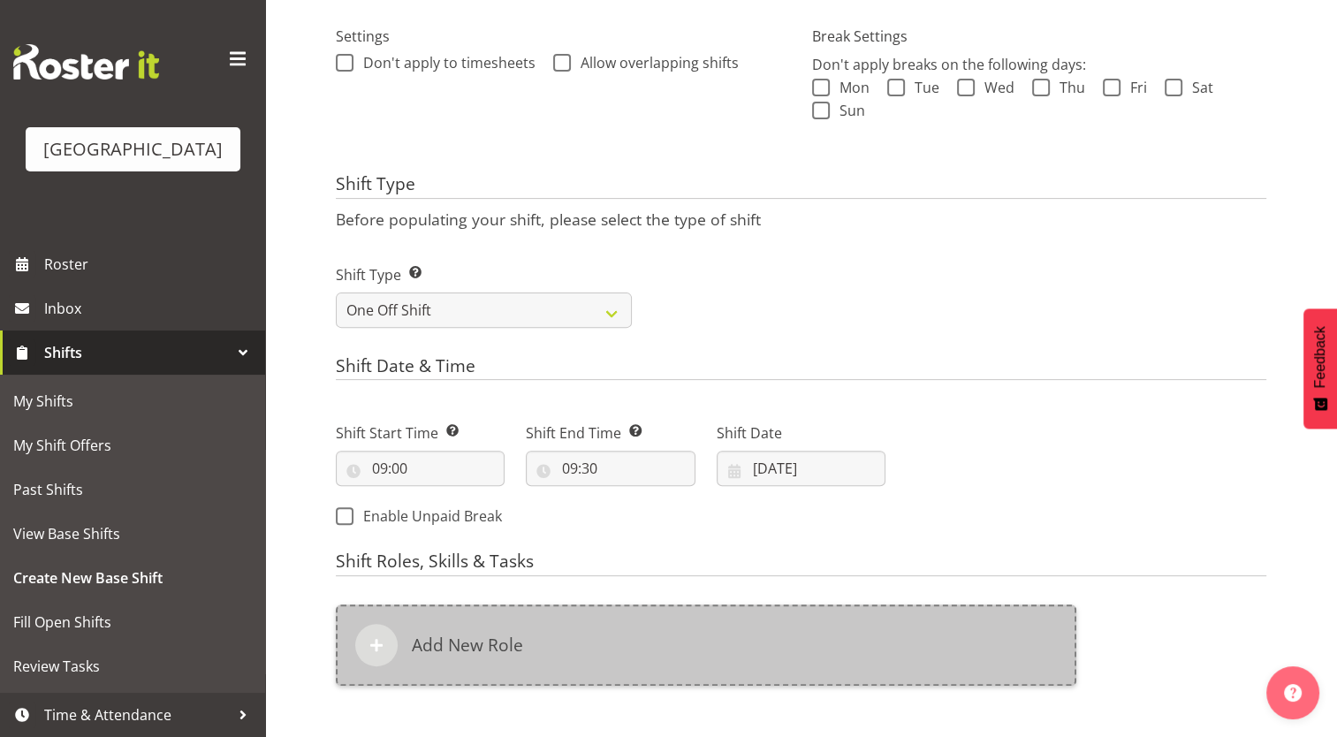
click at [462, 647] on h6 "Add New Role" at bounding box center [467, 644] width 111 height 21
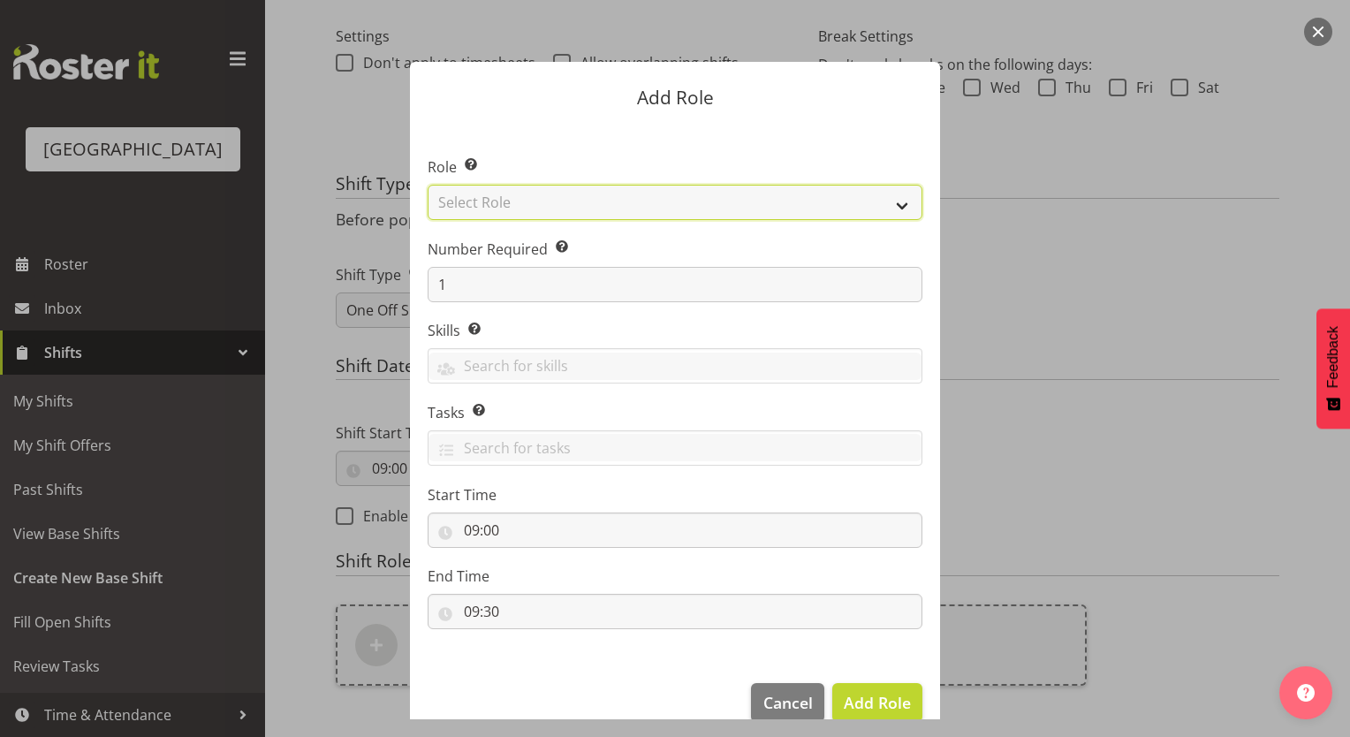
click at [611, 201] on select "Select Role Aquatic Customer Services Officer Cleaner - Splash Palace Facilties…" at bounding box center [675, 202] width 495 height 35
select select "98"
click at [428, 185] on select "Select Role Aquatic Customer Services Officer Cleaner - Splash Palace Facilties…" at bounding box center [675, 202] width 495 height 35
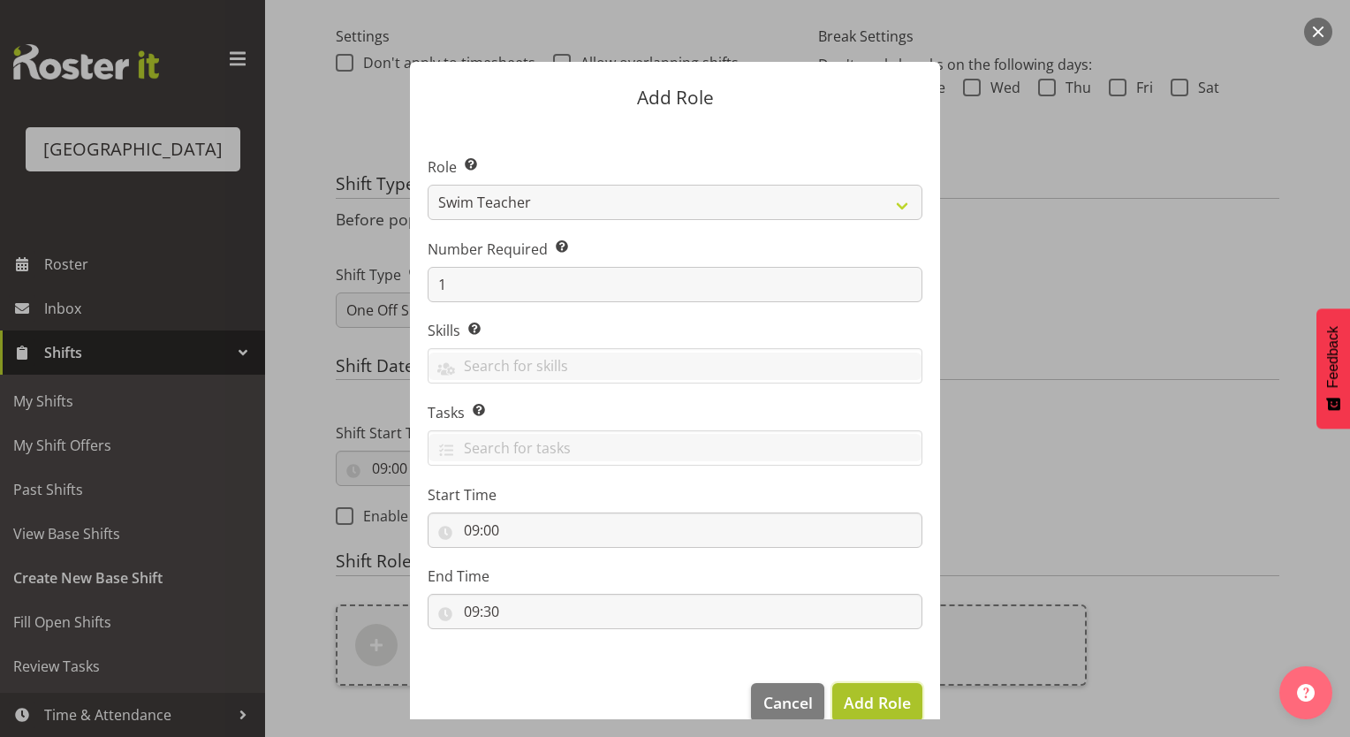
click at [878, 704] on span "Add Role" at bounding box center [877, 702] width 67 height 21
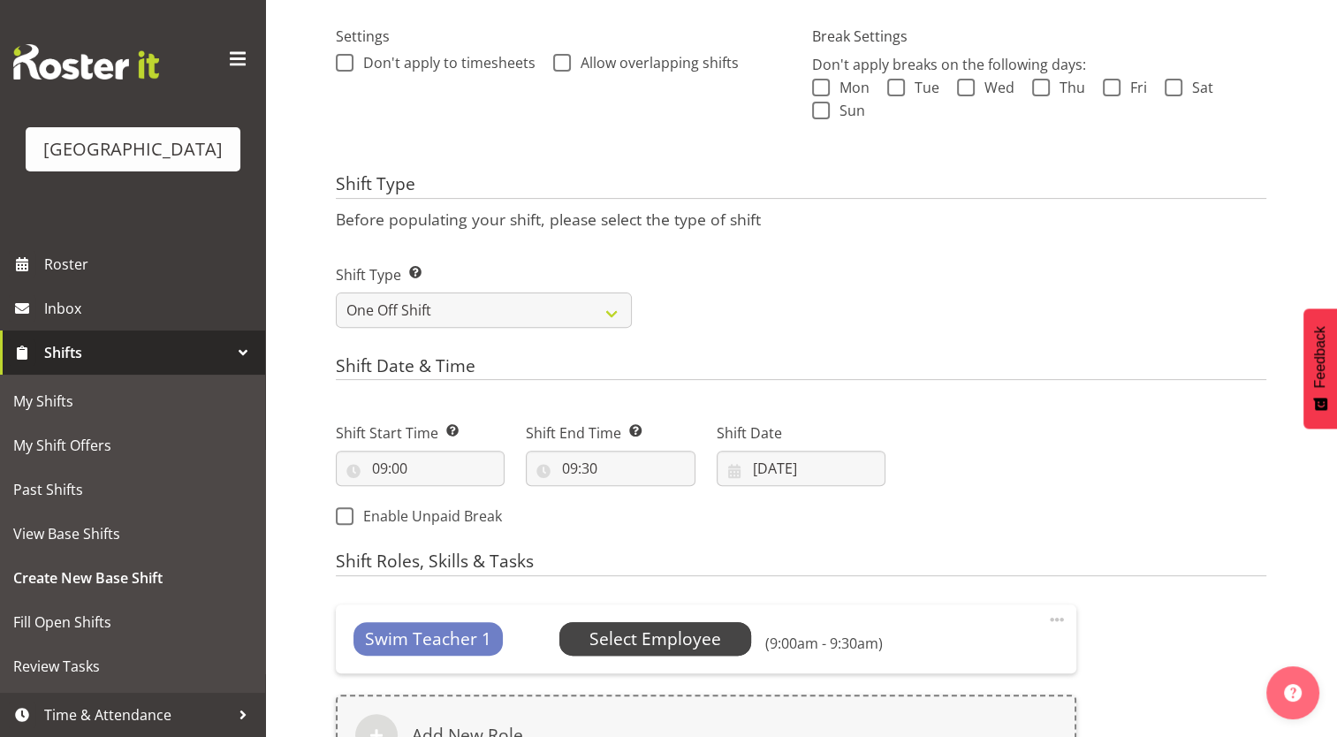
click at [659, 626] on span "Select Employee" at bounding box center [655, 639] width 132 height 26
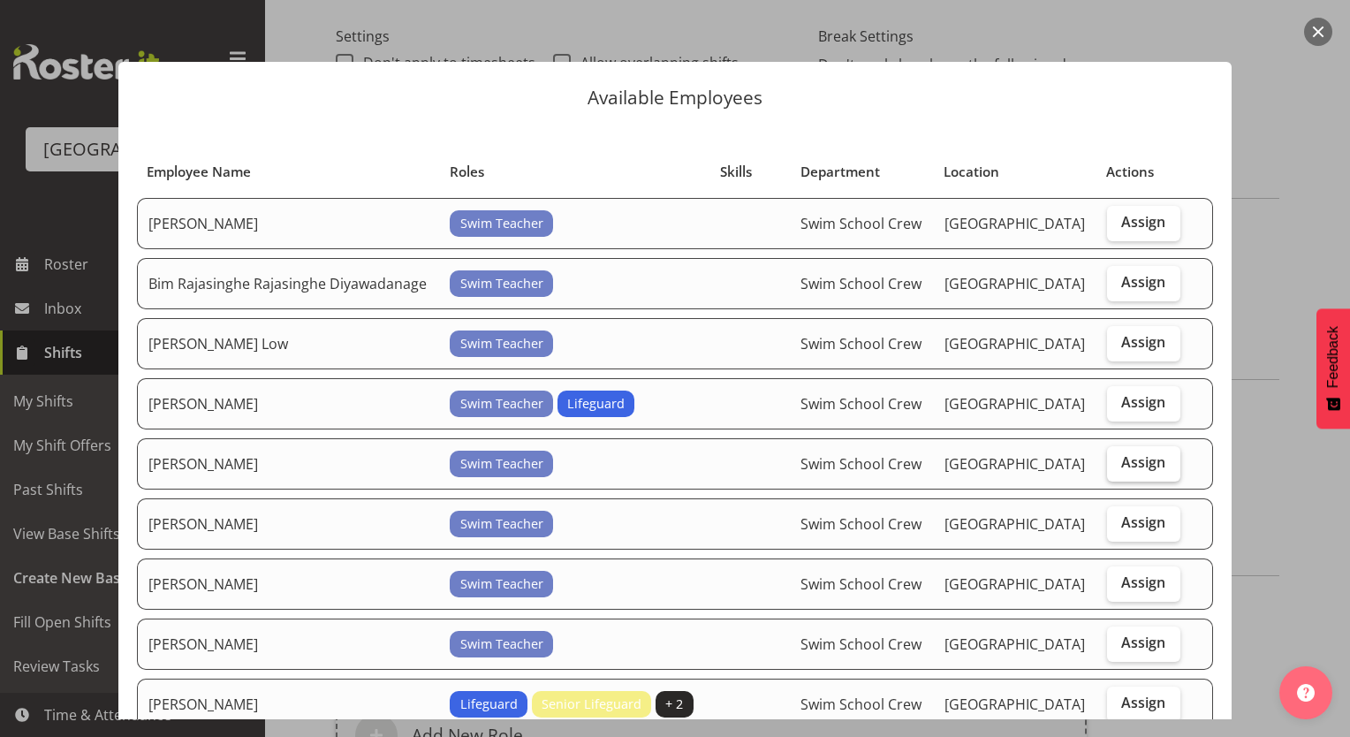
click at [1127, 454] on span "Assign" at bounding box center [1143, 462] width 44 height 18
click at [1118, 457] on input "Assign" at bounding box center [1112, 462] width 11 height 11
checkbox input "true"
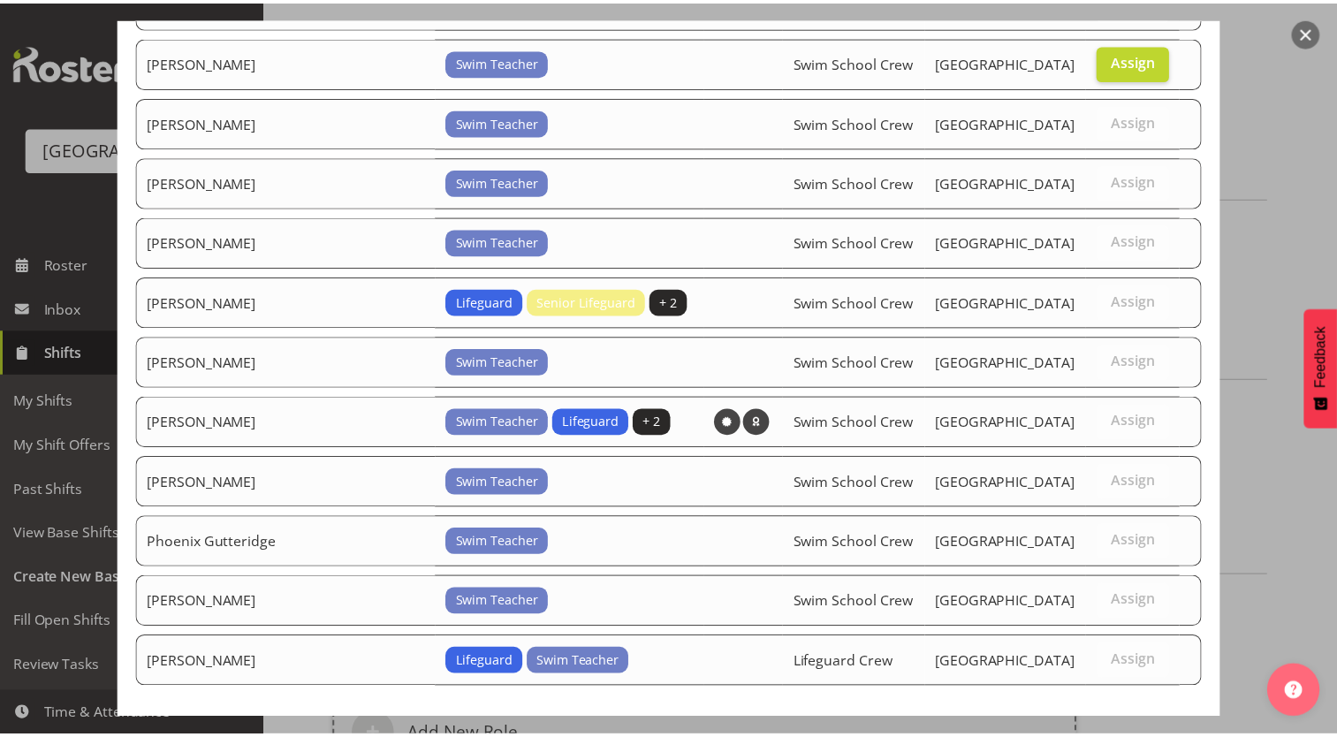
scroll to position [490, 0]
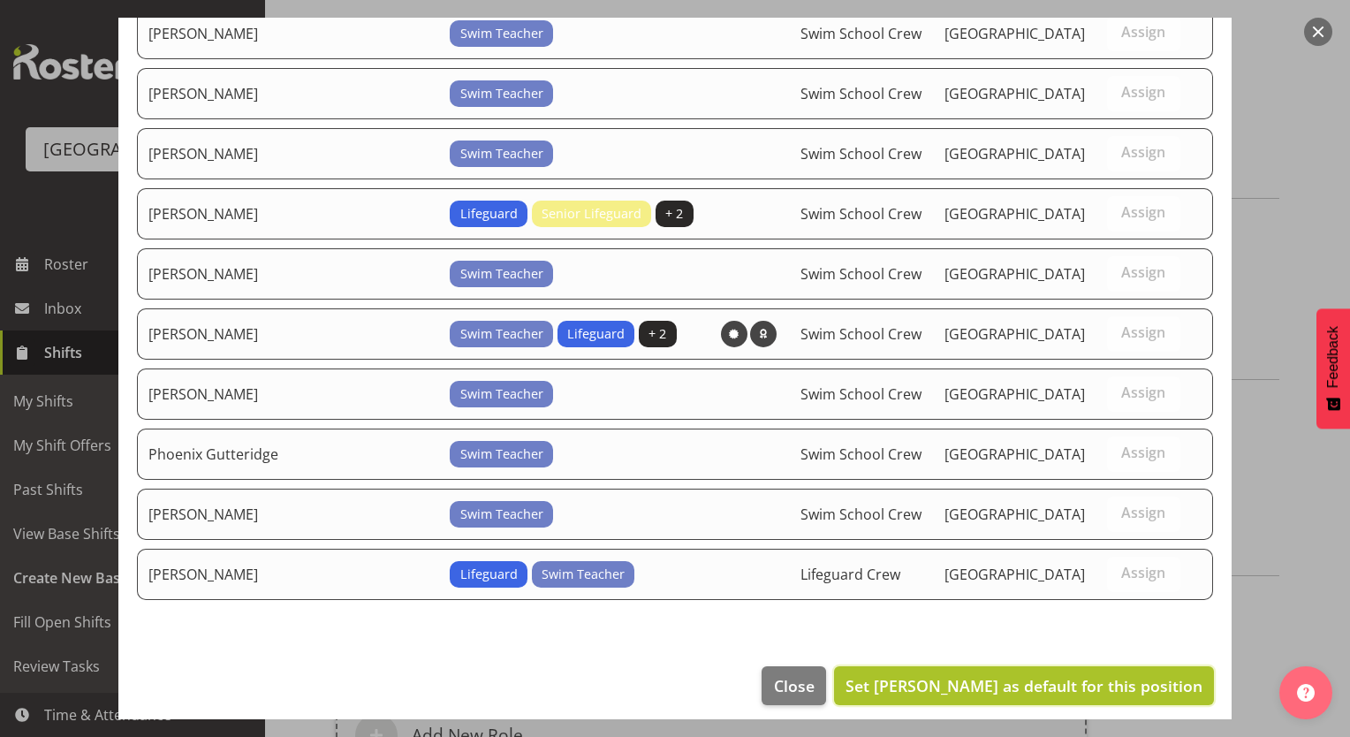
click at [1128, 675] on span "Set [PERSON_NAME] as default for this position" at bounding box center [1023, 685] width 357 height 21
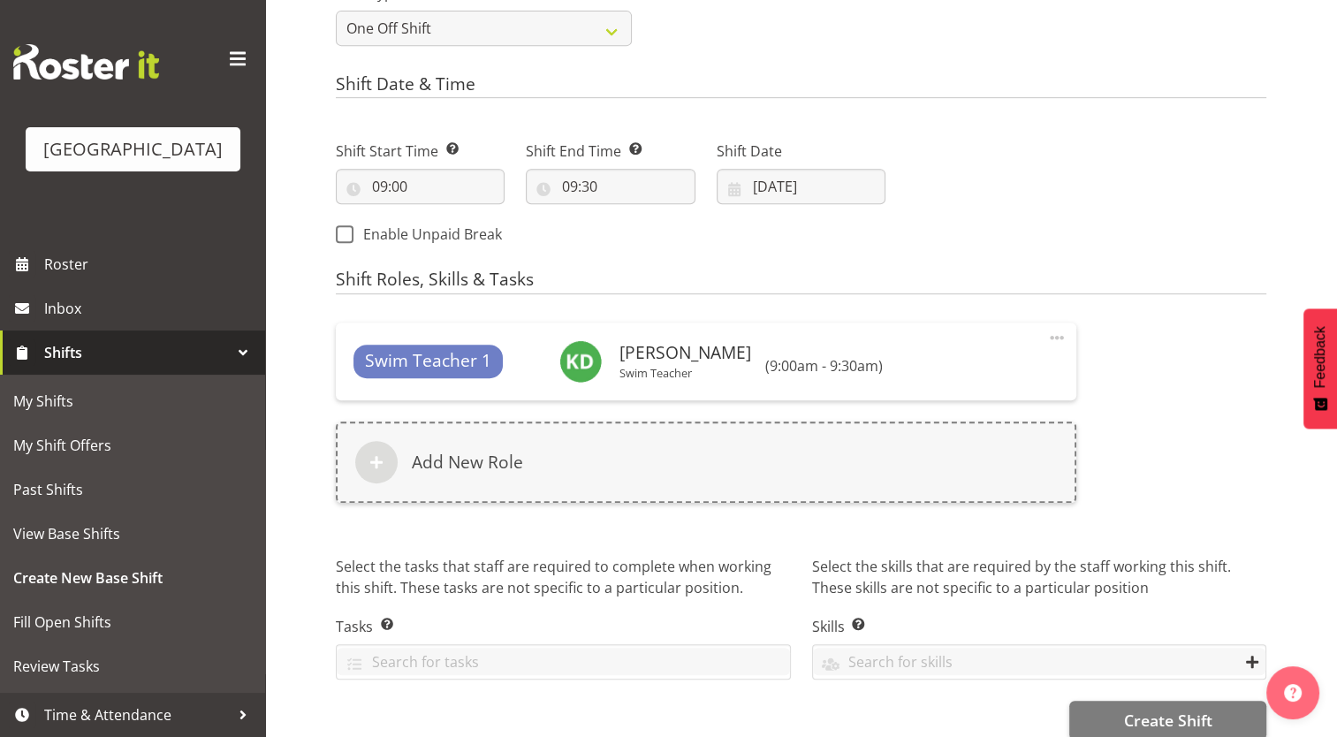
scroll to position [829, 0]
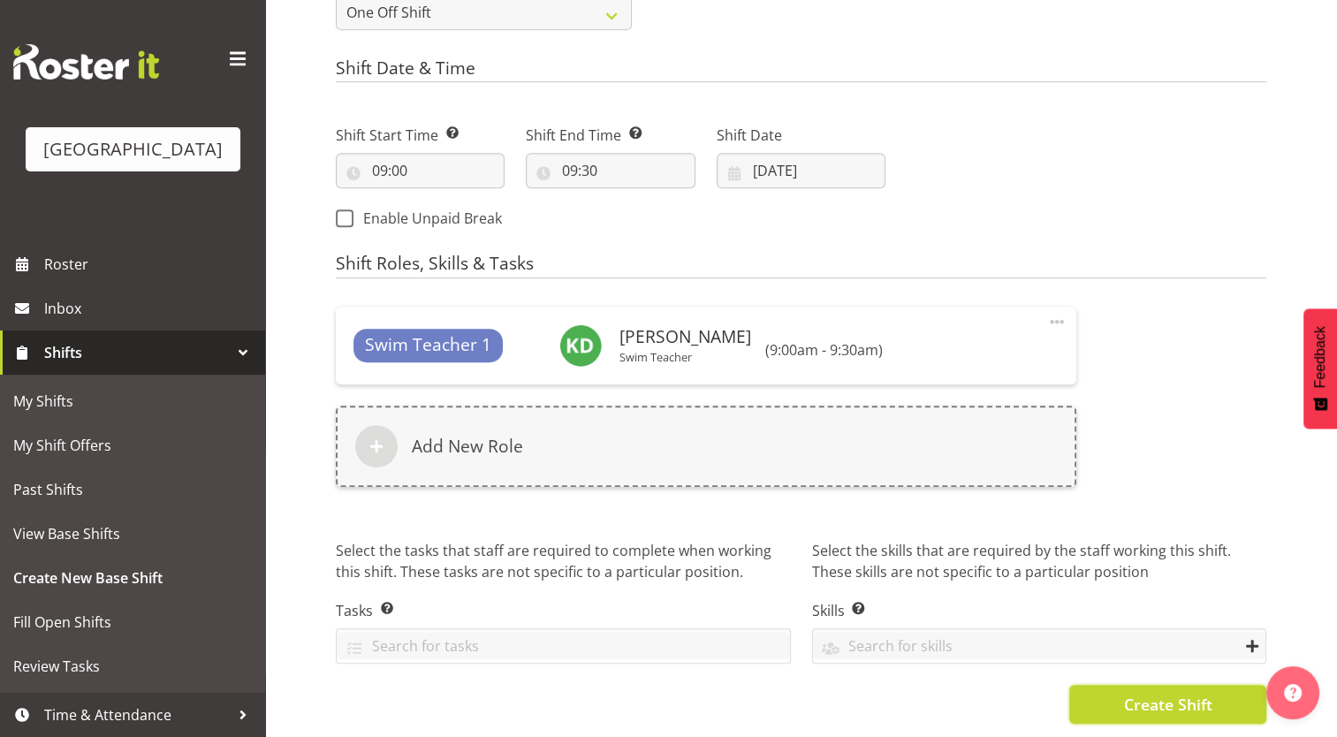
click at [1180, 693] on span "Create Shift" at bounding box center [1167, 704] width 88 height 23
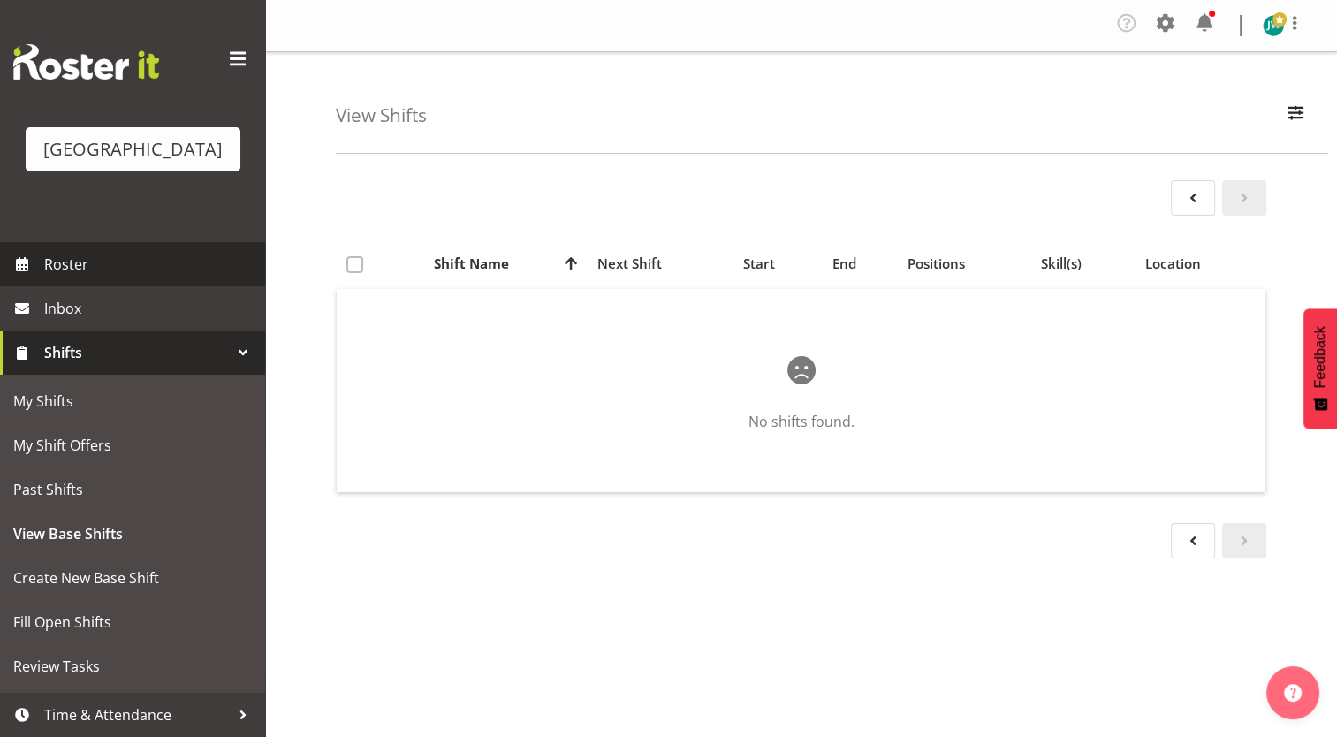
click at [91, 263] on span "Roster" at bounding box center [150, 264] width 212 height 27
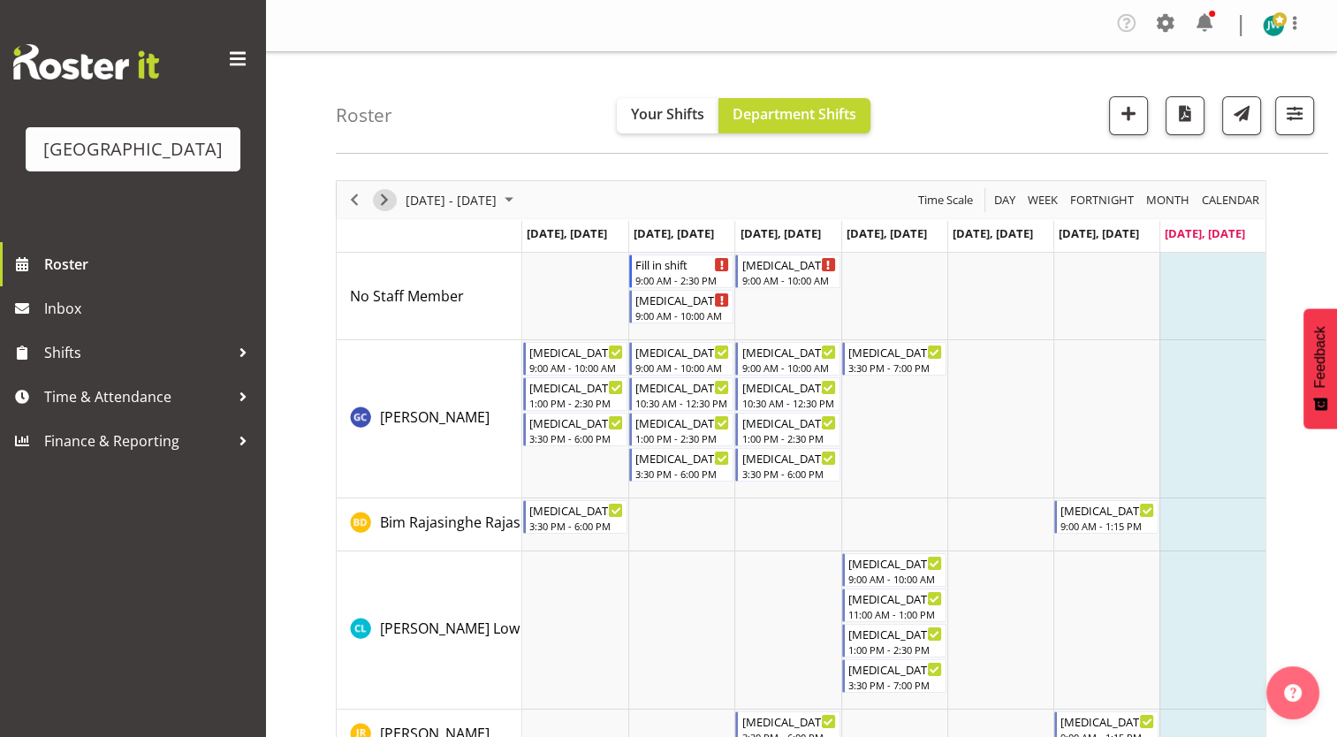
click at [384, 193] on span "Next" at bounding box center [384, 200] width 21 height 22
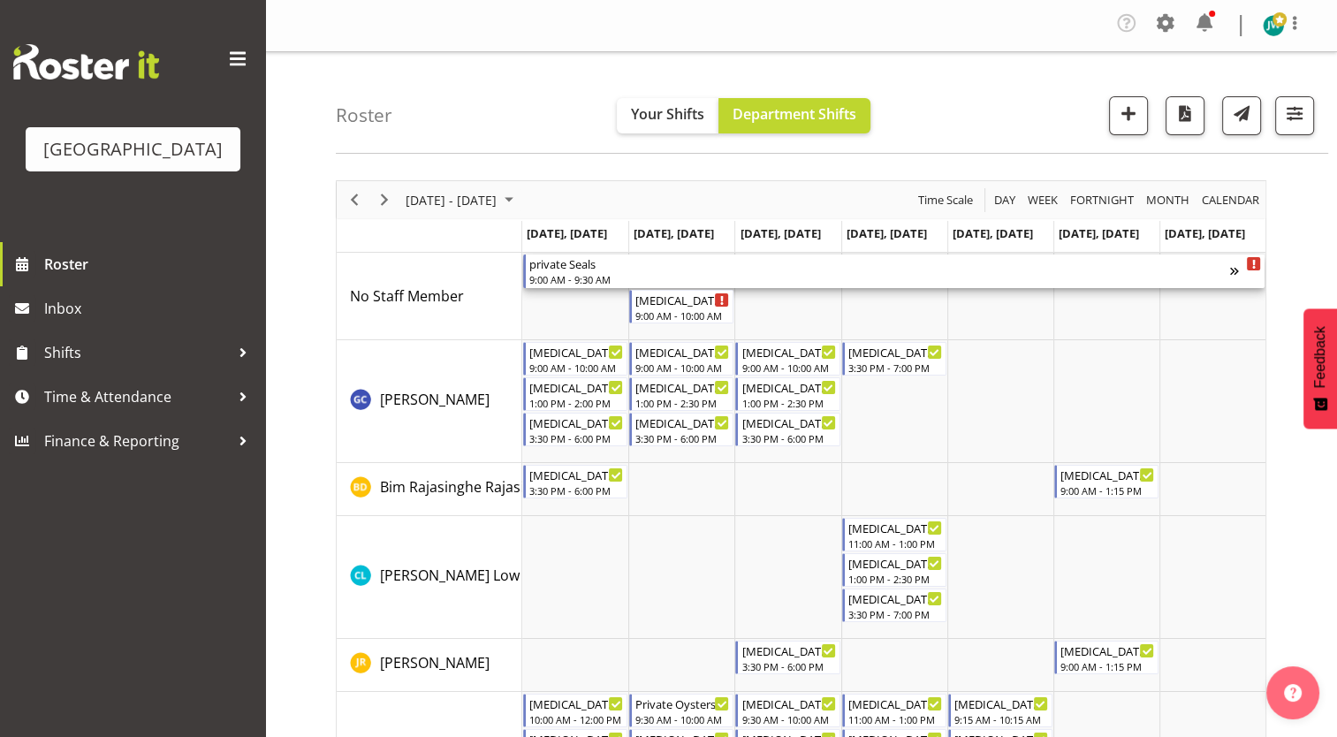
click at [584, 275] on div "9:00 AM - 9:30 AM" at bounding box center [879, 279] width 701 height 14
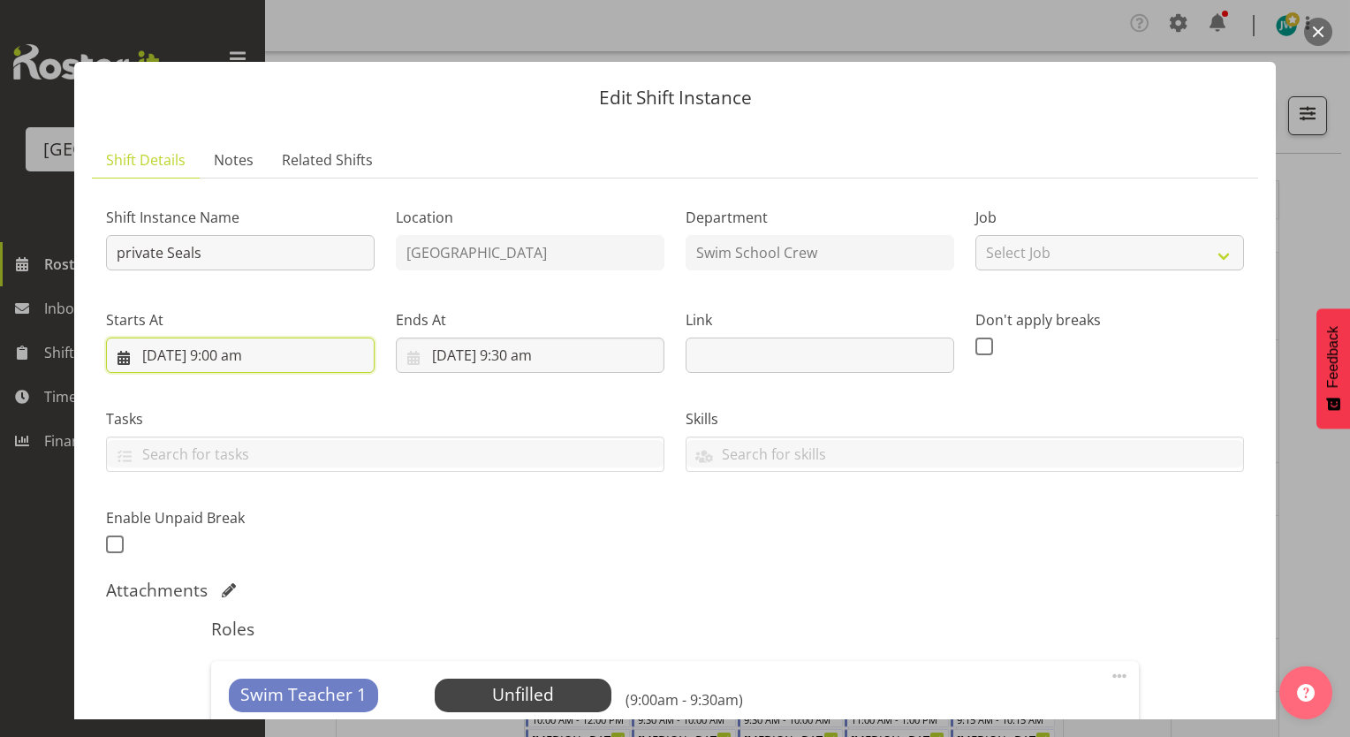
click at [147, 348] on input "[DATE] 9:00 am" at bounding box center [240, 354] width 269 height 35
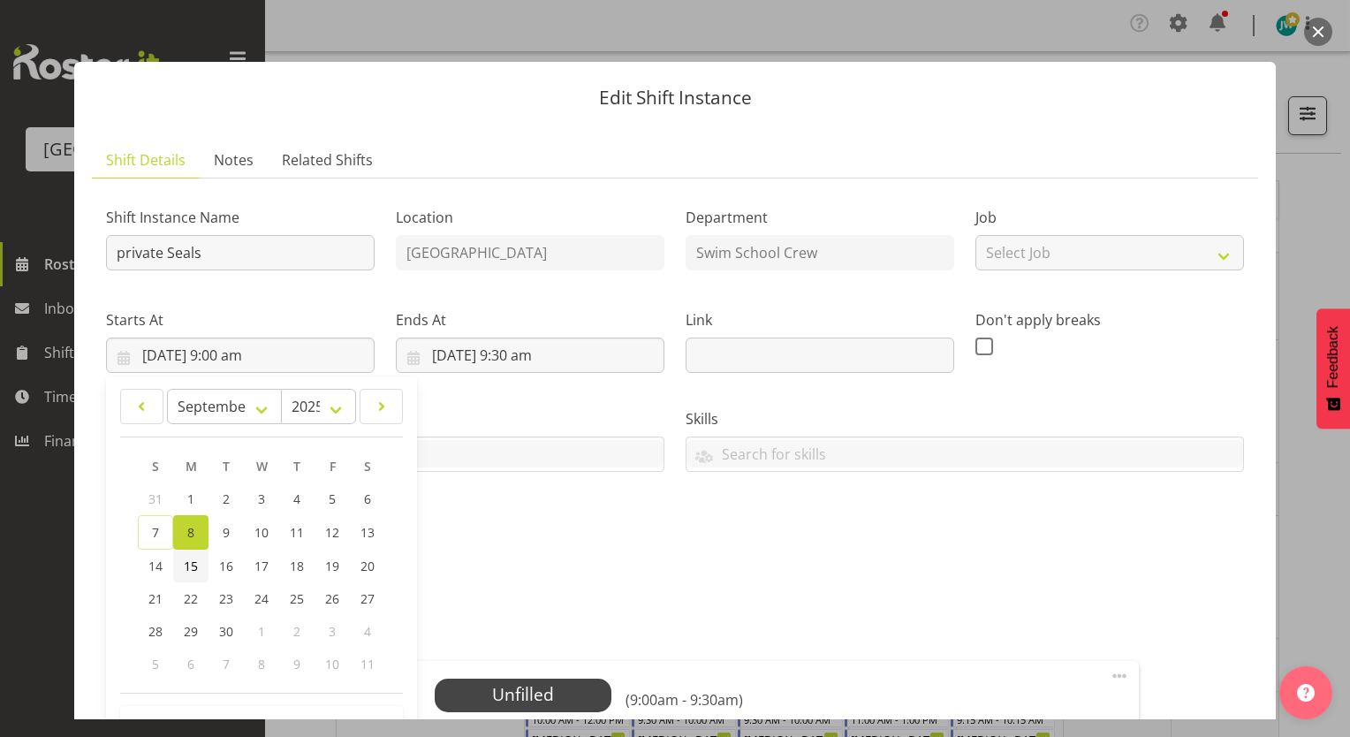
click at [185, 559] on span "15" at bounding box center [191, 565] width 14 height 17
type input "[DATE] 9:00 am"
click at [959, 542] on div "Shift Instance Name private Seals Location [GEOGRAPHIC_DATA] Department Swim Sc…" at bounding box center [674, 375] width 1159 height 387
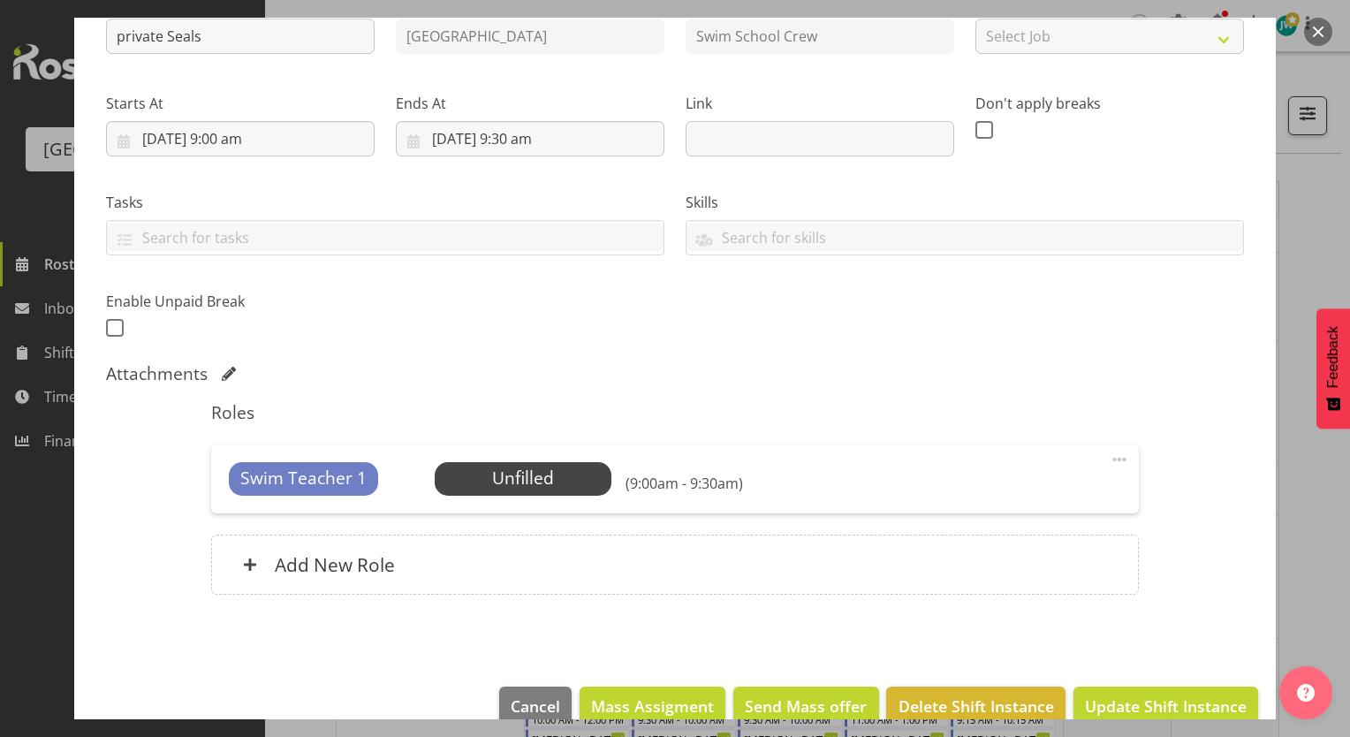
scroll to position [240, 0]
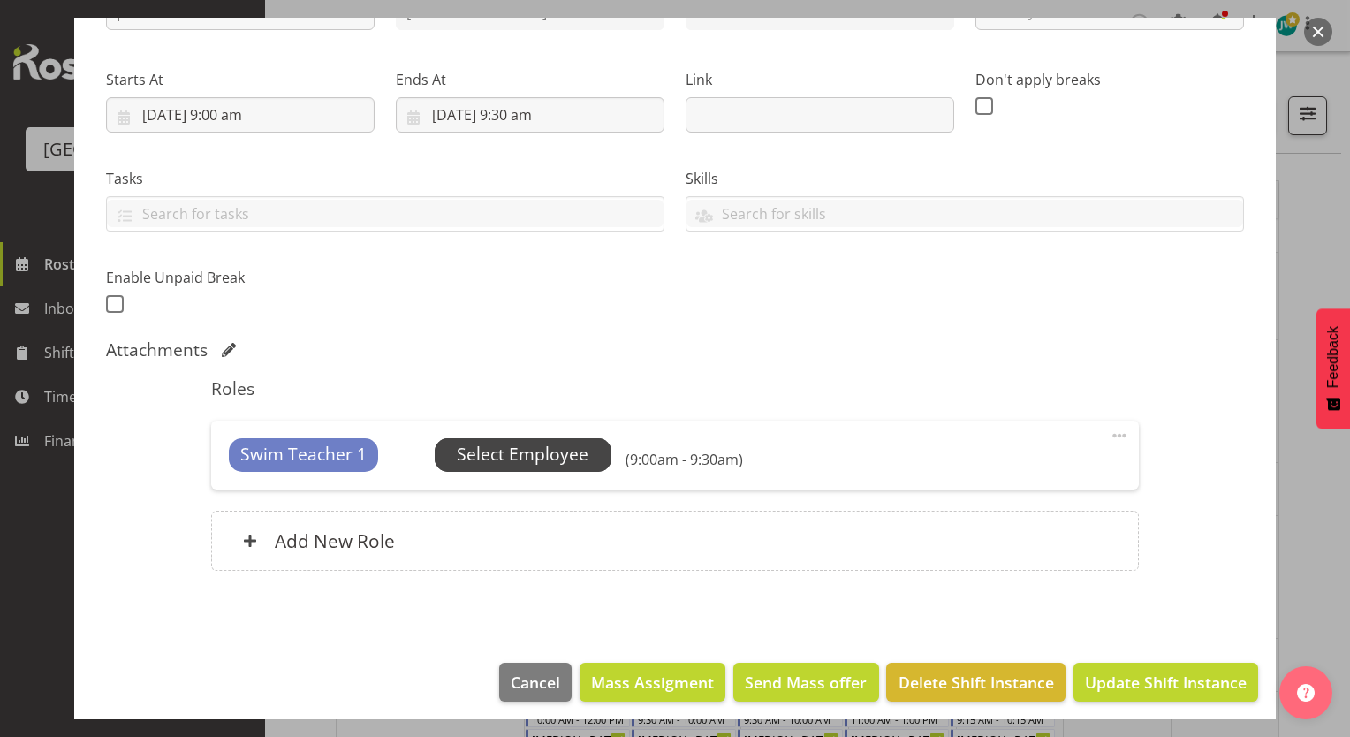
click at [566, 458] on span "Select Employee" at bounding box center [523, 455] width 132 height 26
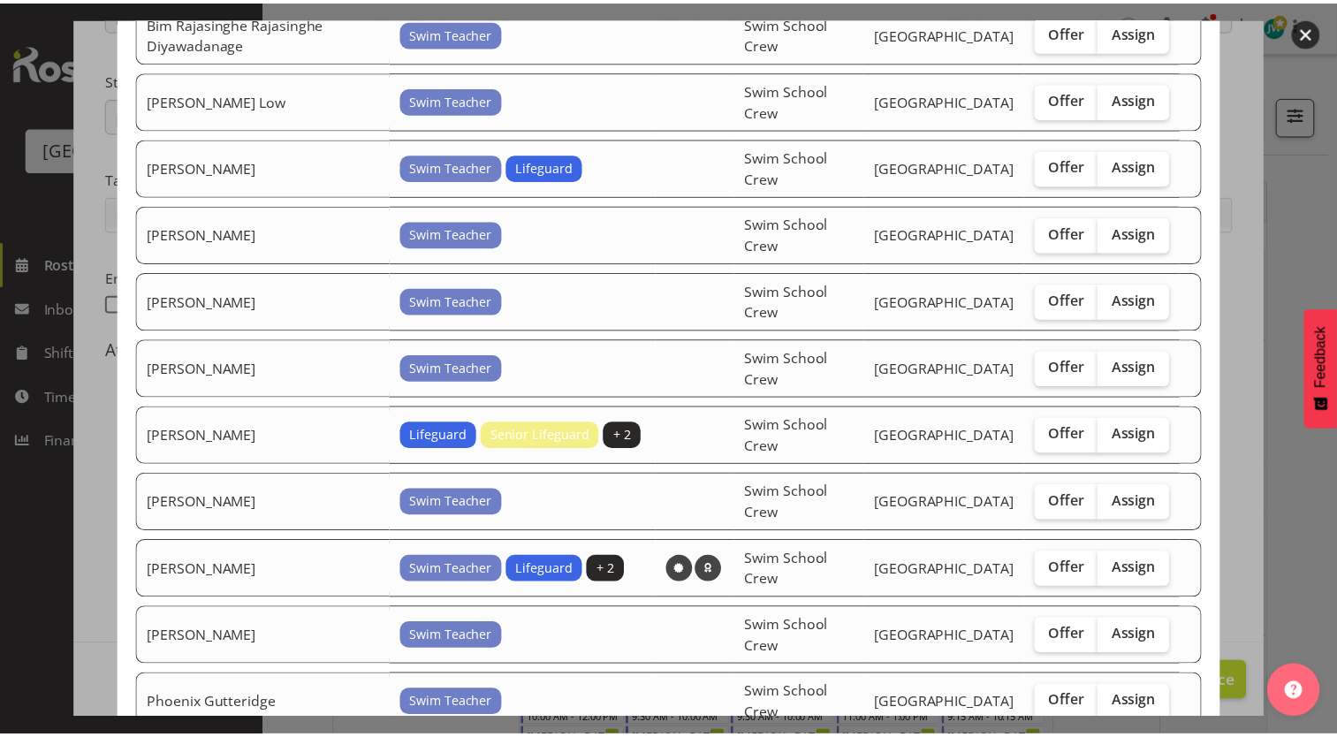
scroll to position [292, 0]
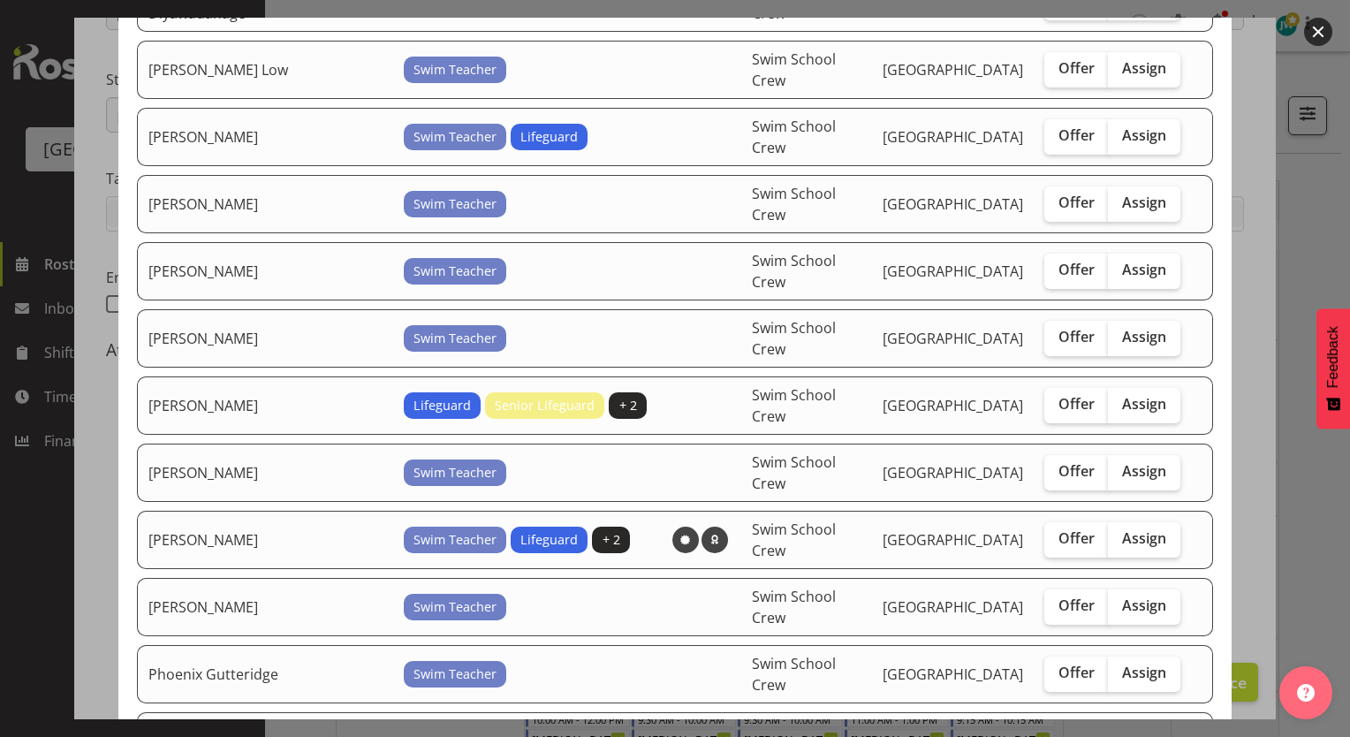
click at [1336, 284] on div at bounding box center [675, 368] width 1350 height 737
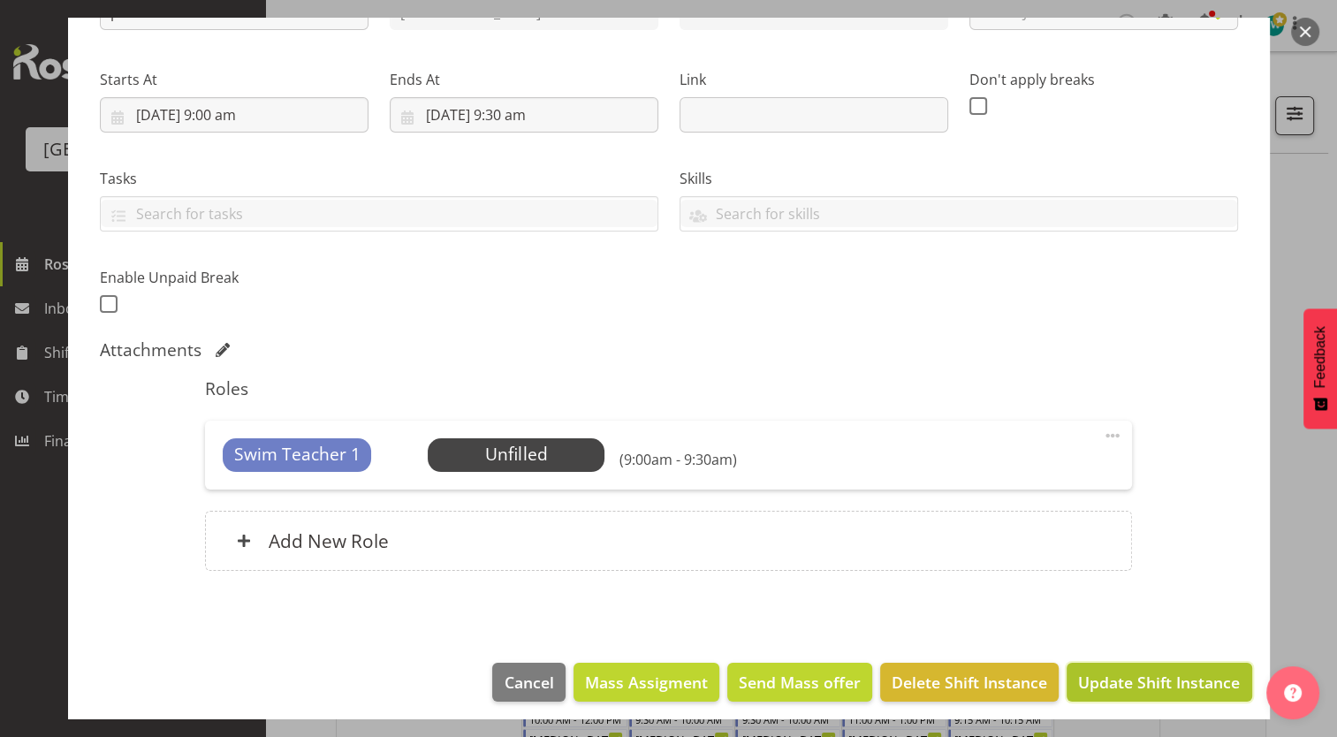
click at [1136, 685] on span "Update Shift Instance" at bounding box center [1159, 682] width 162 height 23
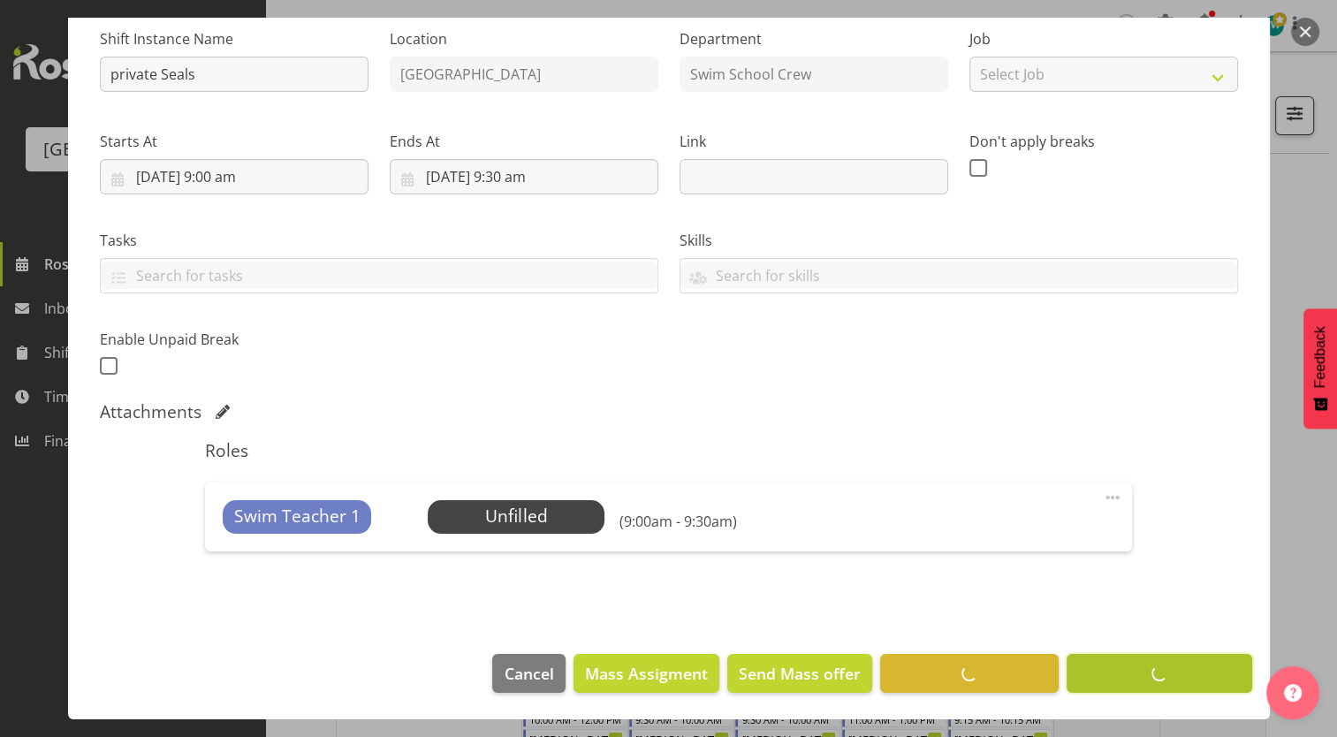
scroll to position [178, 0]
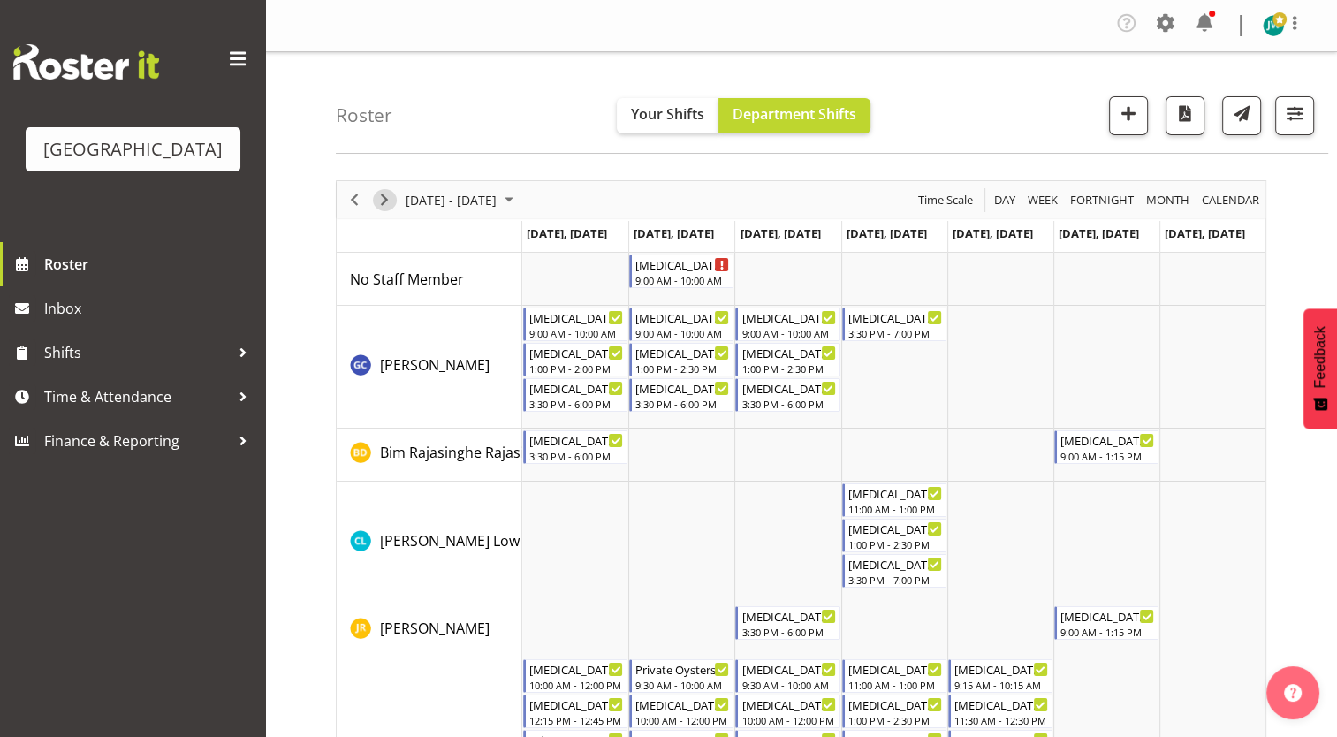
click at [385, 201] on span "Next" at bounding box center [384, 200] width 21 height 22
click at [572, 263] on div "private Seals" at bounding box center [576, 263] width 95 height 18
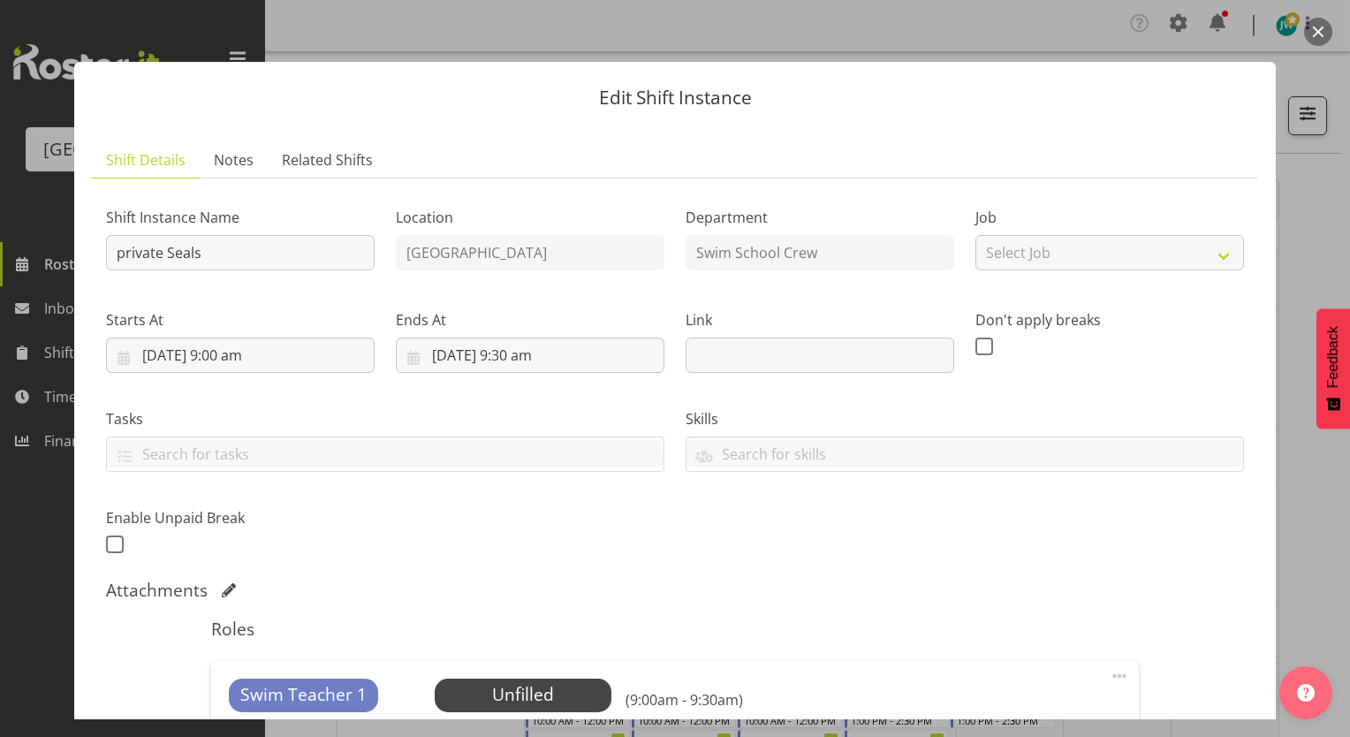
scroll to position [247, 0]
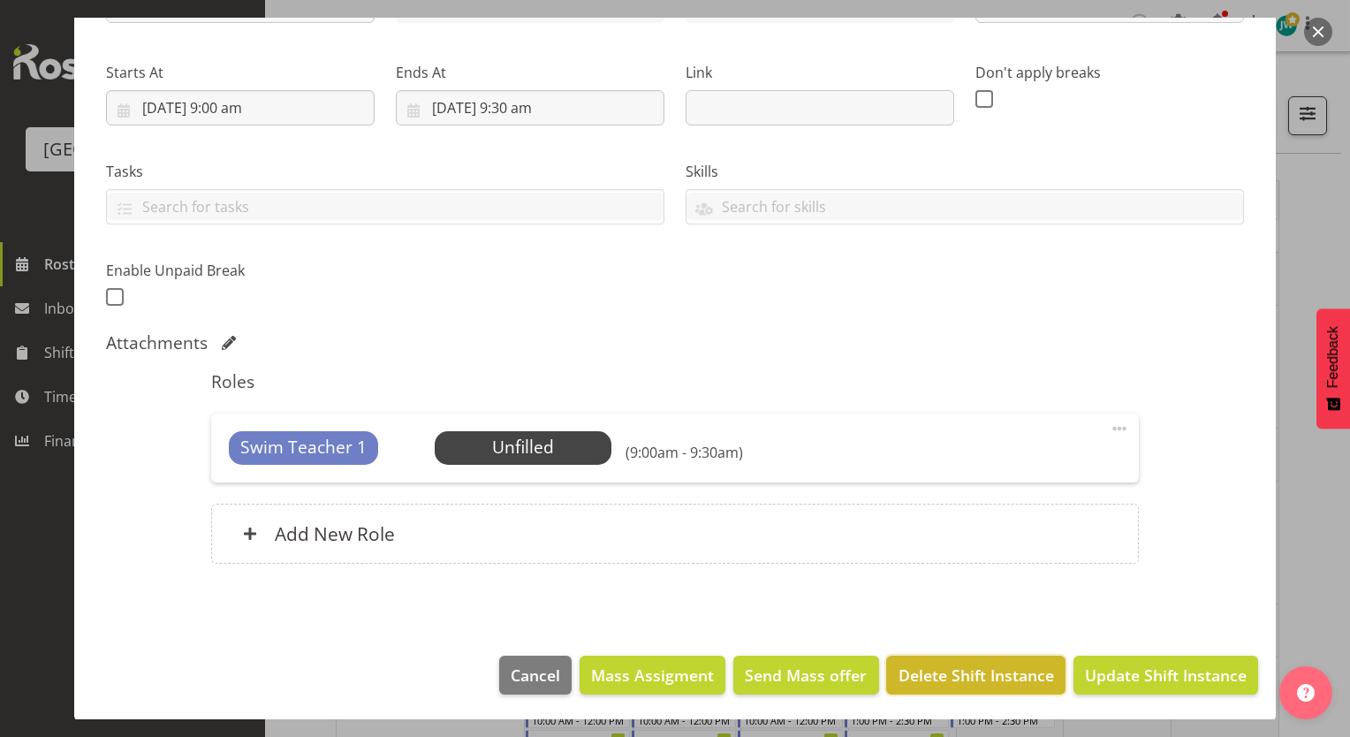
click at [978, 673] on span "Delete Shift Instance" at bounding box center [975, 674] width 155 height 23
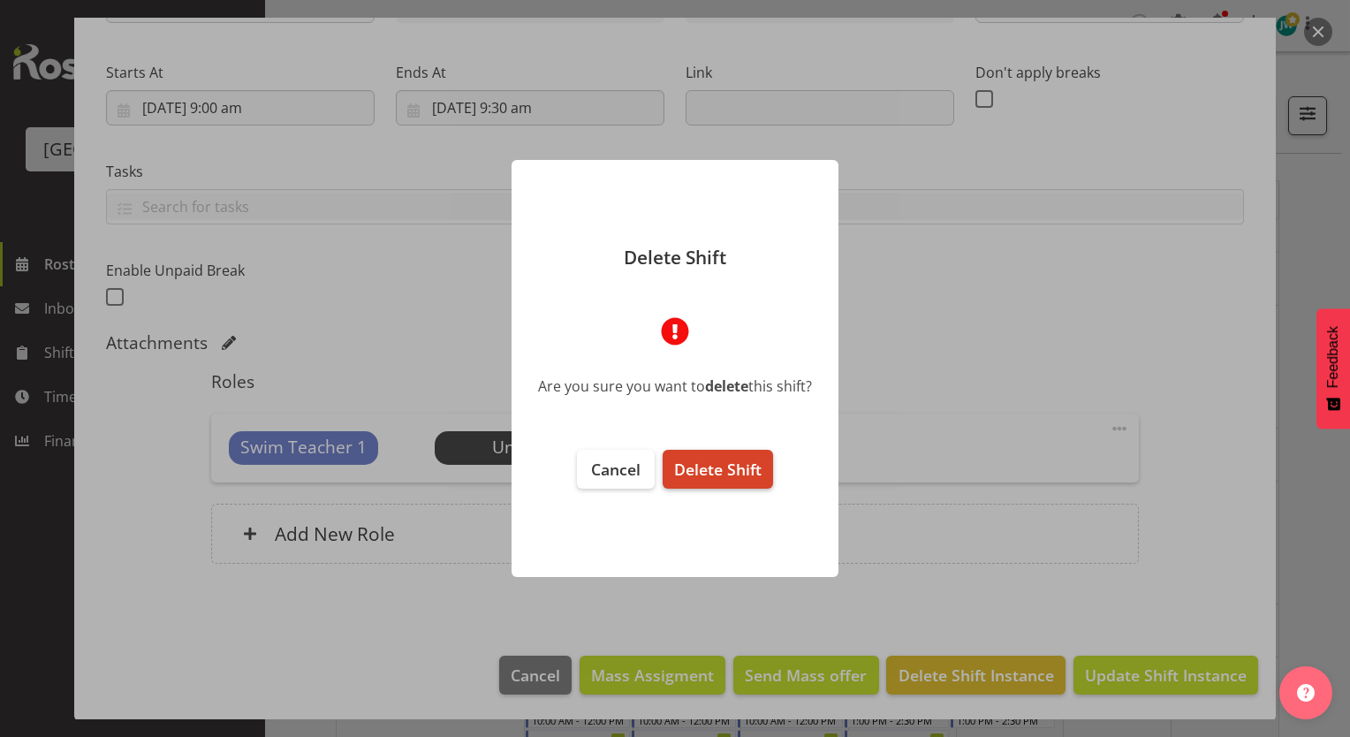
click at [693, 455] on button "Delete Shift" at bounding box center [718, 469] width 110 height 39
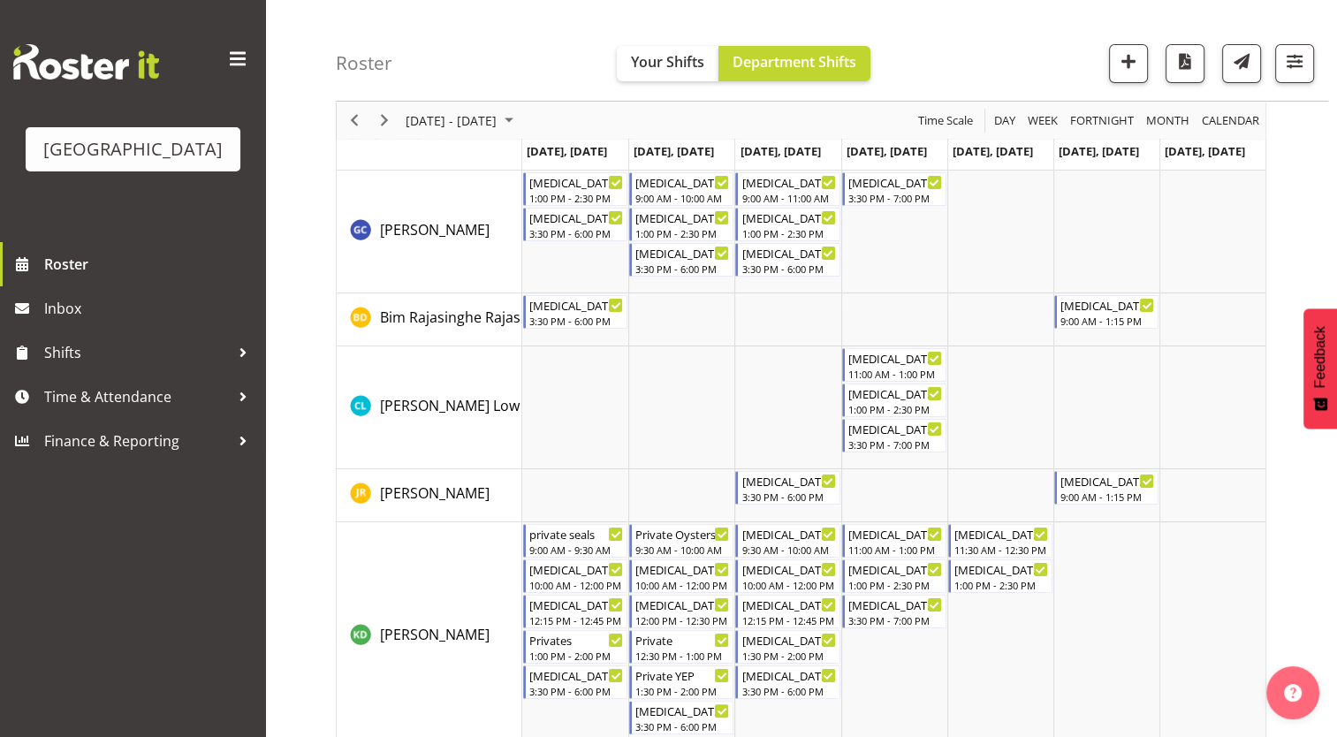
scroll to position [0, 0]
